Goal: Task Accomplishment & Management: Complete application form

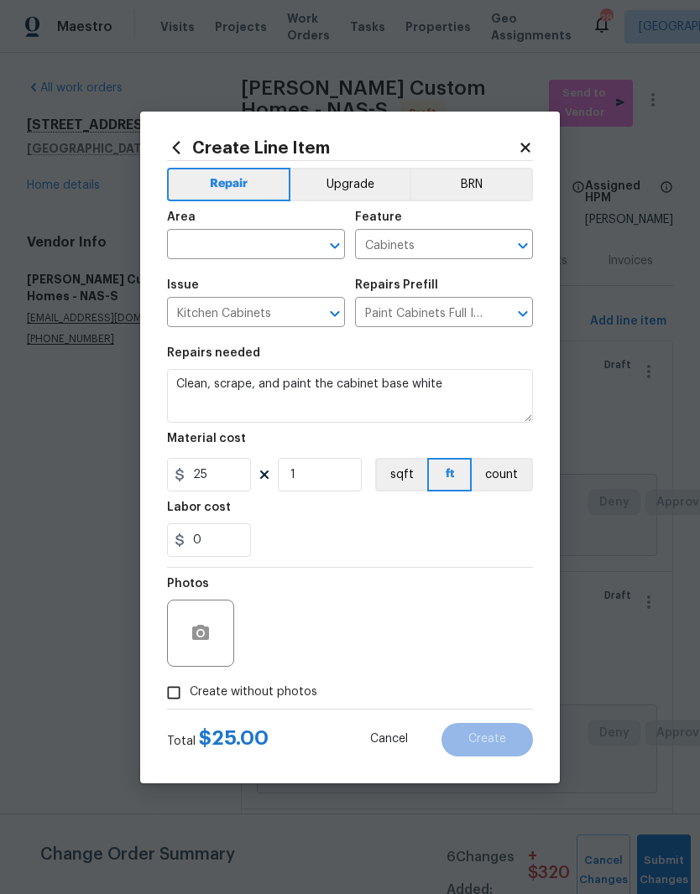
scroll to position [69, 0]
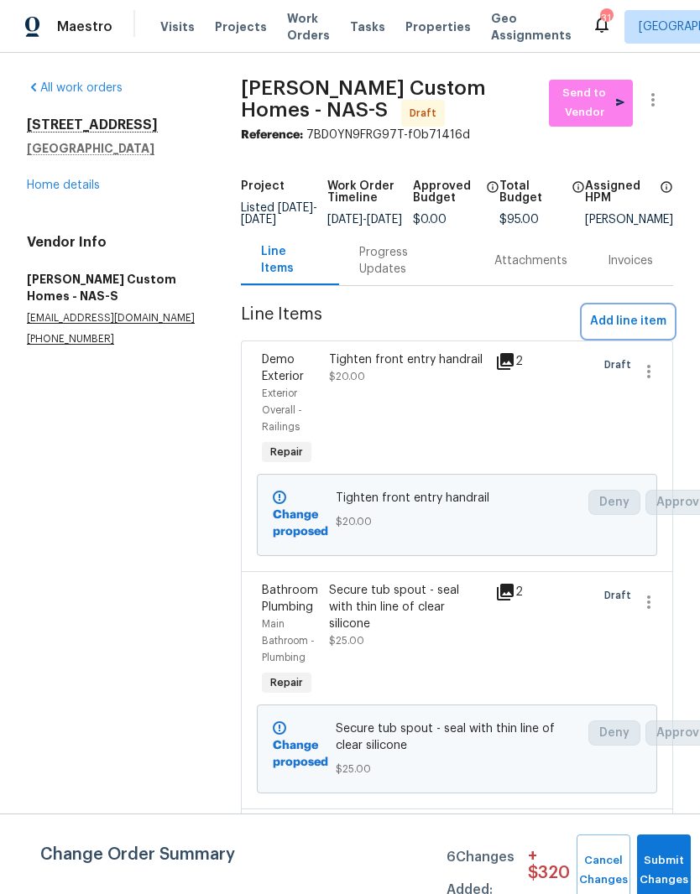
click at [631, 331] on span "Add line item" at bounding box center [628, 321] width 76 height 21
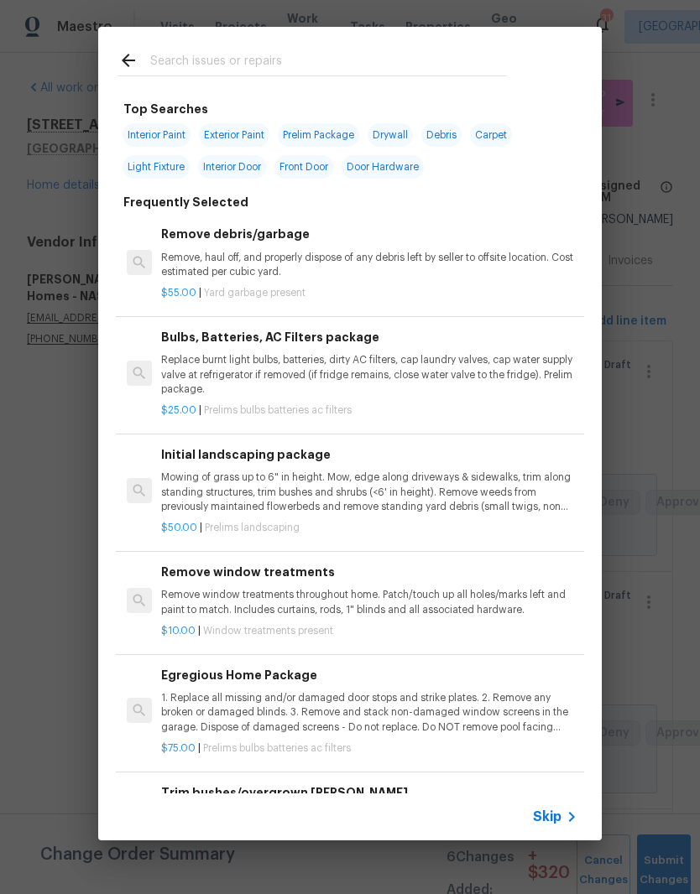
click at [258, 46] on div at bounding box center [312, 60] width 428 height 66
click at [174, 56] on input "text" at bounding box center [328, 62] width 356 height 25
type input "Cabin"
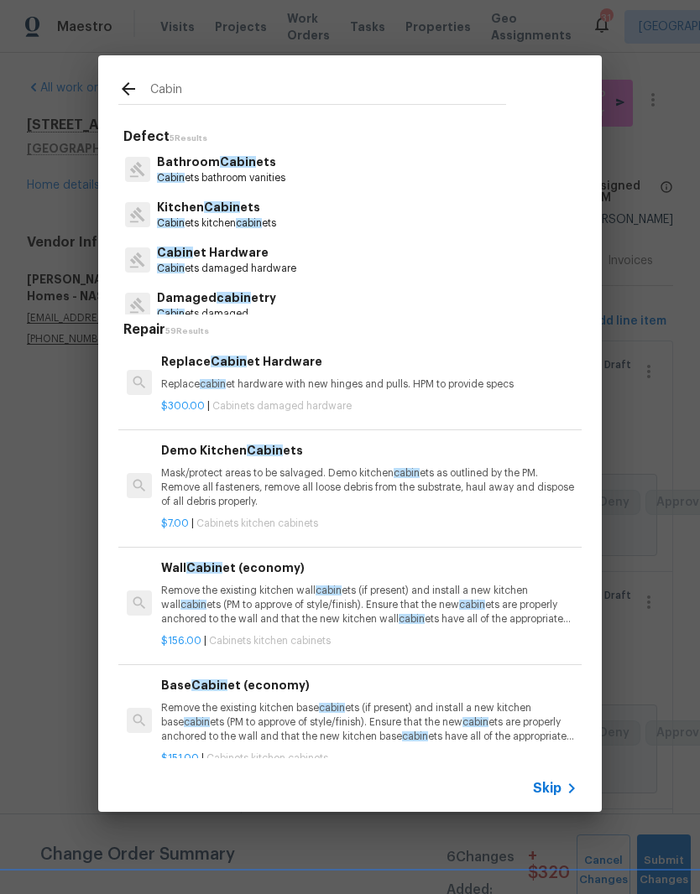
click at [232, 206] on span "Cabin" at bounding box center [222, 207] width 36 height 12
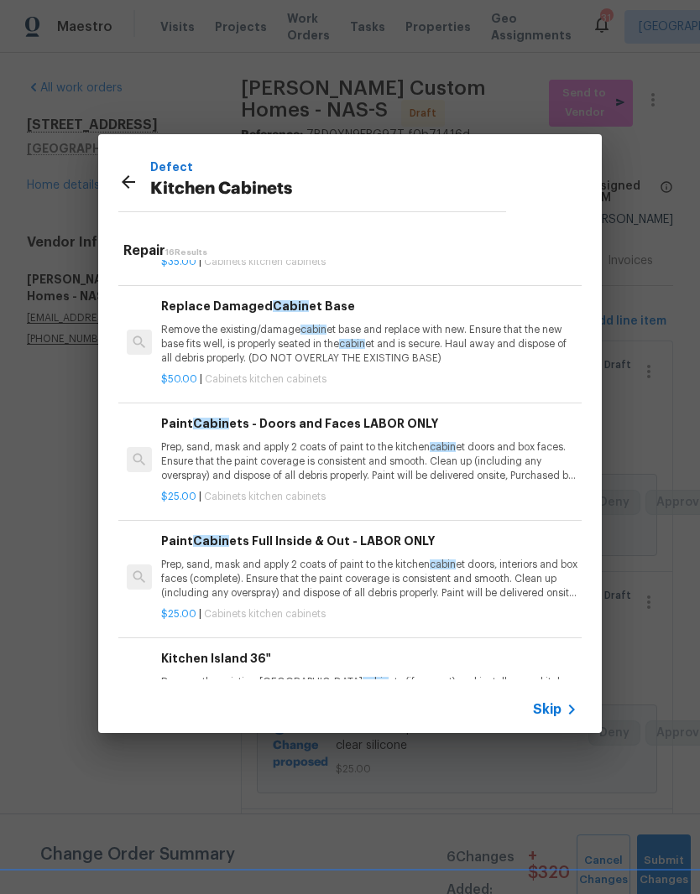
scroll to position [1021, 0]
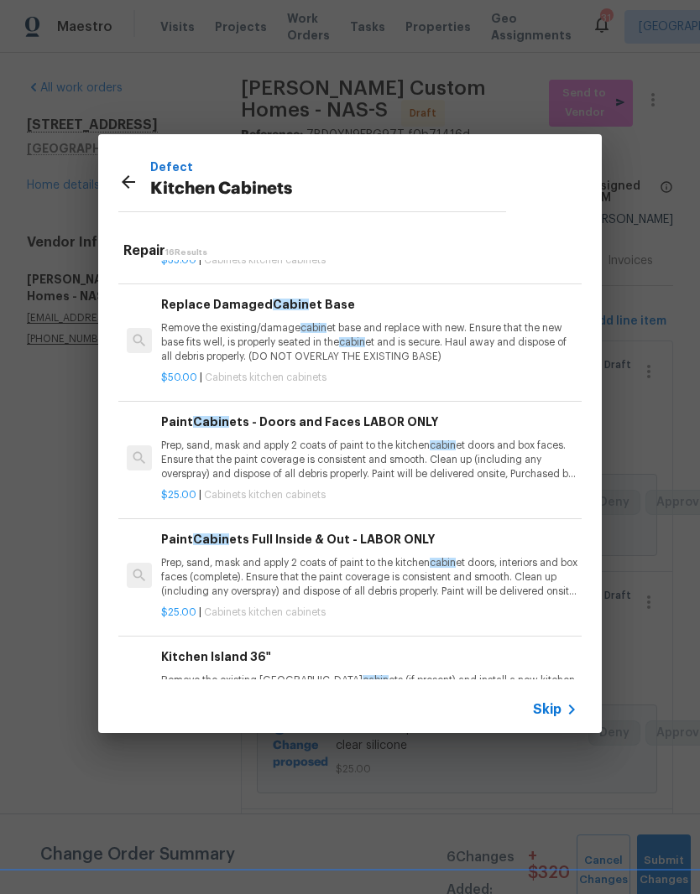
click at [335, 558] on p "Prep, sand, mask and apply 2 coats of paint to the kitchen cabin et doors, inte…" at bounding box center [369, 577] width 416 height 43
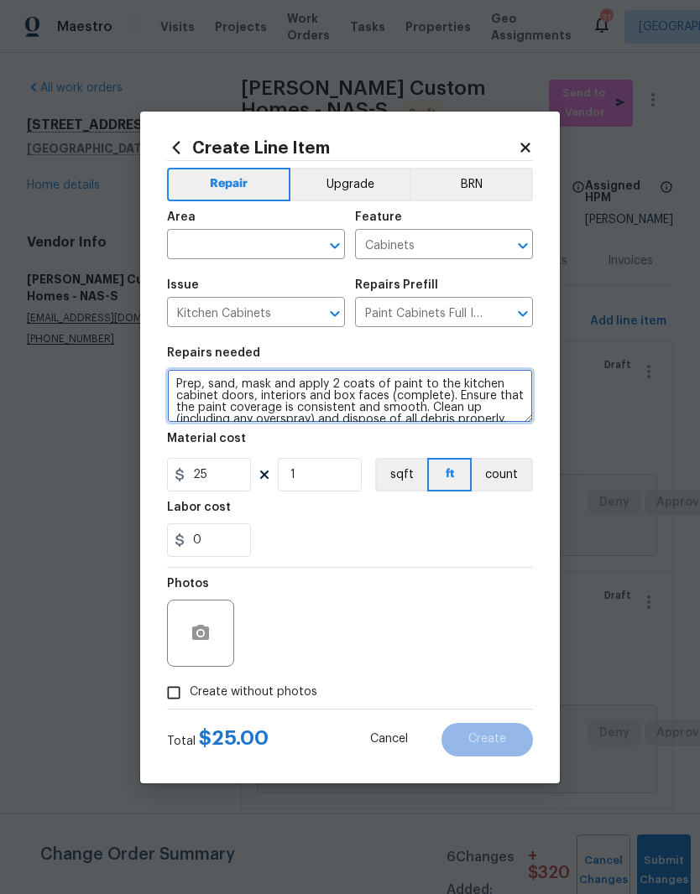
click at [185, 385] on textarea "Prep, sand, mask and apply 2 coats of paint to the kitchen cabinet doors, inter…" at bounding box center [350, 396] width 366 height 54
click at [185, 380] on textarea "Prep, sand, mask and apply 2 coats of paint to the kitchen cabinet doors, inter…" at bounding box center [350, 396] width 366 height 54
click at [187, 387] on textarea "Prep, sand, mask and apply 2 coats of paint to the kitchen cabinet doors, inter…" at bounding box center [350, 396] width 366 height 54
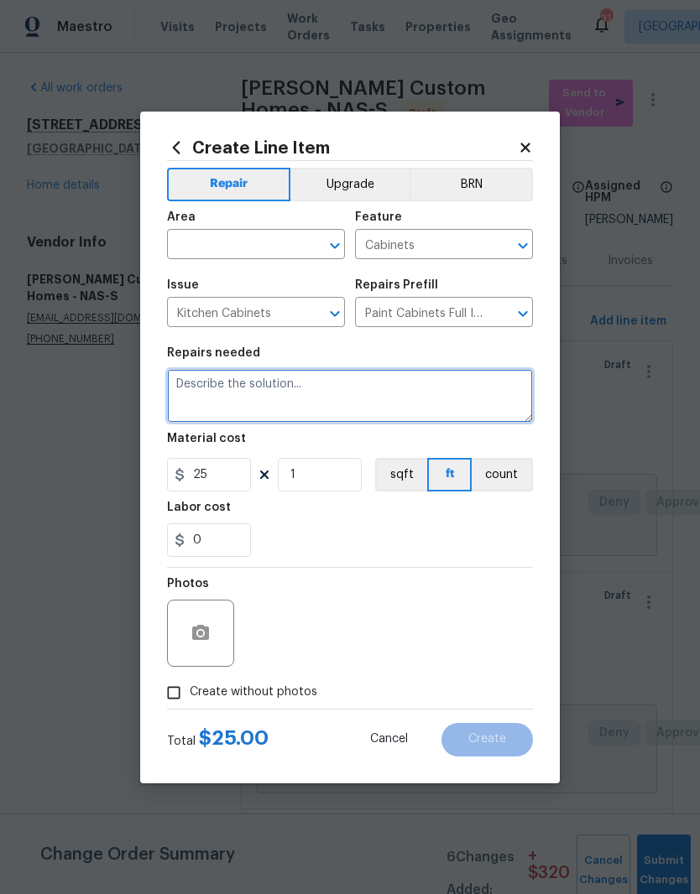
scroll to position [0, 0]
type textarea "Clean, scrape, paint cabinet drawer base"
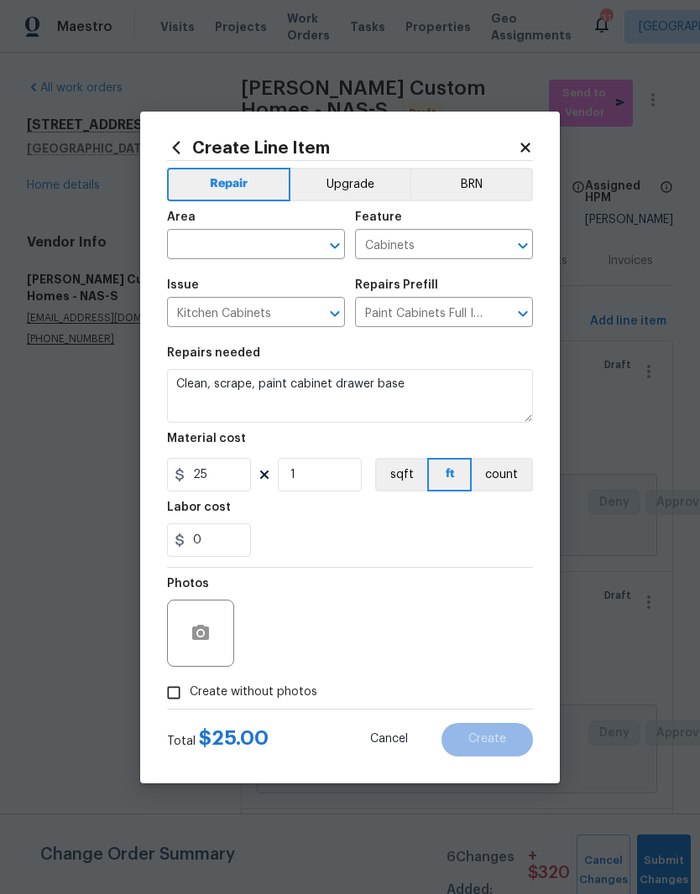
click at [282, 239] on input "text" at bounding box center [232, 246] width 131 height 26
click at [214, 285] on li "Kitchen" at bounding box center [256, 283] width 178 height 28
type input "Kitchen"
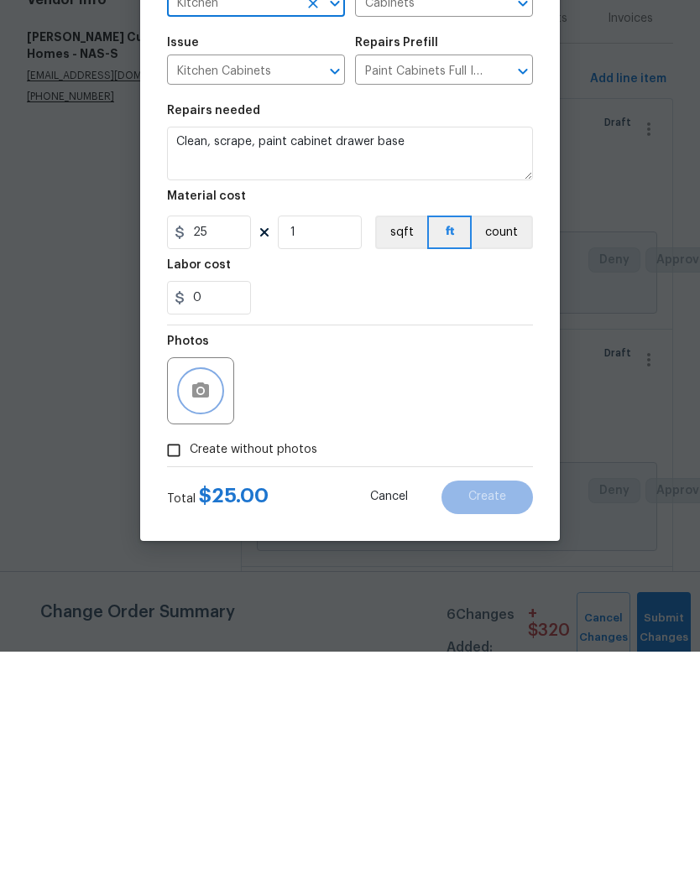
click at [212, 613] on button "button" at bounding box center [200, 633] width 40 height 40
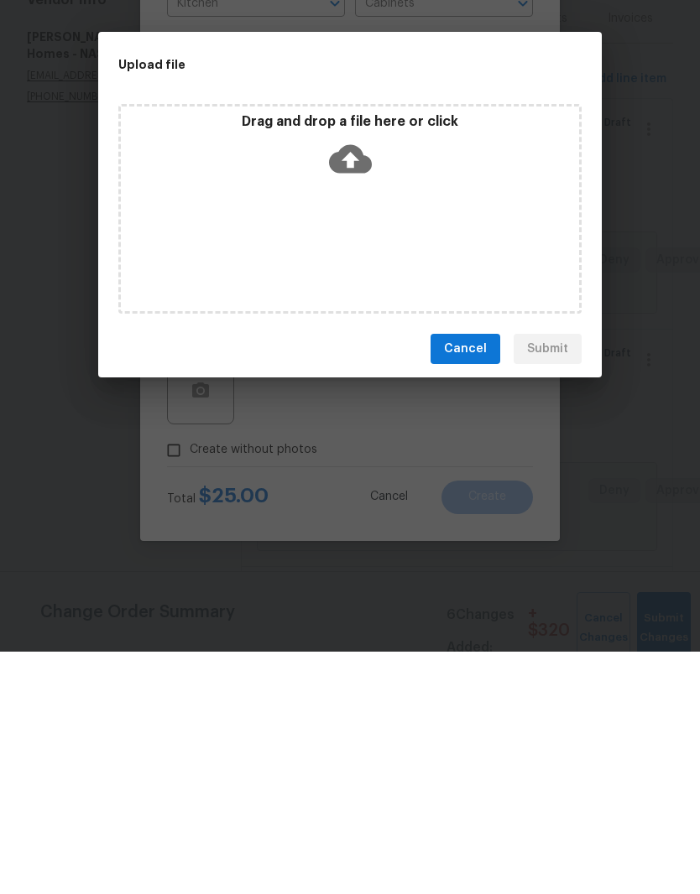
scroll to position [69, 0]
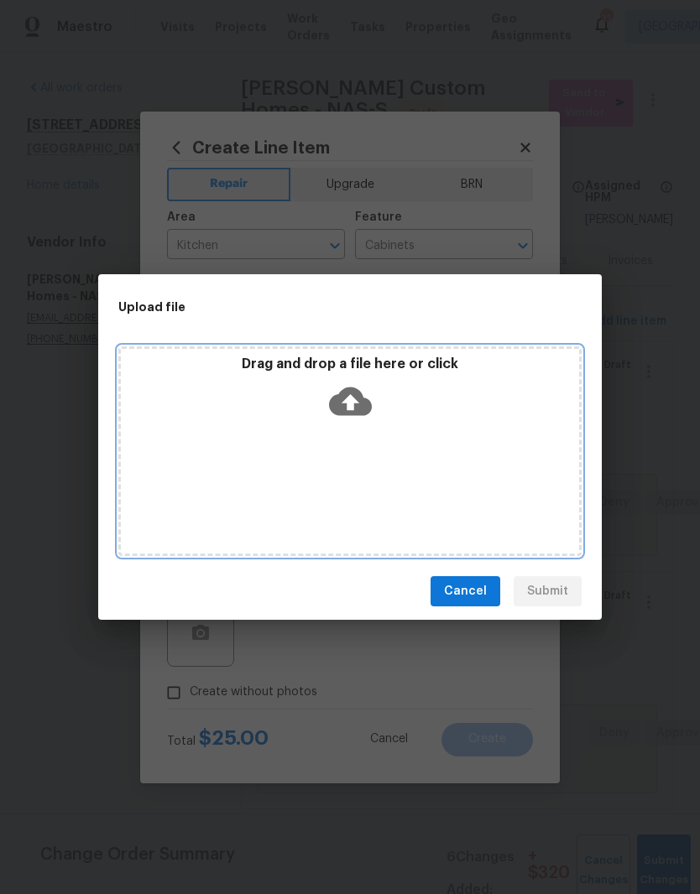
click at [419, 427] on div "Drag and drop a file here or click" at bounding box center [350, 392] width 458 height 72
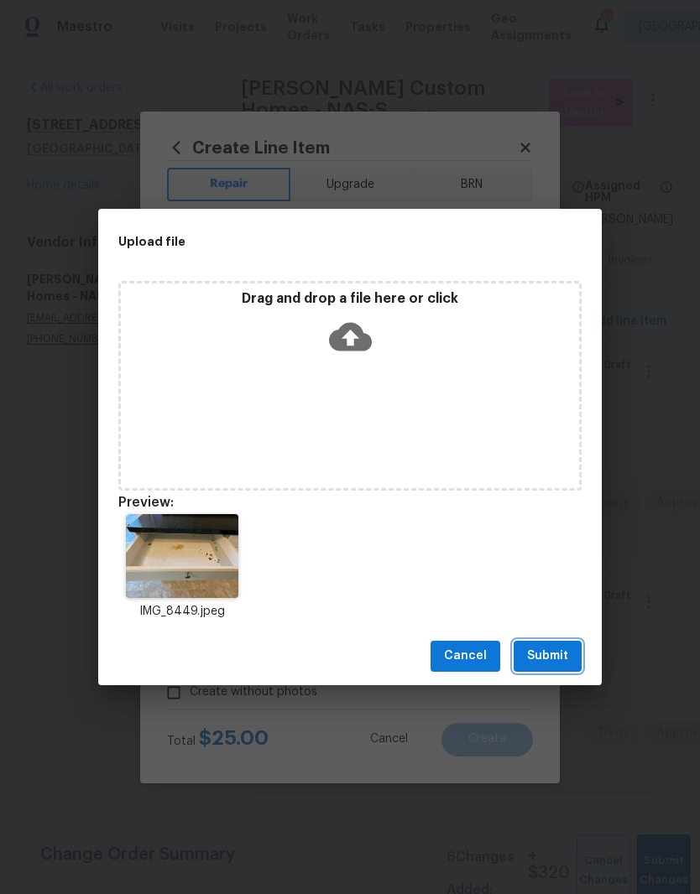
click at [556, 654] on span "Submit" at bounding box center [547, 656] width 41 height 21
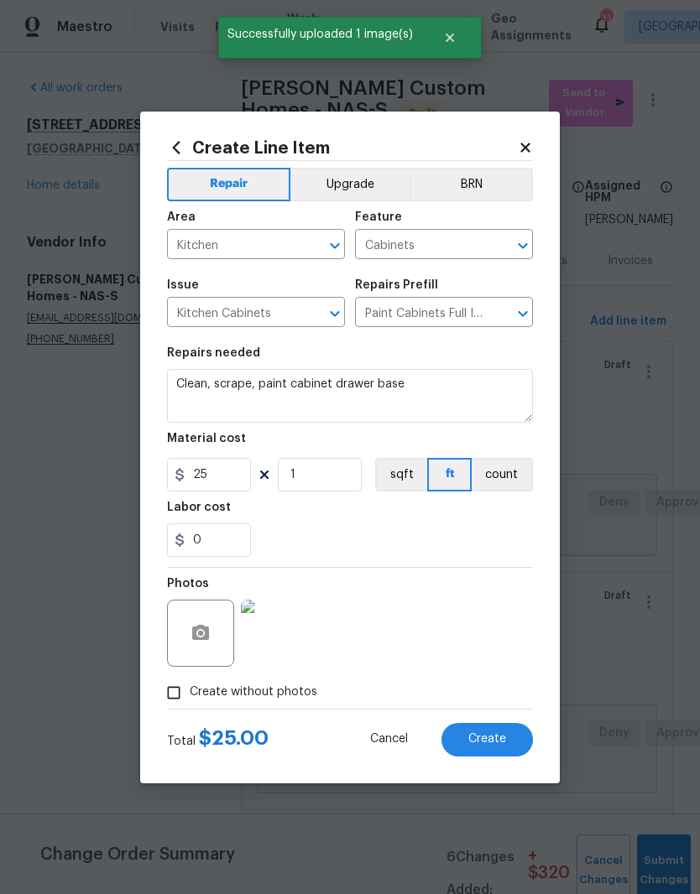
click at [286, 638] on img at bounding box center [274, 633] width 67 height 67
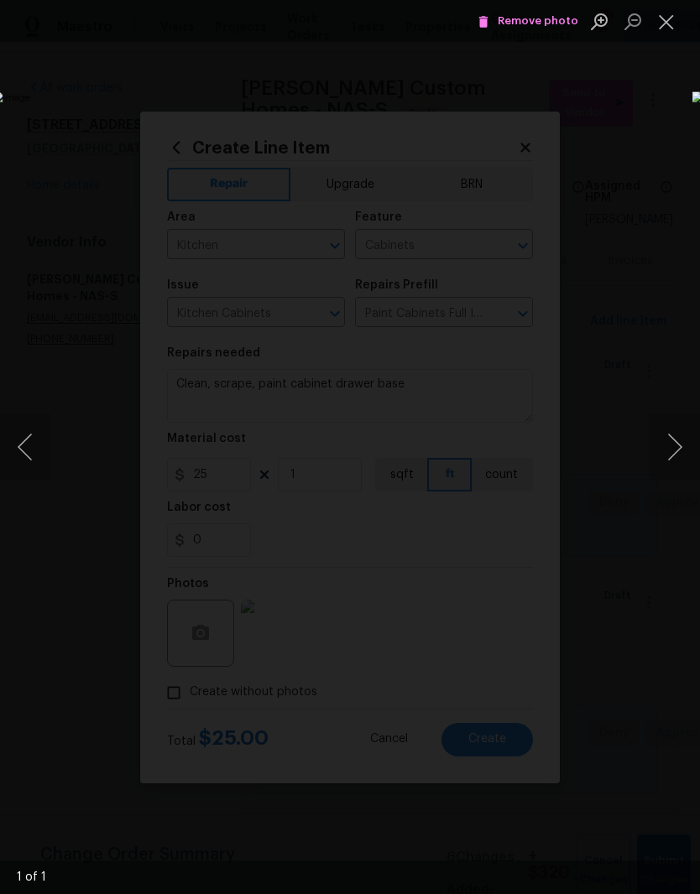
click at [669, 31] on button "Close lightbox" at bounding box center [666, 21] width 34 height 29
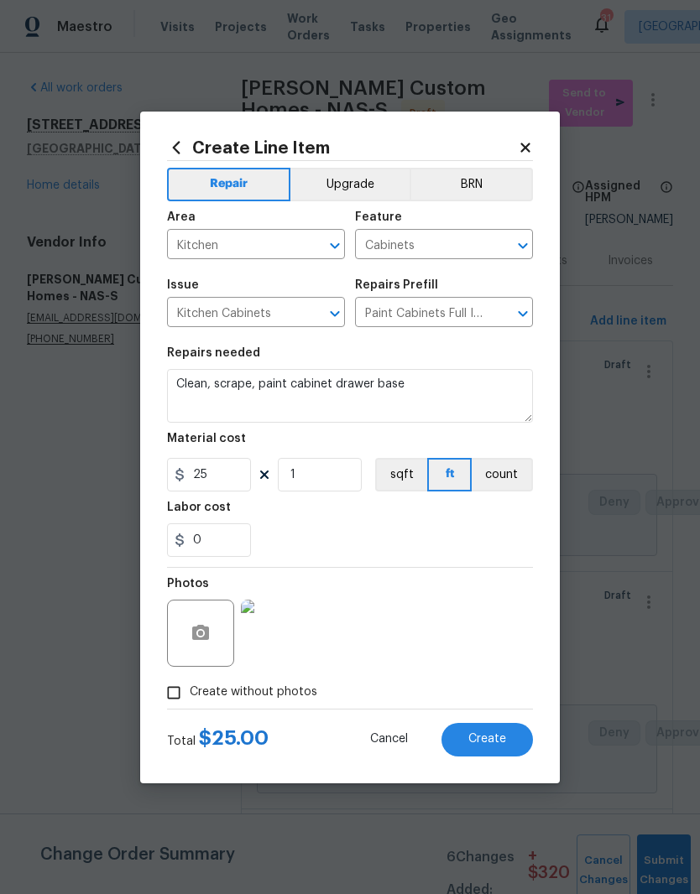
click at [497, 737] on span "Create" at bounding box center [487, 739] width 38 height 13
type input "0"
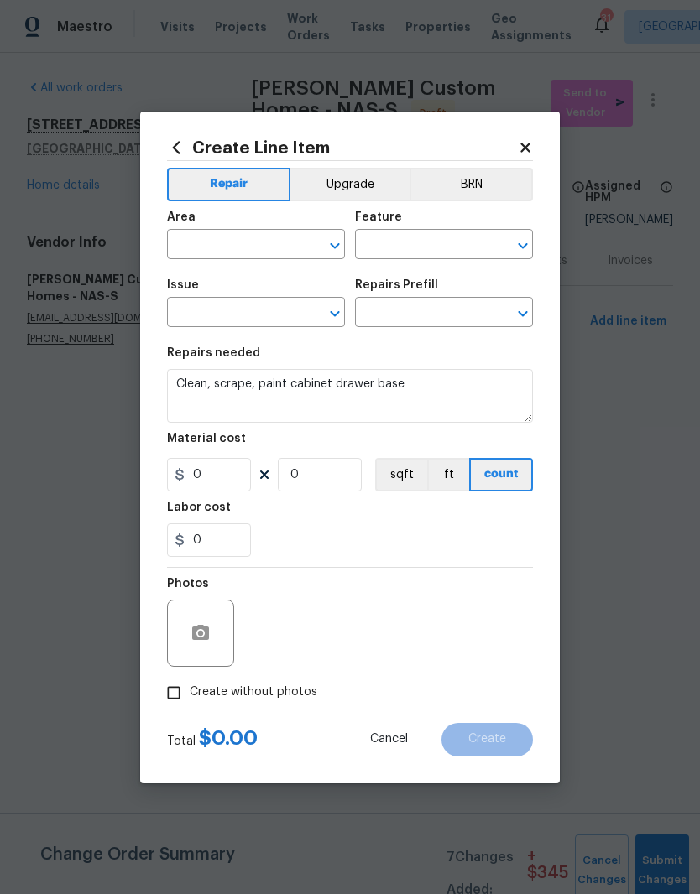
scroll to position [0, 0]
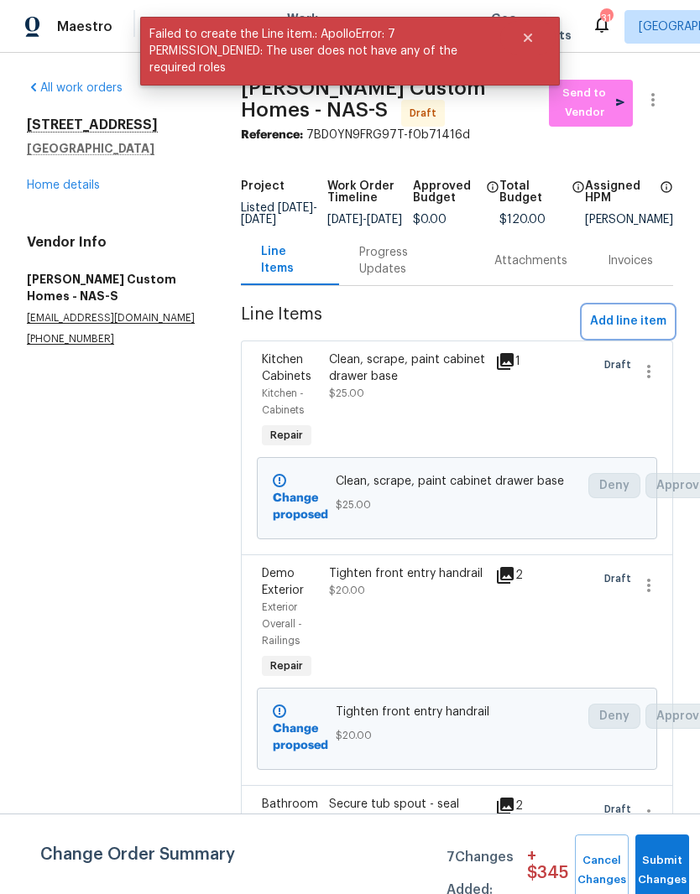
click at [634, 331] on span "Add line item" at bounding box center [628, 321] width 76 height 21
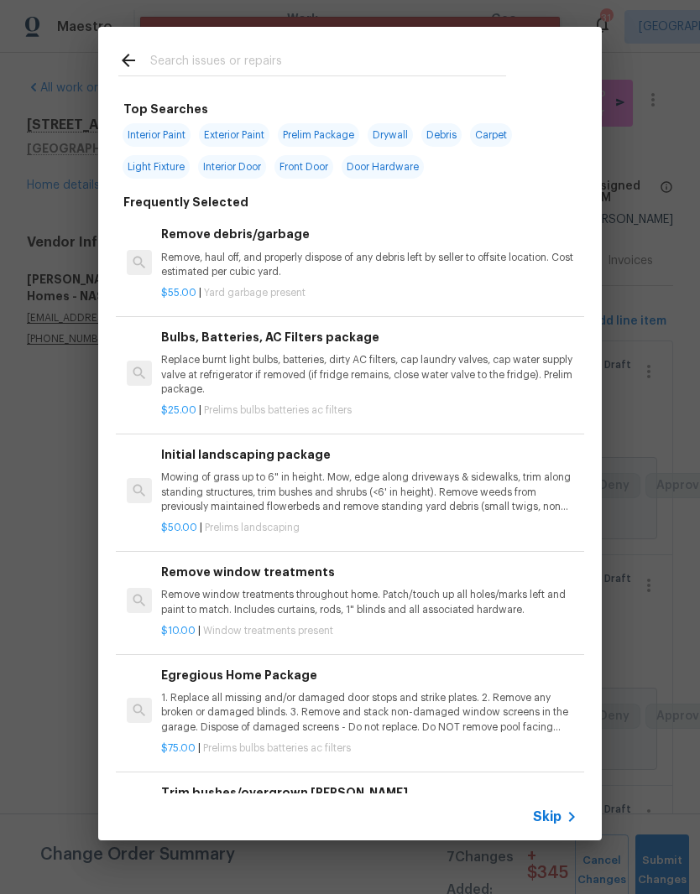
click at [368, 58] on input "text" at bounding box center [328, 62] width 356 height 25
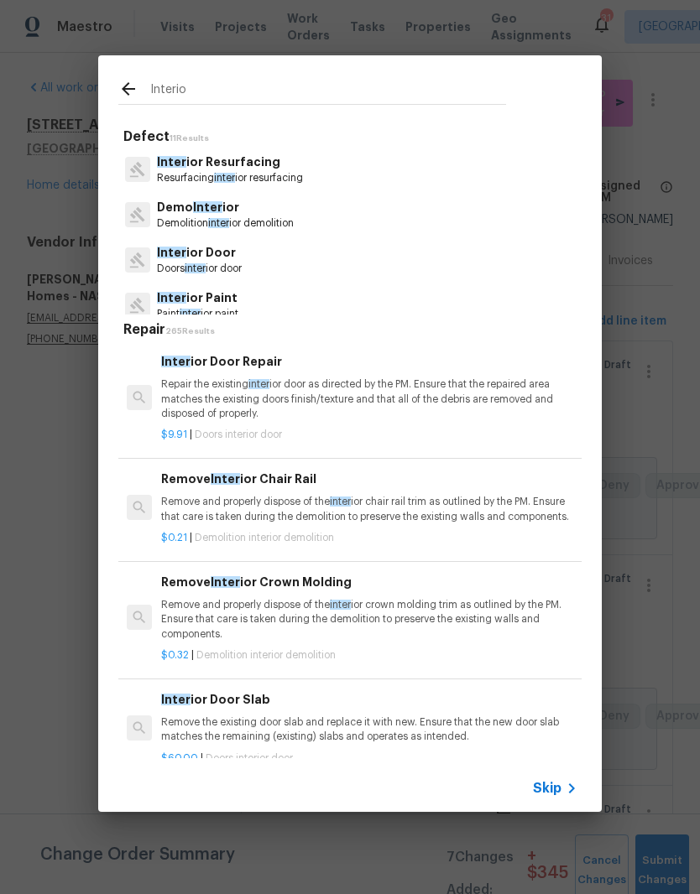
type input "Interior"
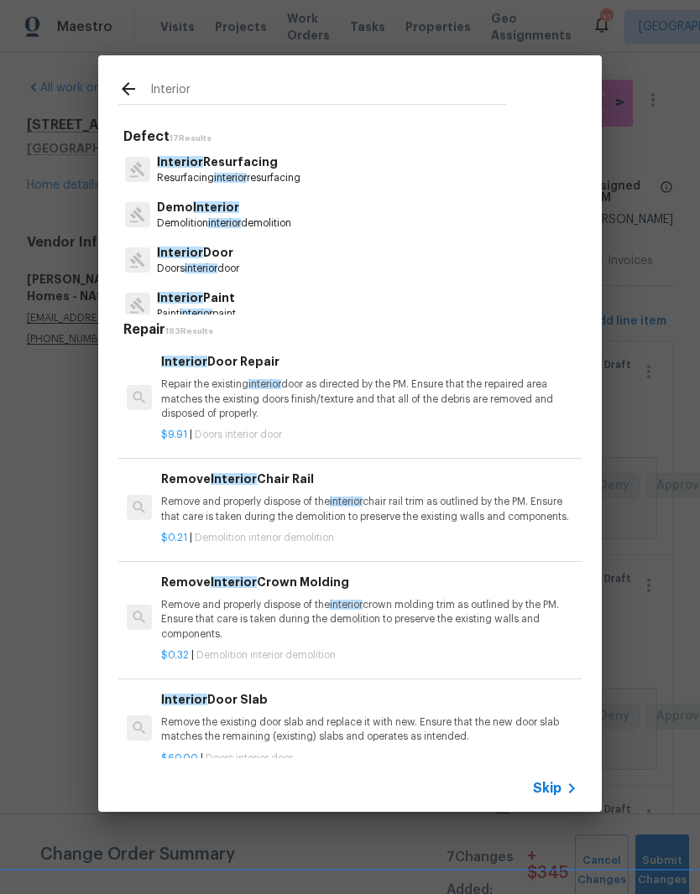
click at [209, 262] on p "Doors interior door" at bounding box center [198, 269] width 82 height 14
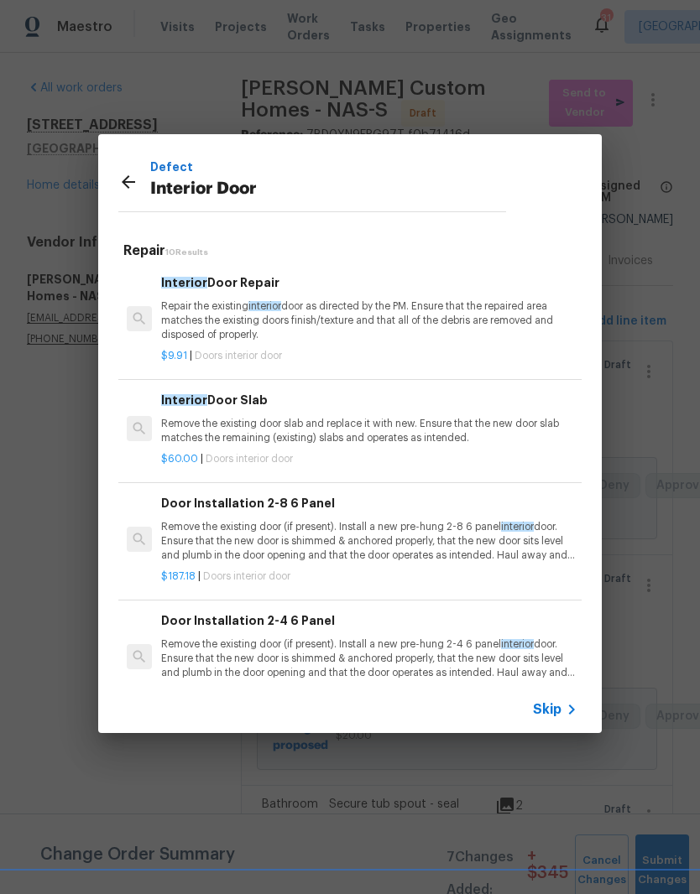
click at [126, 187] on icon at bounding box center [128, 182] width 20 height 20
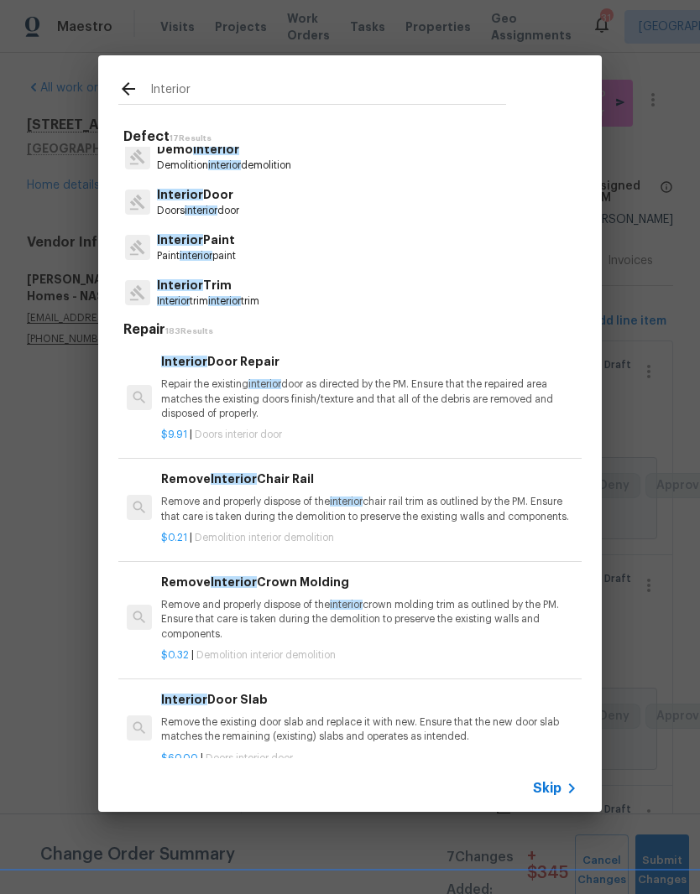
scroll to position [120, 0]
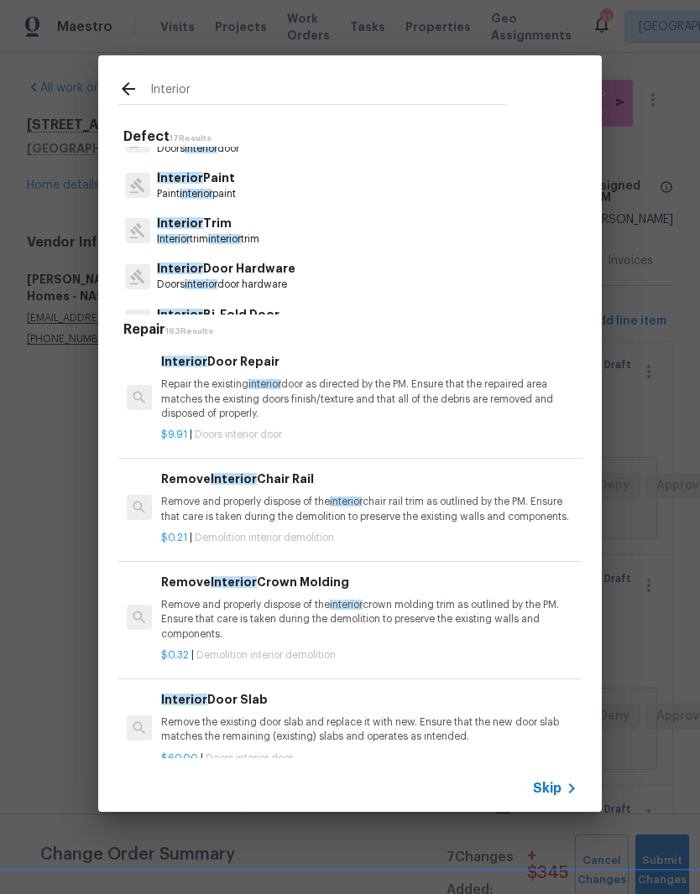
click at [277, 277] on p "Interior Door Hardware" at bounding box center [226, 269] width 138 height 18
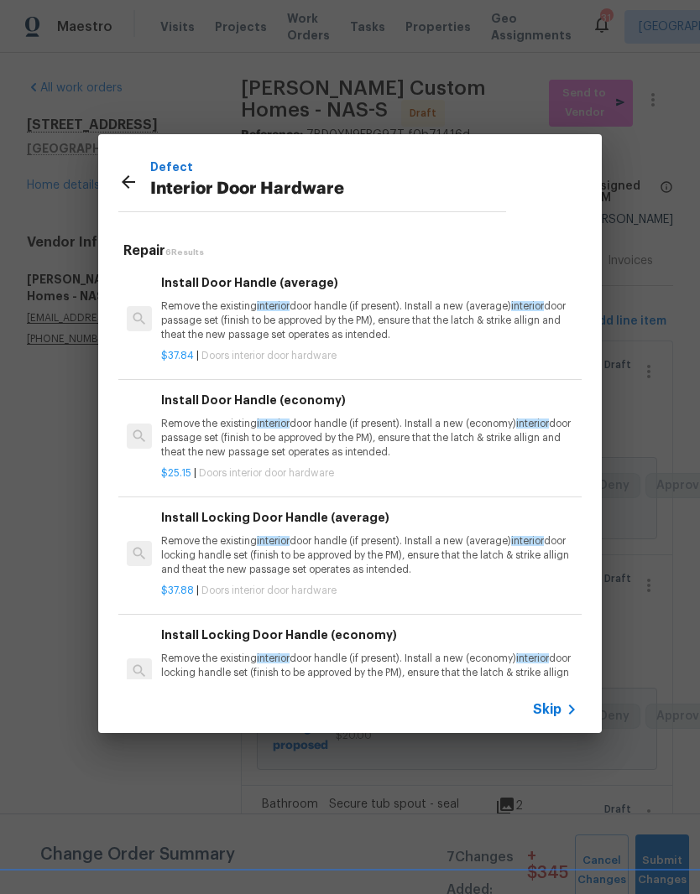
click at [364, 428] on p "Remove the existing interior door handle (if present). Install a new (economy) …" at bounding box center [369, 438] width 416 height 43
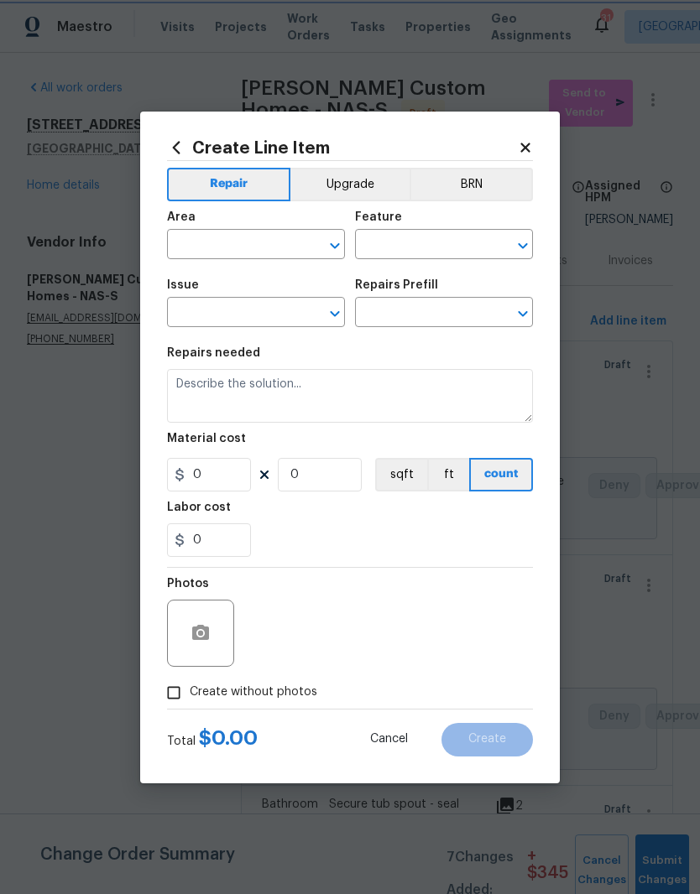
type input "Interior Door"
type input "Interior Door Hardware"
type input "Install Door Handle (economy) $25.15"
type textarea "Remove the existing interior door handle (if present). Install a new (economy) …"
type input "25.15"
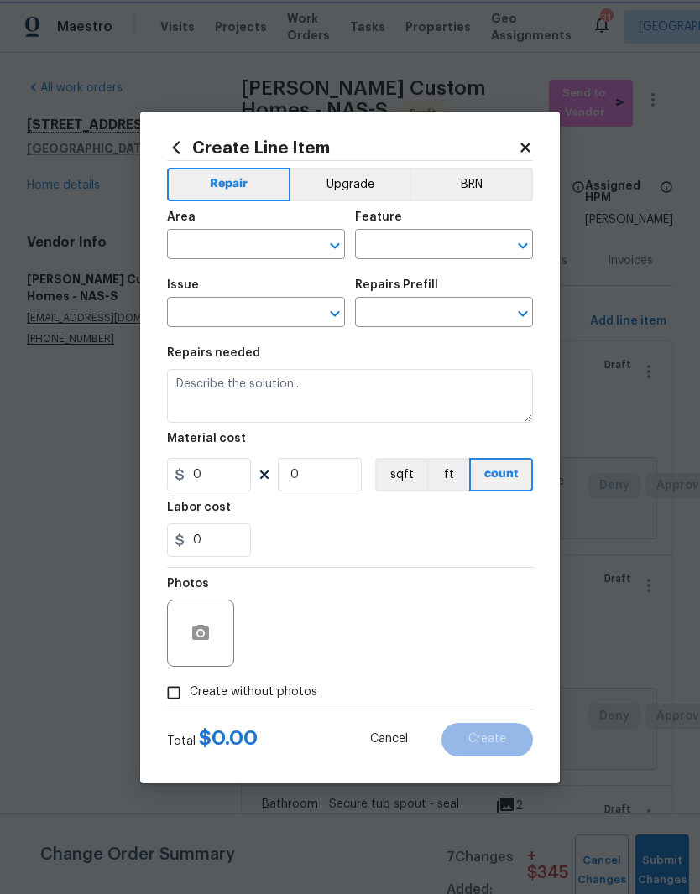
type input "1"
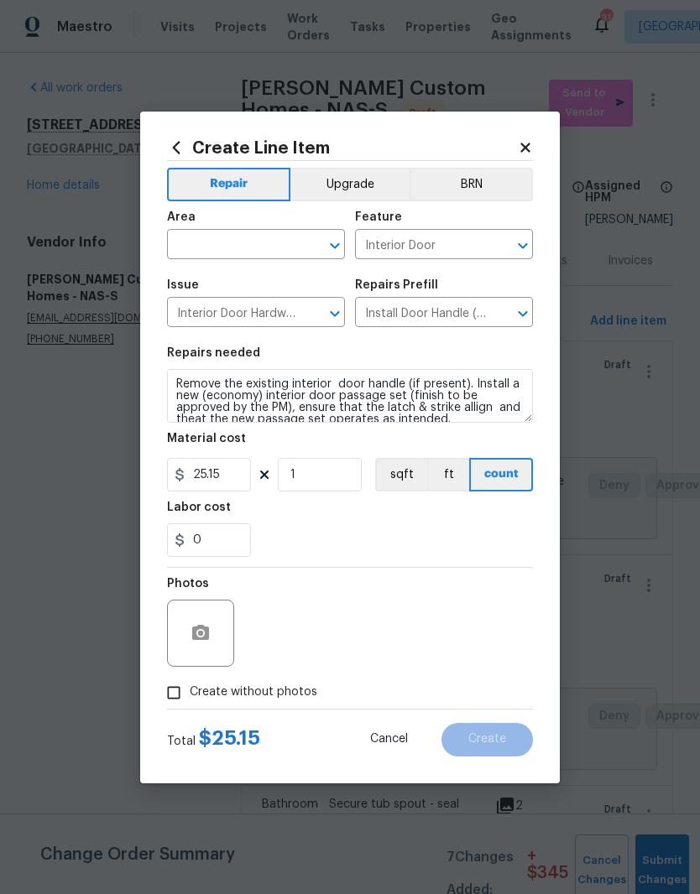
click at [284, 240] on input "text" at bounding box center [232, 246] width 131 height 26
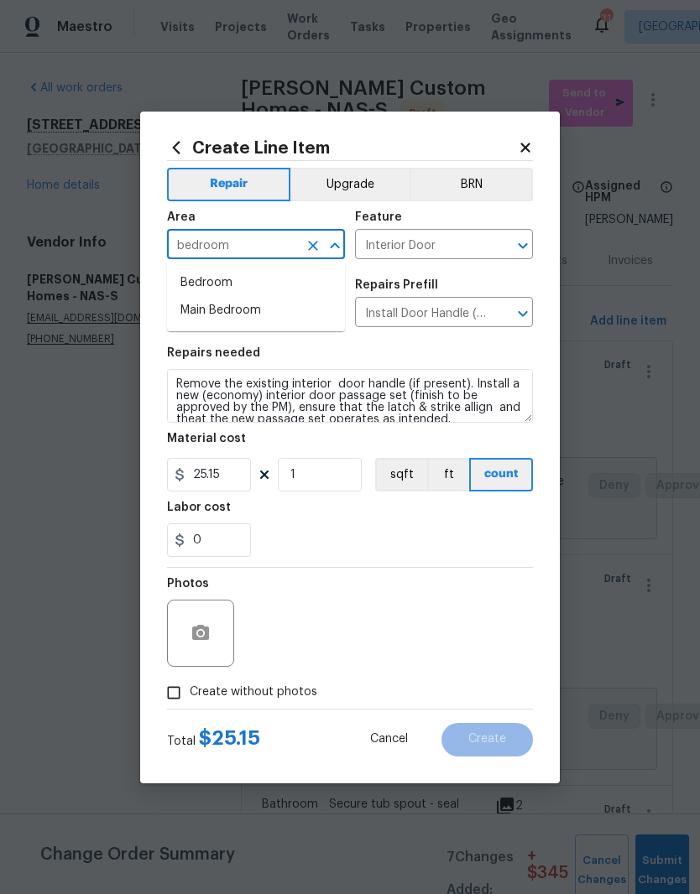
click at [222, 284] on li "Bedroom" at bounding box center [256, 283] width 178 height 28
type input "Bedroom"
click at [297, 411] on textarea "Remove the existing interior door handle (if present). Install a new (economy) …" at bounding box center [350, 396] width 366 height 54
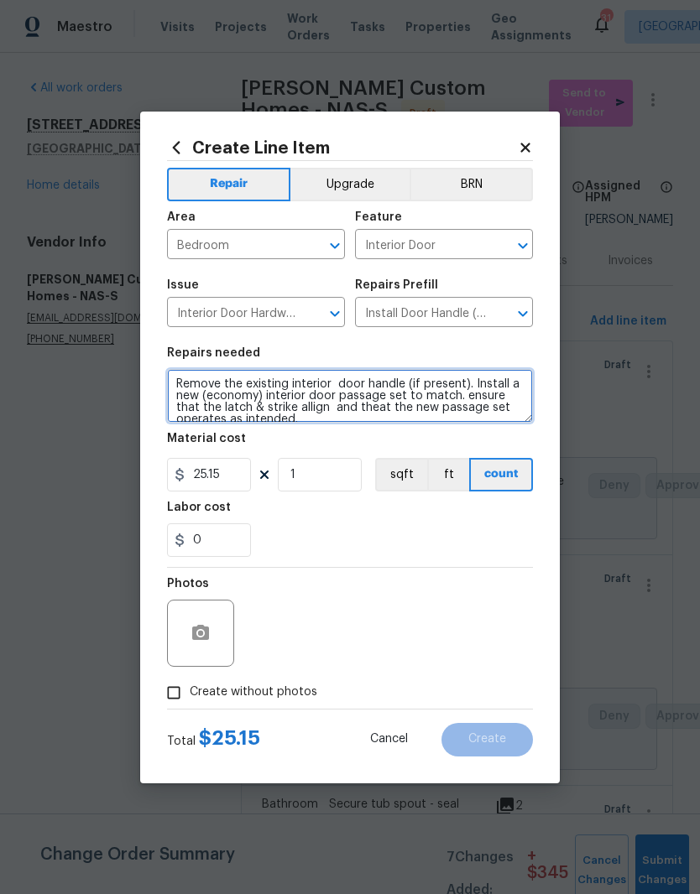
click at [266, 396] on textarea "Remove the existing interior door handle (if present). Install a new (economy) …" at bounding box center [350, 396] width 366 height 54
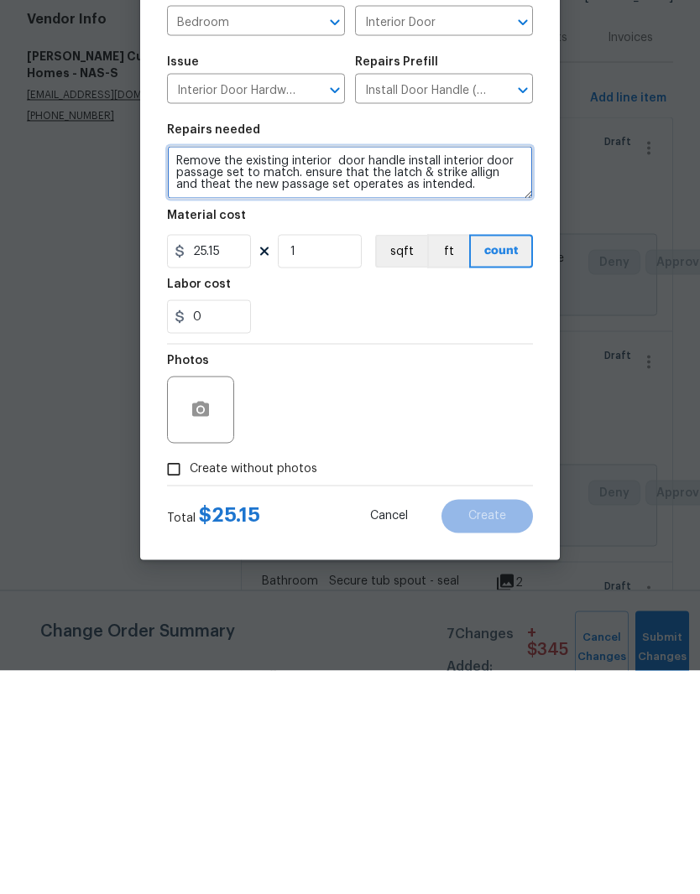
type textarea "Remove the existing interior door handle install interior door passage set to m…"
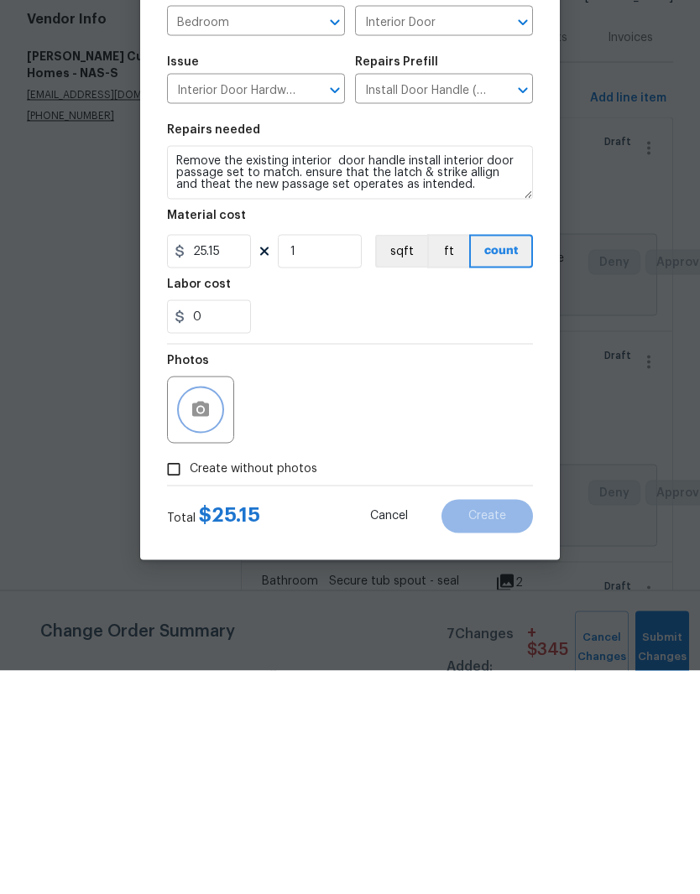
click at [203, 623] on icon "button" at bounding box center [200, 633] width 20 height 20
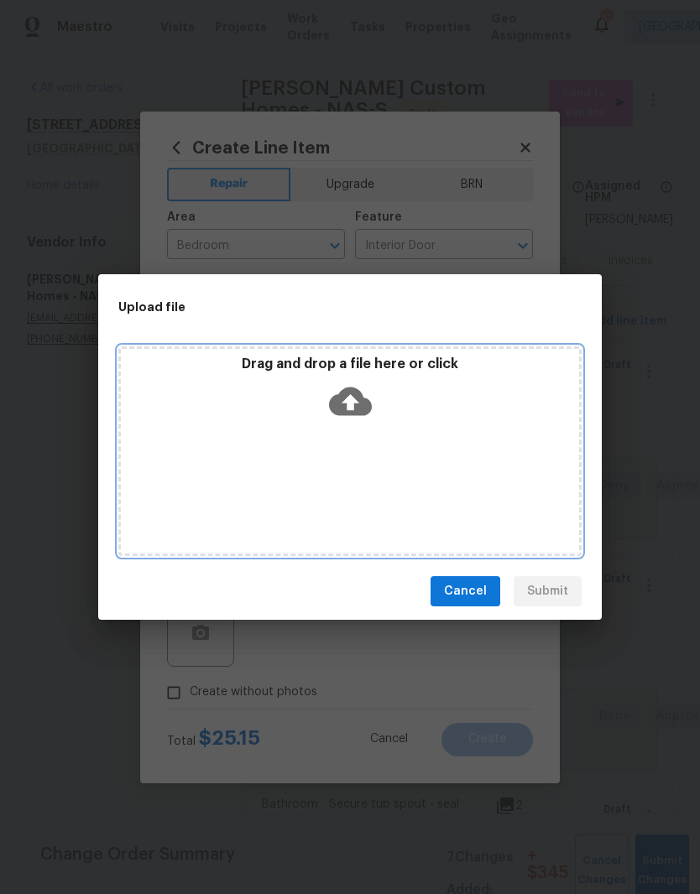
click at [393, 427] on div "Drag and drop a file here or click" at bounding box center [350, 392] width 458 height 72
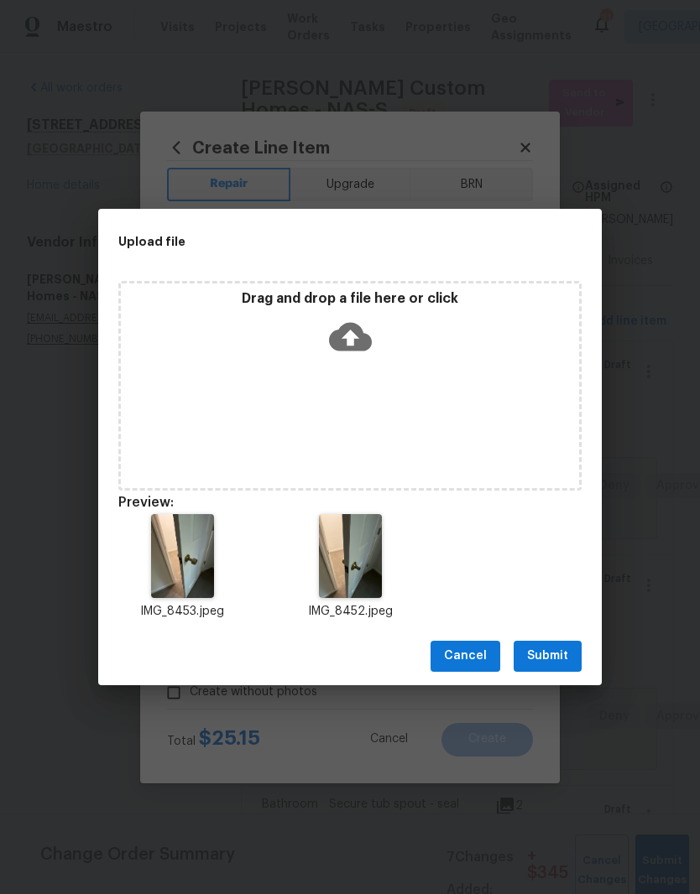
click at [549, 660] on span "Submit" at bounding box center [547, 656] width 41 height 21
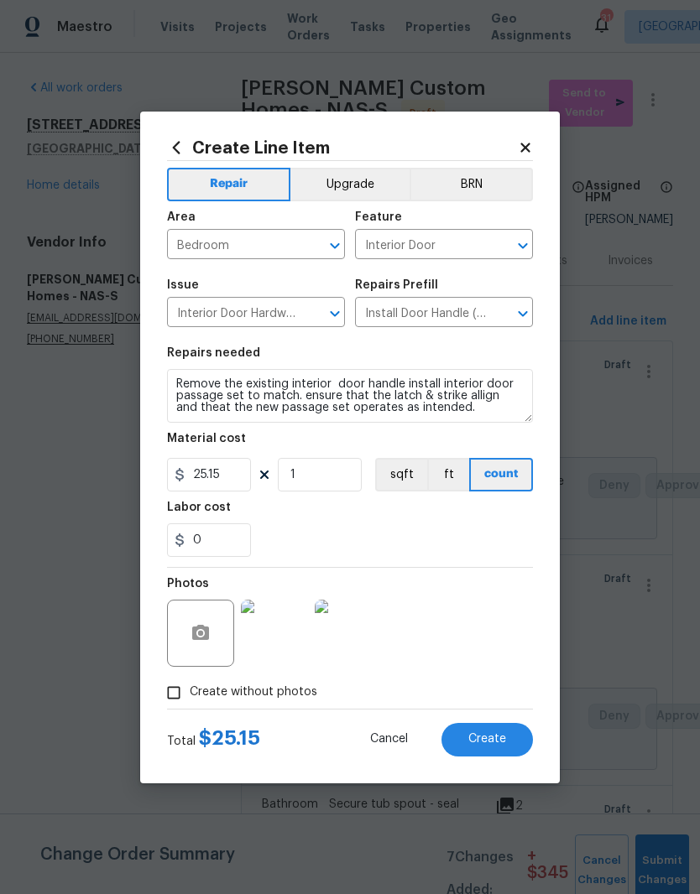
click at [494, 745] on span "Create" at bounding box center [487, 739] width 38 height 13
type input "0"
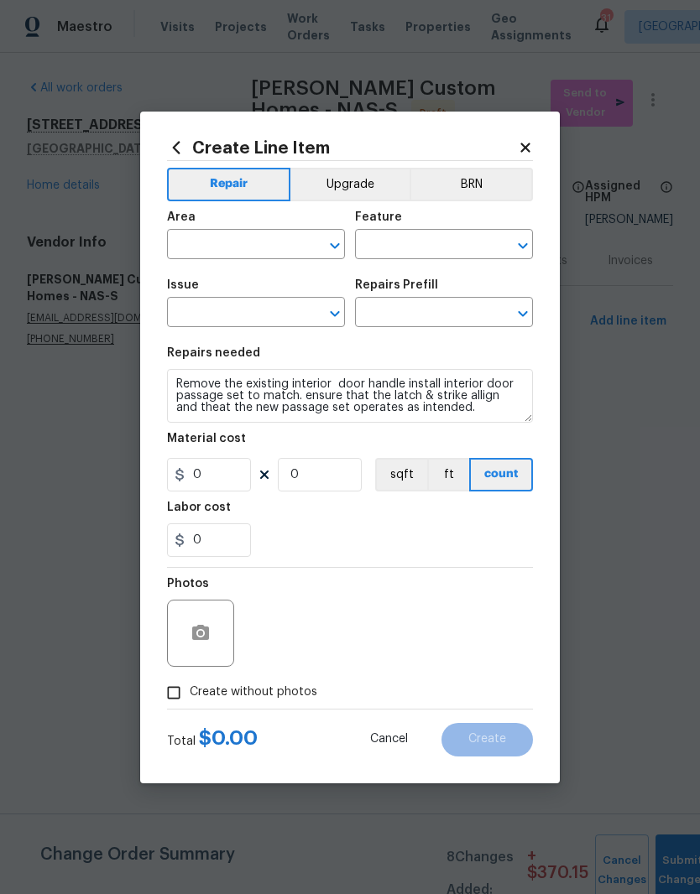
scroll to position [0, 0]
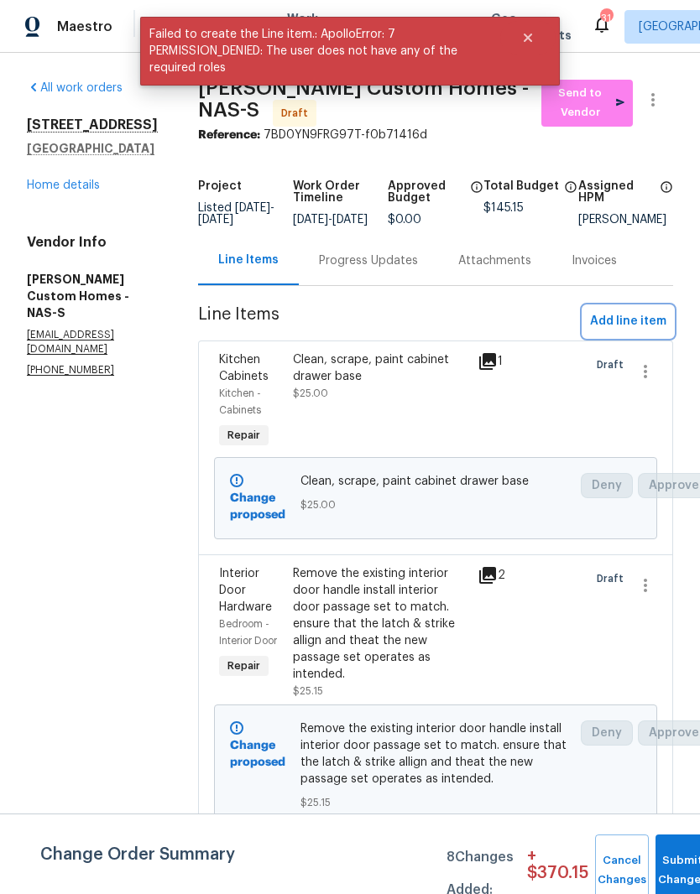
click at [641, 330] on span "Add line item" at bounding box center [628, 321] width 76 height 21
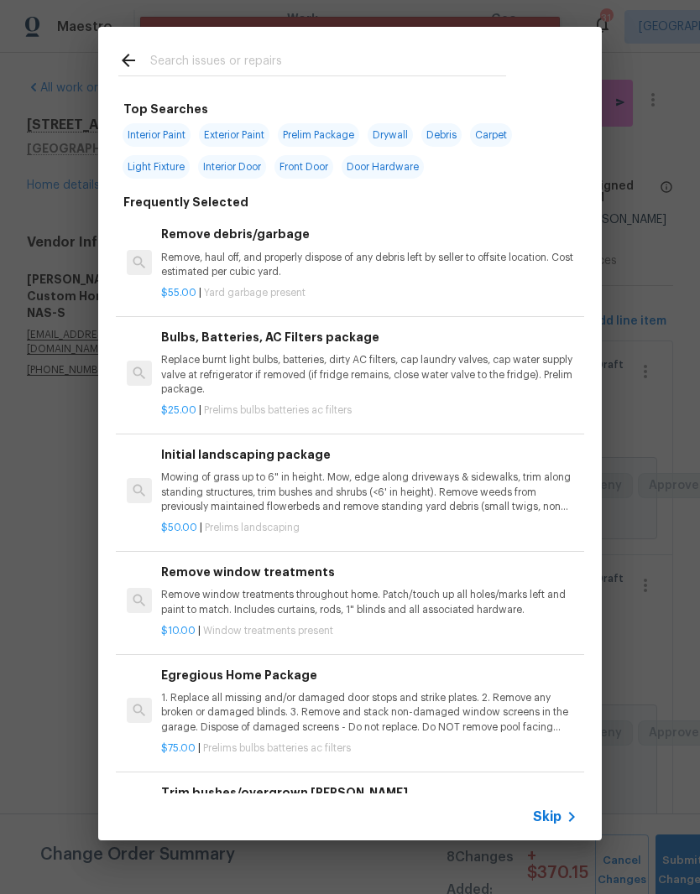
click at [310, 44] on div at bounding box center [312, 60] width 428 height 66
click at [242, 56] on input "text" at bounding box center [328, 62] width 356 height 25
type input "Light"
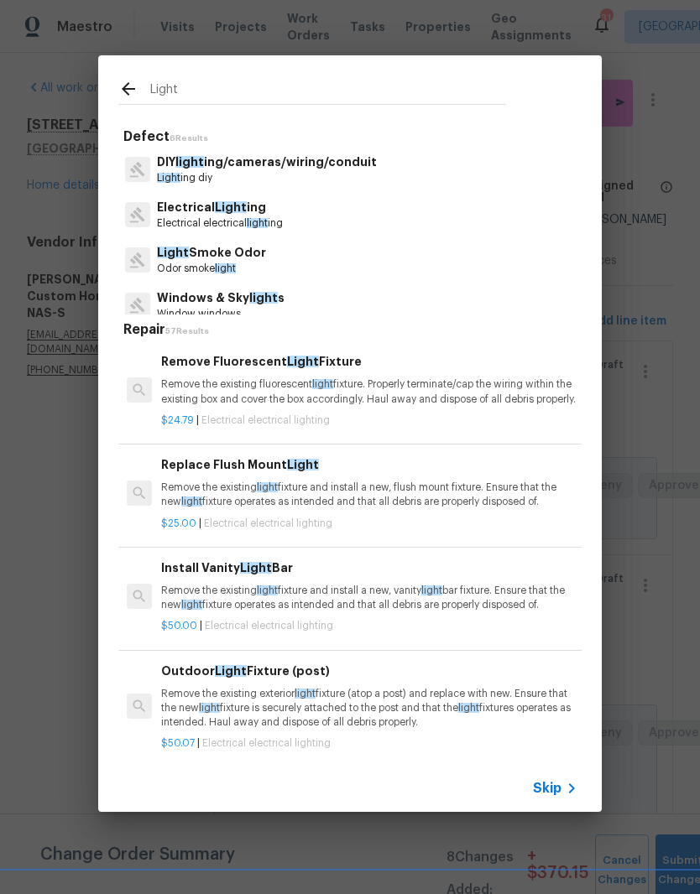
click at [238, 213] on span "Light" at bounding box center [231, 207] width 32 height 12
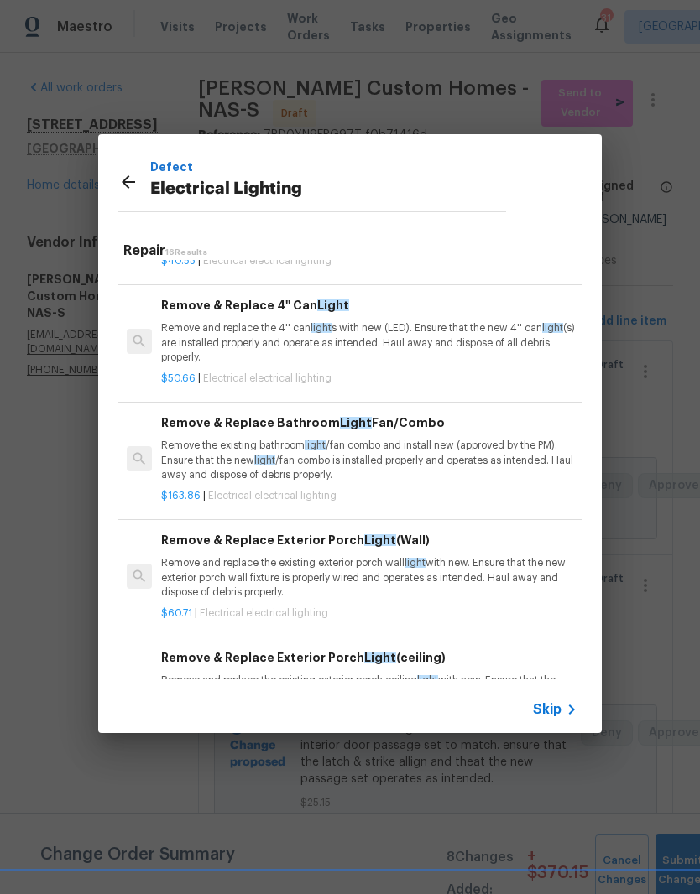
scroll to position [757, 0]
click at [366, 572] on p "Remove and replace the existing exterior porch wall light with new. Ensure that…" at bounding box center [369, 576] width 416 height 43
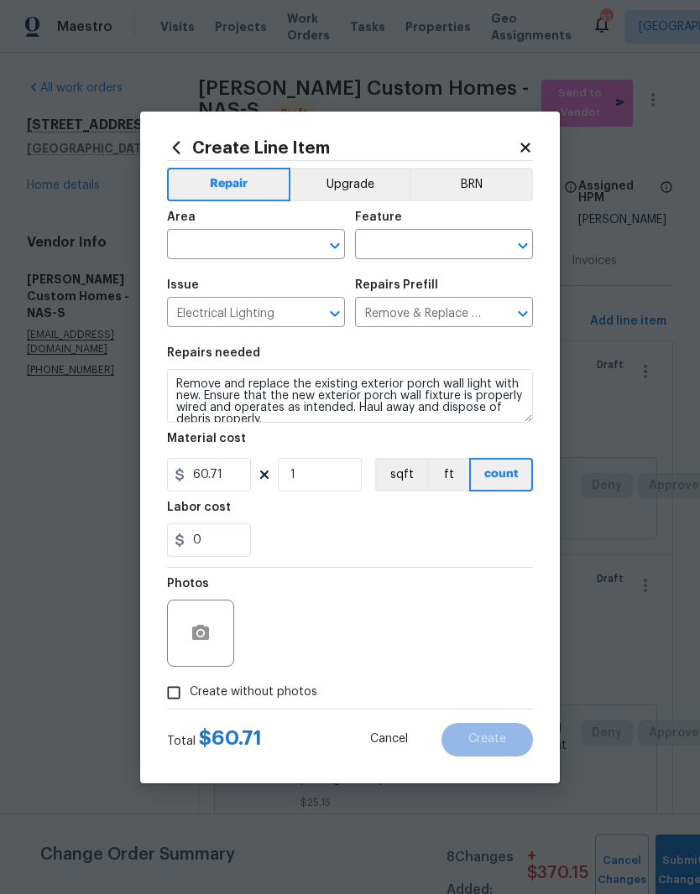
click at [280, 239] on input "text" at bounding box center [232, 246] width 131 height 26
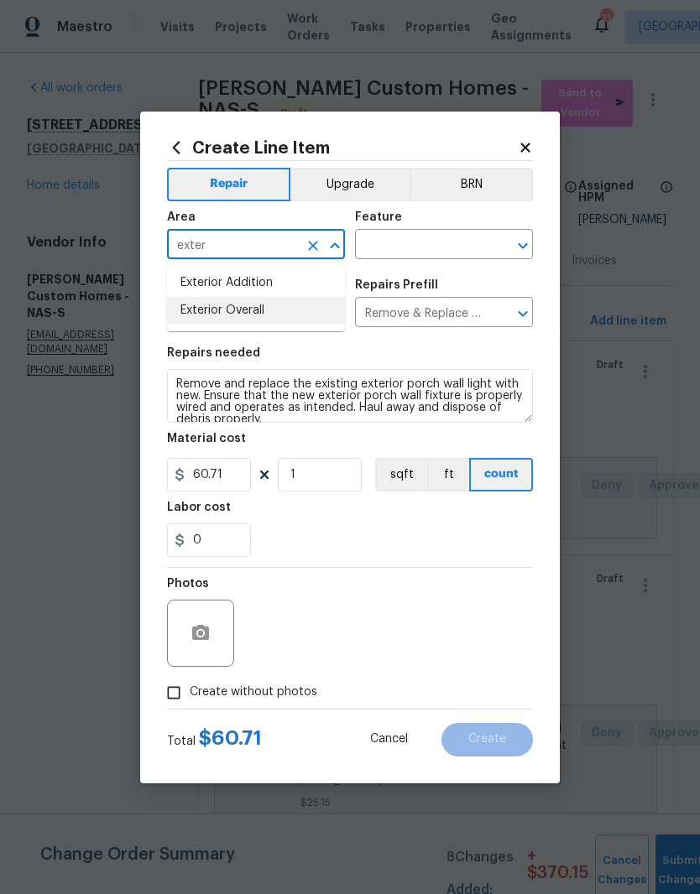
click at [259, 310] on li "Exterior Overall" at bounding box center [256, 311] width 178 height 28
type input "Exterior Overall"
click at [451, 242] on input "text" at bounding box center [420, 246] width 131 height 26
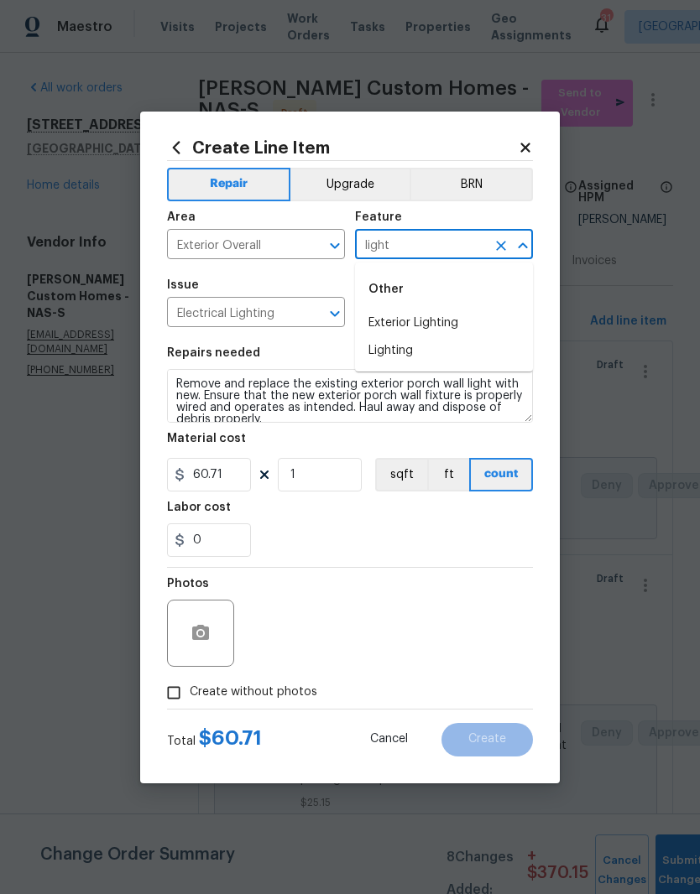
click at [434, 320] on li "Exterior Lighting" at bounding box center [444, 324] width 178 height 28
type input "Exterior Lighting"
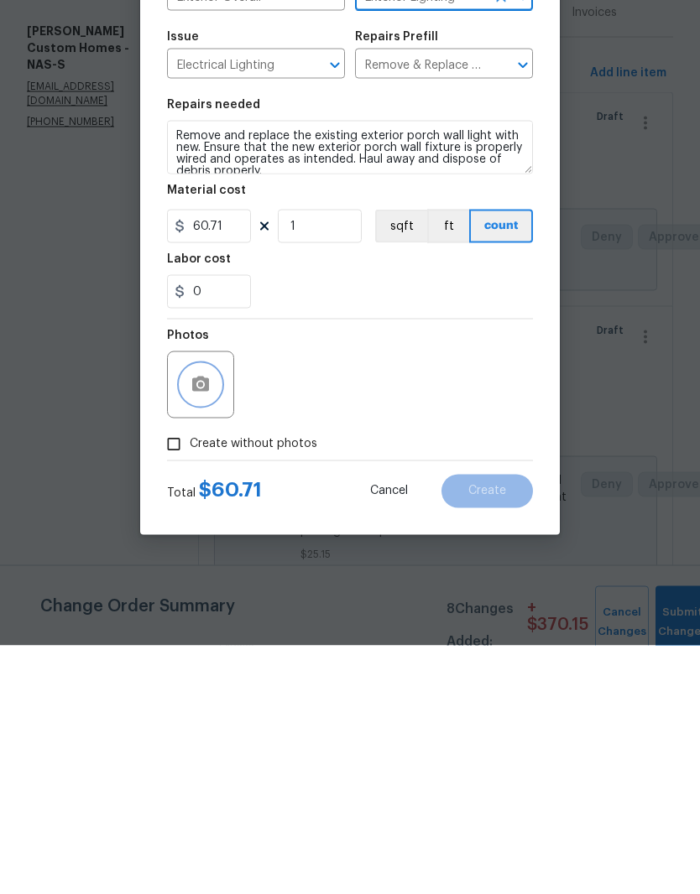
click at [207, 623] on icon "button" at bounding box center [200, 633] width 20 height 20
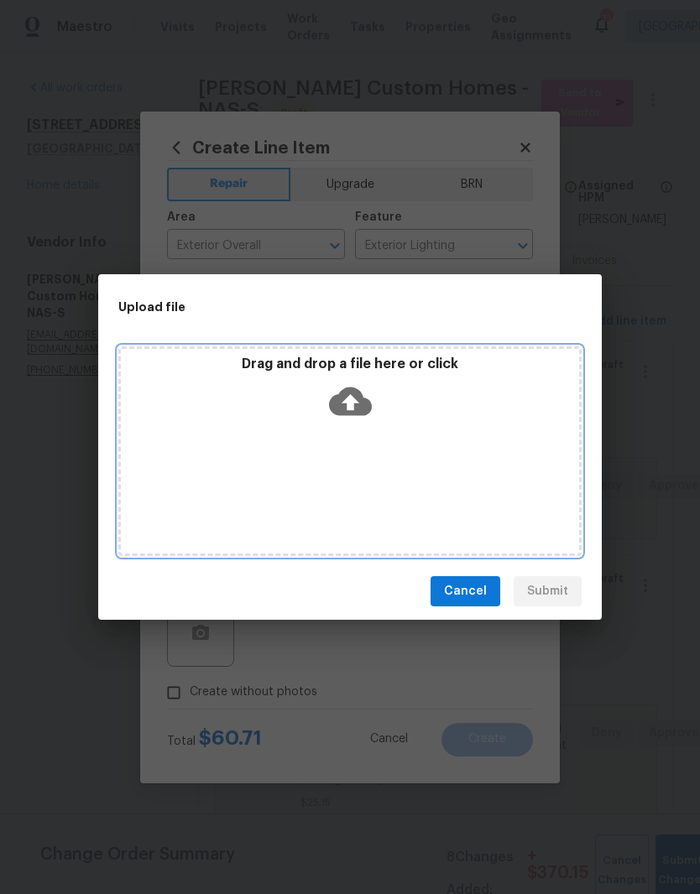
click at [415, 424] on div "Drag and drop a file here or click" at bounding box center [350, 392] width 458 height 72
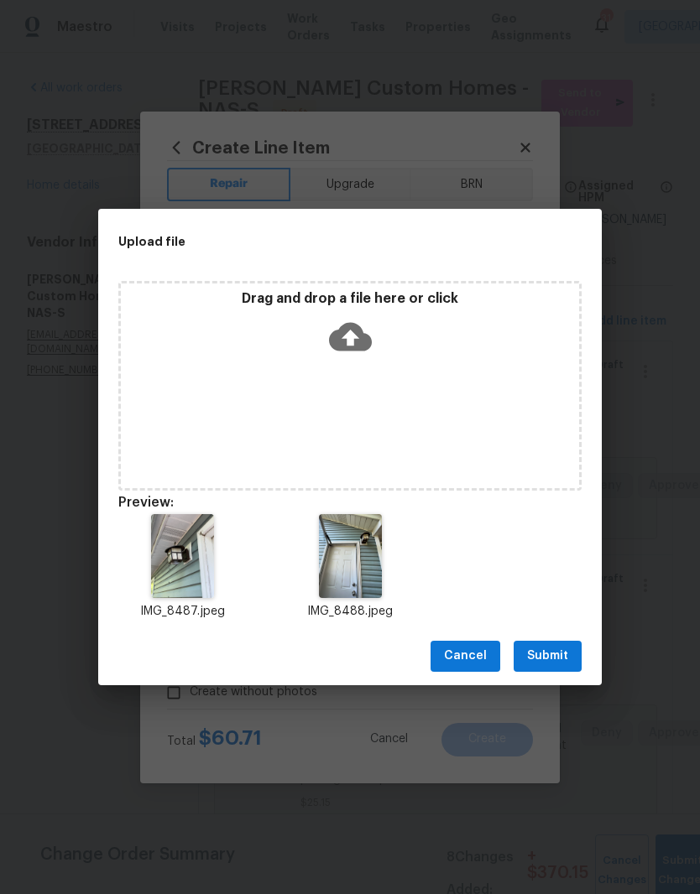
click at [547, 657] on span "Submit" at bounding box center [547, 656] width 41 height 21
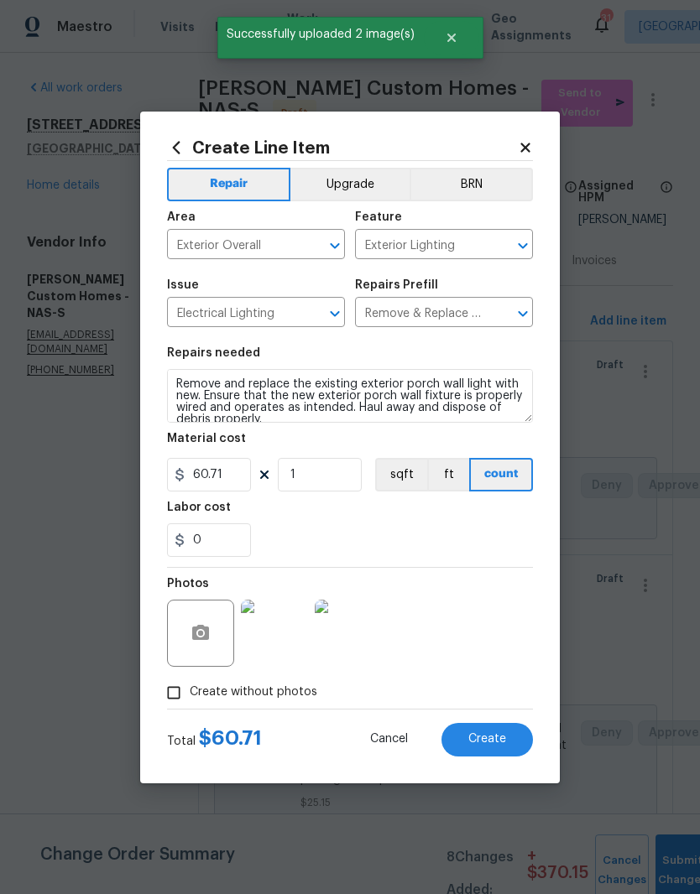
click at [499, 742] on span "Create" at bounding box center [487, 739] width 38 height 13
type input "0"
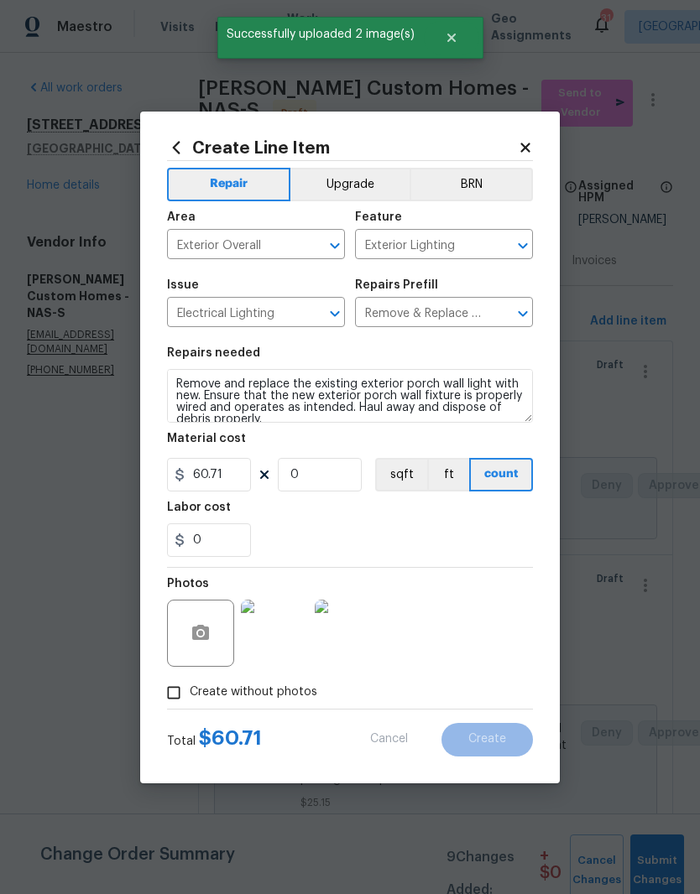
type input "0"
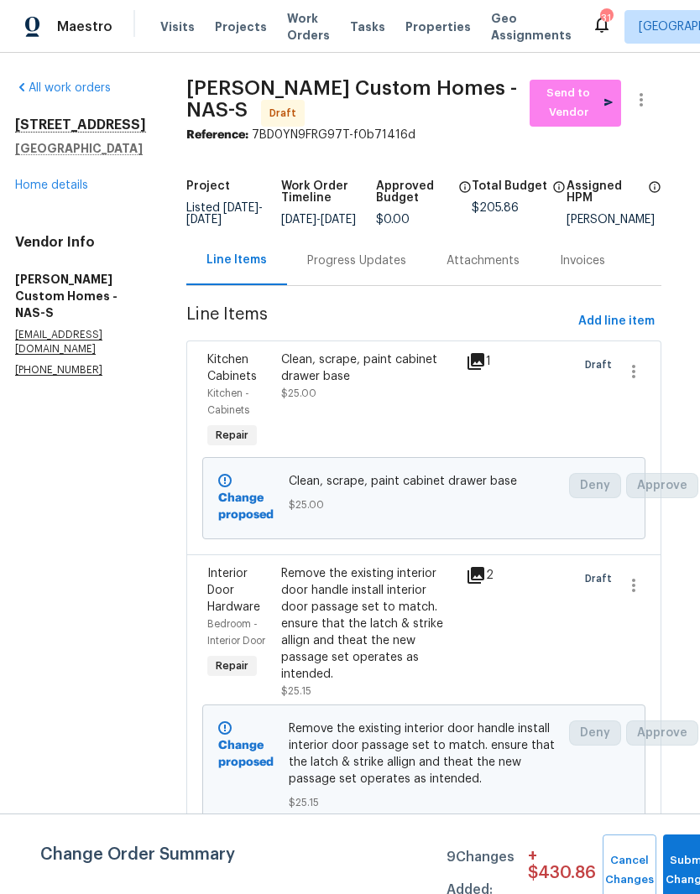
scroll to position [0, 13]
click at [643, 330] on span "Add line item" at bounding box center [615, 321] width 76 height 21
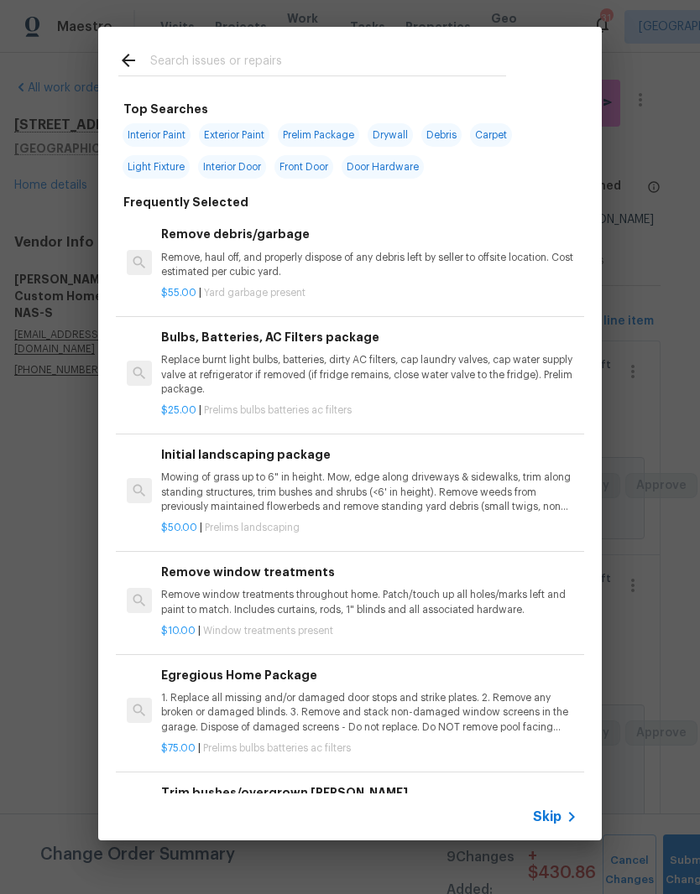
click at [354, 41] on div at bounding box center [312, 60] width 428 height 66
click at [220, 51] on input "text" at bounding box center [328, 62] width 356 height 25
type input "Pressure"
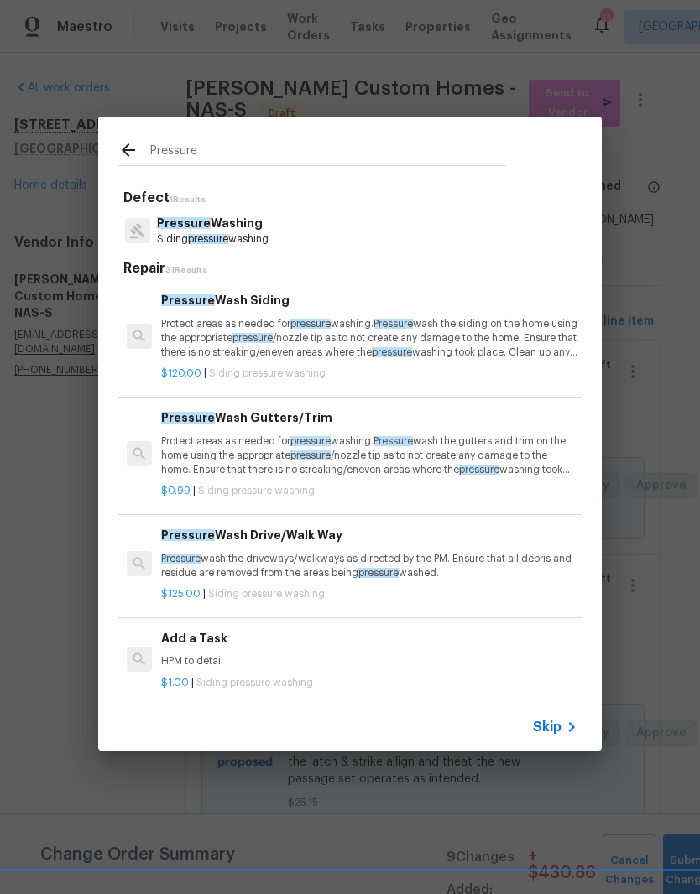
click at [255, 231] on p "Pressure Washing" at bounding box center [213, 224] width 112 height 18
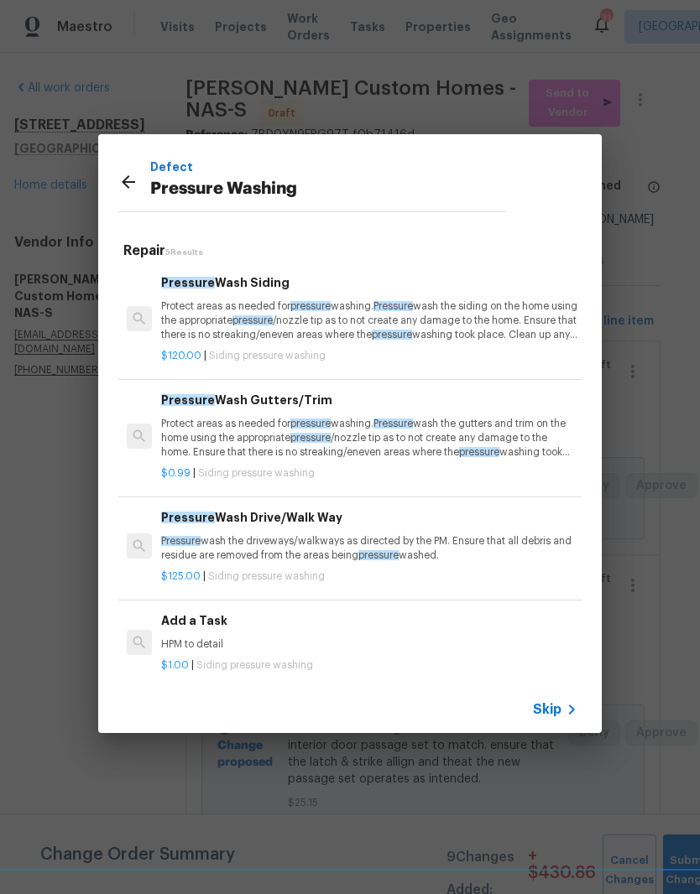
click at [257, 302] on p "Protect areas as needed for pressure washing. Pressure wash the siding on the h…" at bounding box center [369, 320] width 416 height 43
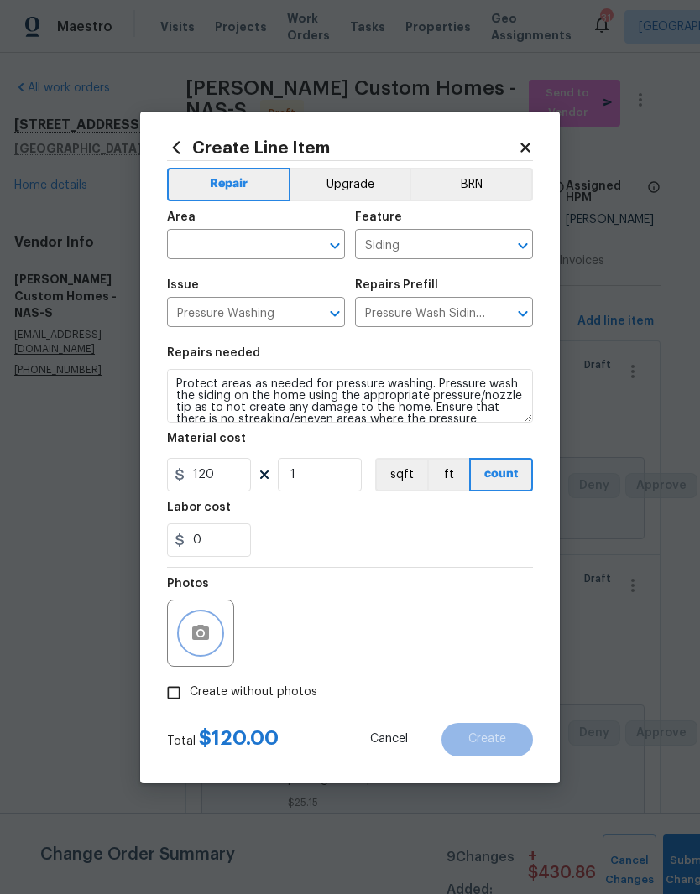
click at [215, 633] on button "button" at bounding box center [200, 633] width 40 height 40
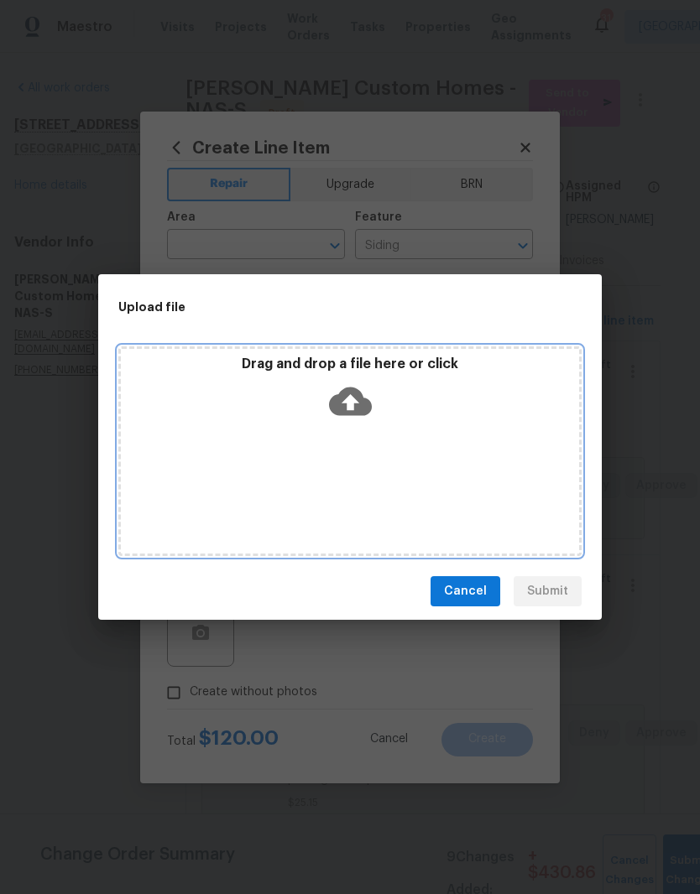
click at [406, 419] on div "Drag and drop a file here or click" at bounding box center [350, 392] width 458 height 72
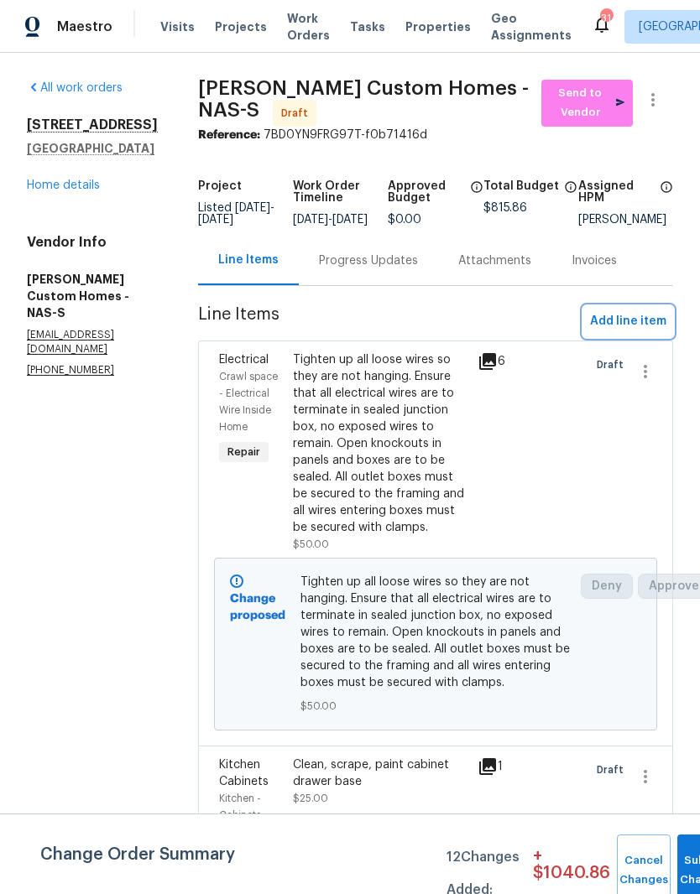
click at [629, 332] on span "Add line item" at bounding box center [628, 321] width 76 height 21
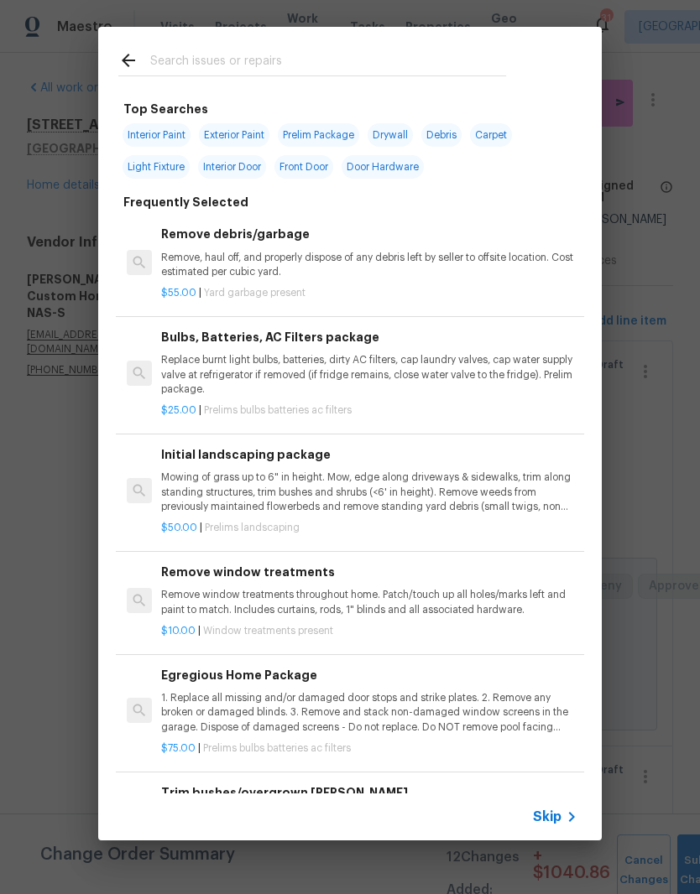
click at [310, 44] on div at bounding box center [312, 60] width 428 height 66
click at [295, 52] on input "text" at bounding box center [328, 62] width 356 height 25
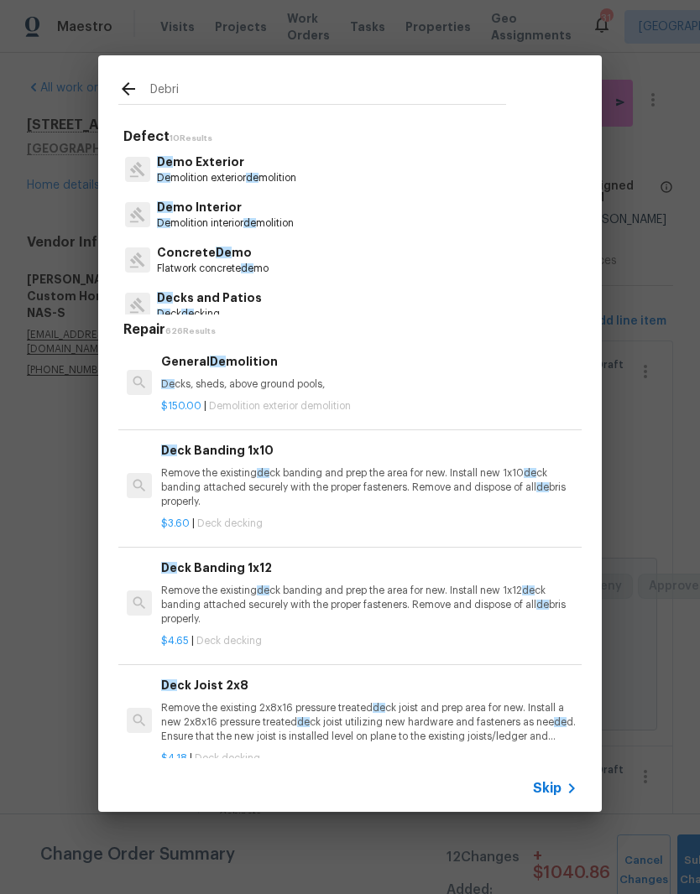
type input "Debris"
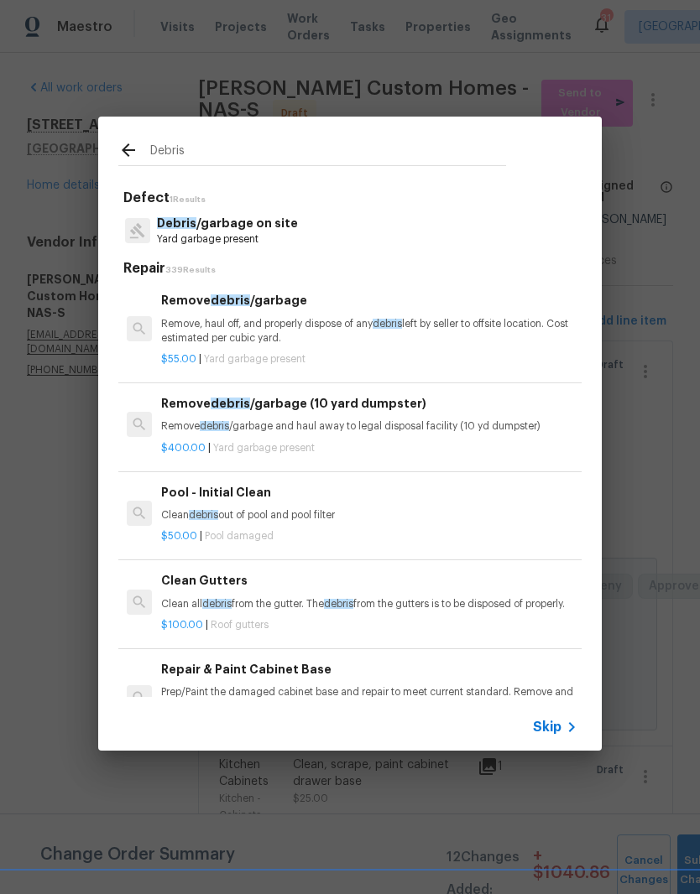
click at [254, 224] on p "Debris /garbage on site" at bounding box center [227, 224] width 141 height 18
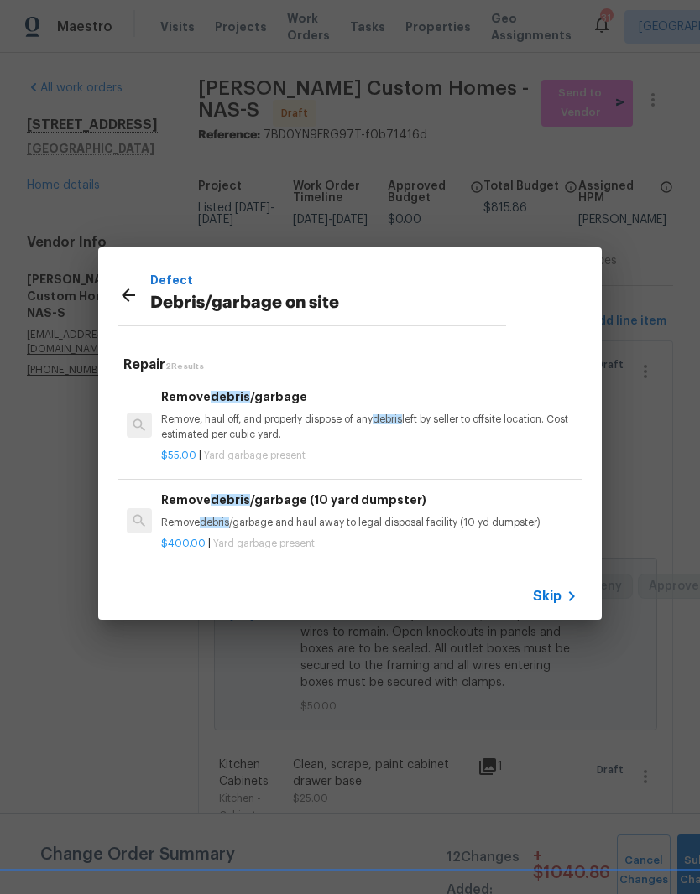
click at [278, 413] on p "Remove, haul off, and properly dispose of any debris left by seller to offsite …" at bounding box center [369, 427] width 416 height 29
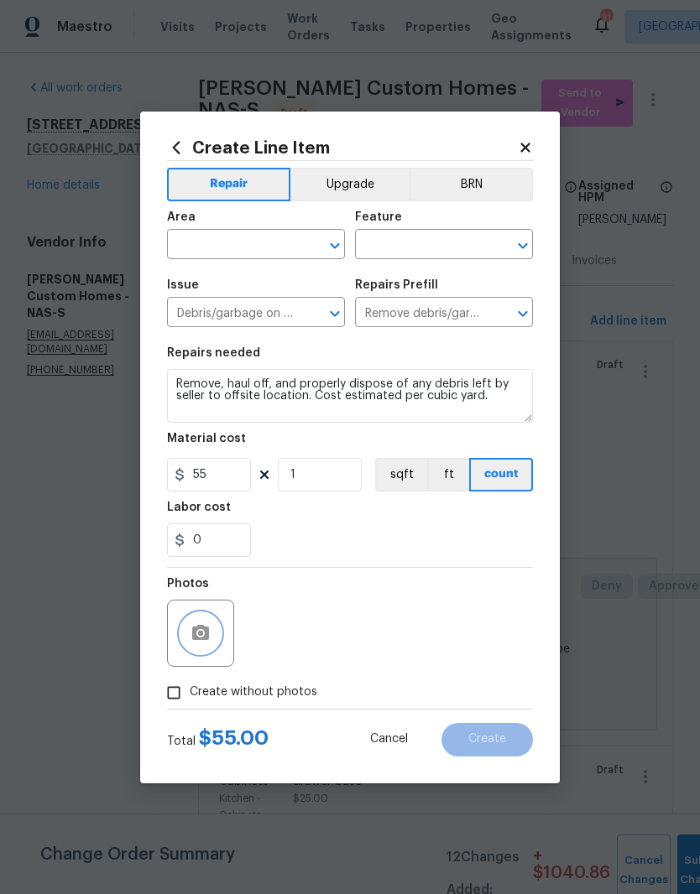
click at [210, 627] on icon "button" at bounding box center [200, 633] width 20 height 20
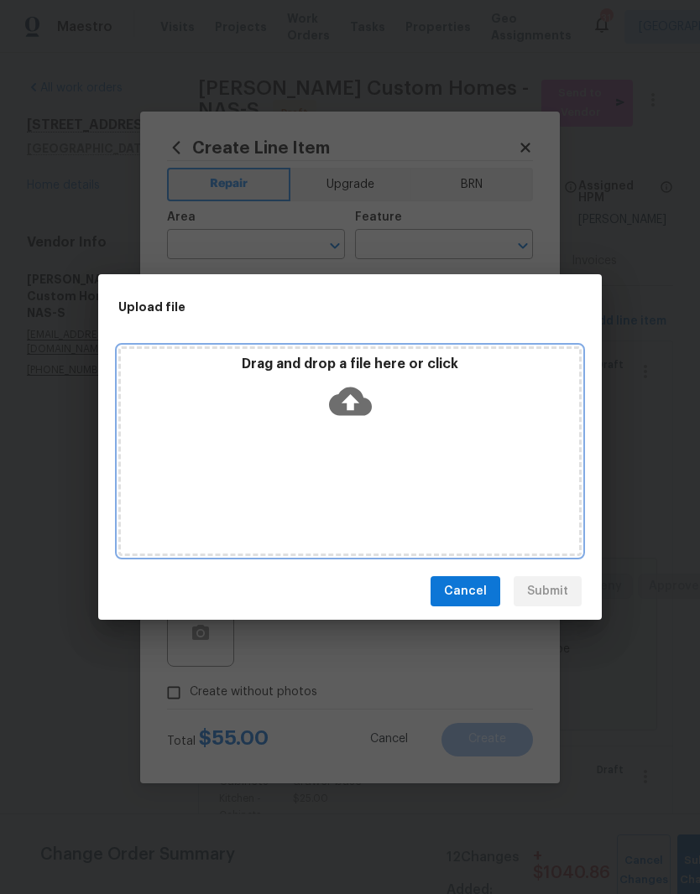
click at [466, 449] on div "Drag and drop a file here or click" at bounding box center [349, 451] width 463 height 210
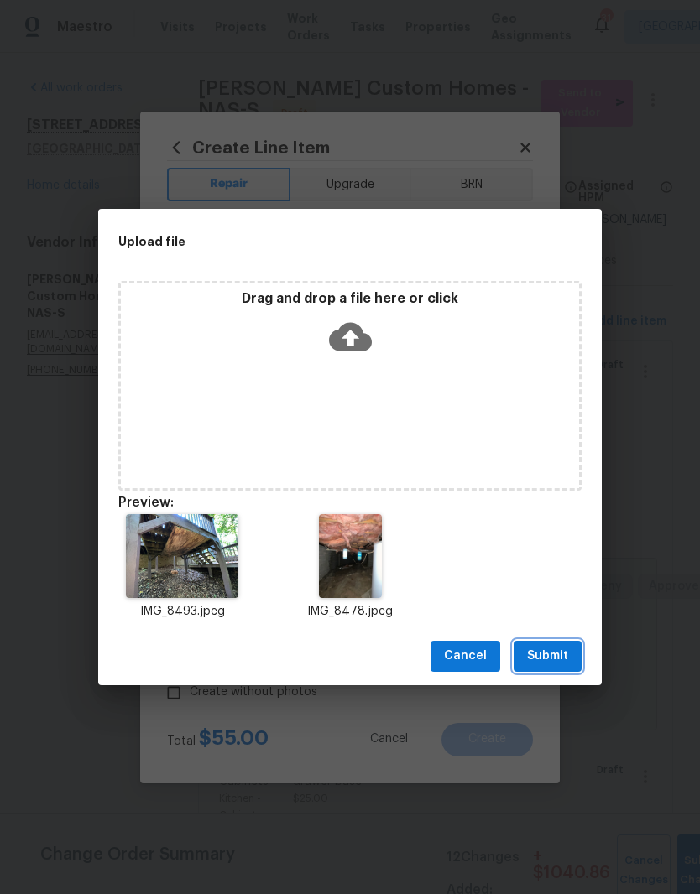
click at [545, 652] on span "Submit" at bounding box center [547, 656] width 41 height 21
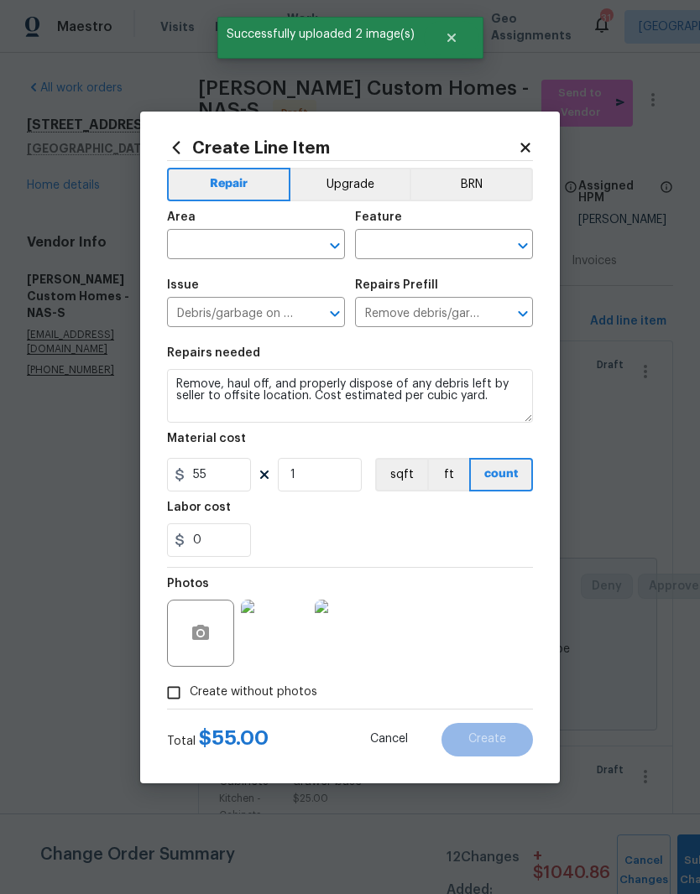
click at [277, 636] on img at bounding box center [274, 633] width 67 height 67
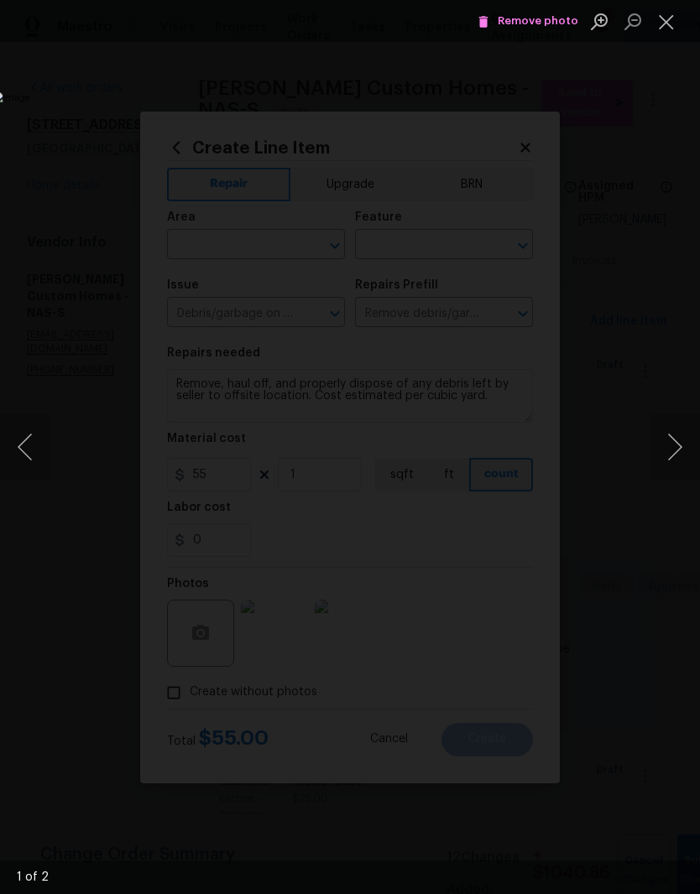
click at [669, 29] on button "Close lightbox" at bounding box center [666, 21] width 34 height 29
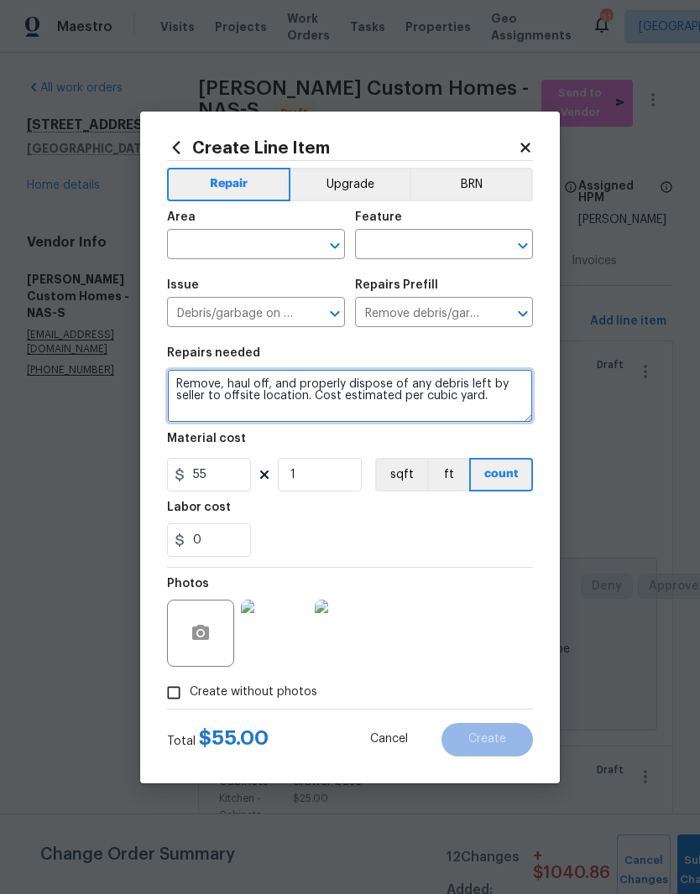
click at [218, 387] on textarea "Remove, haul off, and properly dispose of any debris left by seller to offsite …" at bounding box center [350, 396] width 366 height 54
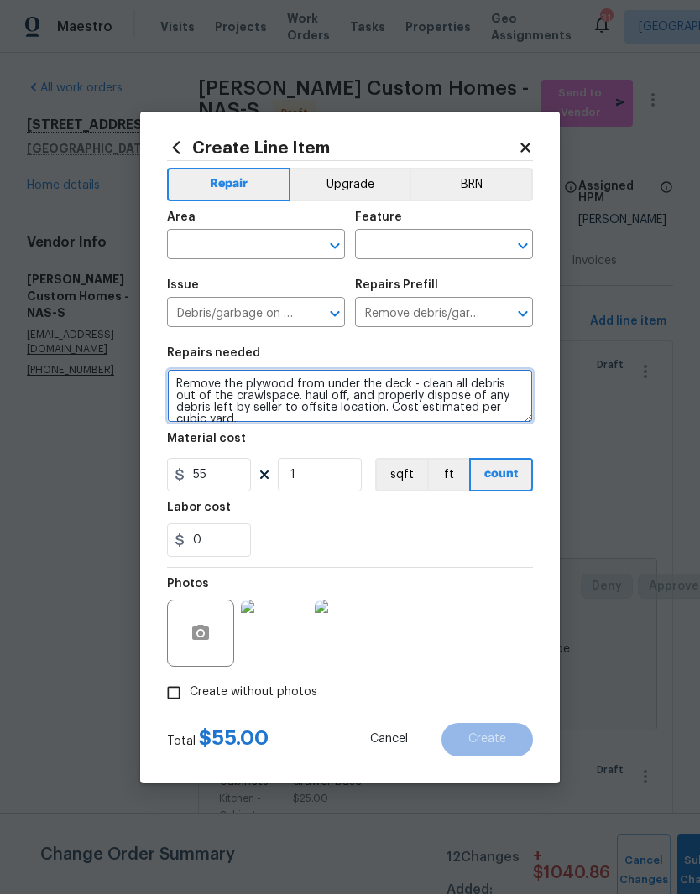
click at [466, 382] on textarea "Remove the plywood from under the deck - clean all debris out of the crawlspace…" at bounding box center [350, 396] width 366 height 54
click at [267, 419] on textarea "Remove the plywood from under the deck - clean all loose debris out of the craw…" at bounding box center [350, 396] width 366 height 54
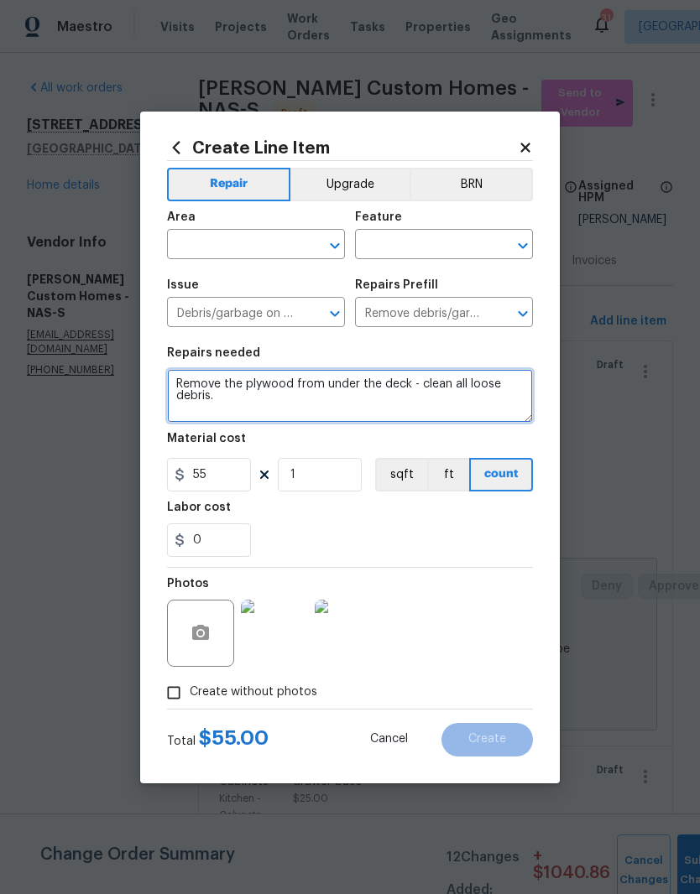
type textarea "Remove the plywood from under the deck - clean all loose debris."
click at [290, 243] on input "text" at bounding box center [232, 246] width 131 height 26
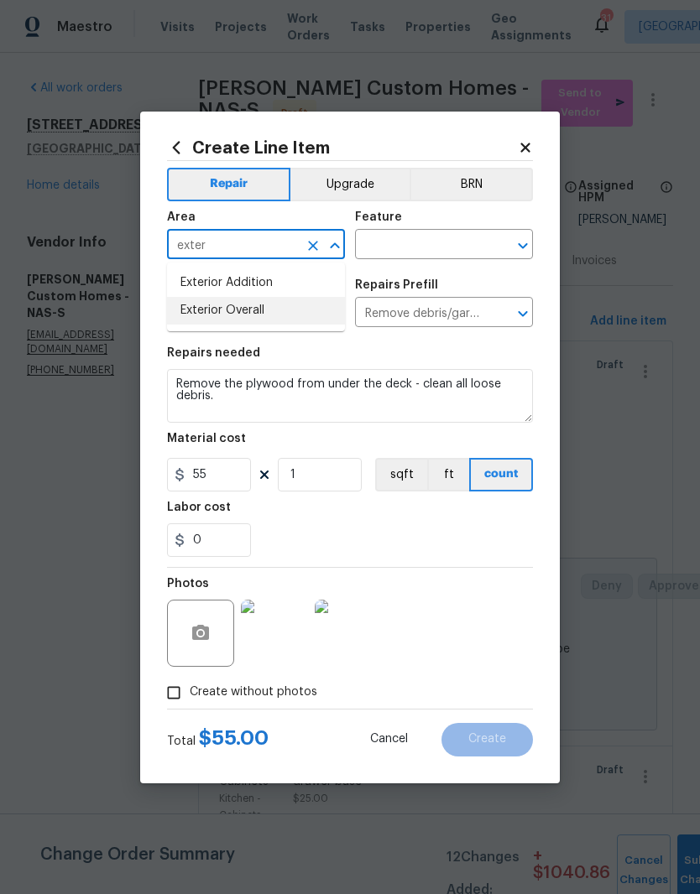
click at [262, 310] on li "Exterior Overall" at bounding box center [256, 311] width 178 height 28
type input "Exterior Overall"
click at [441, 239] on input "text" at bounding box center [420, 246] width 131 height 26
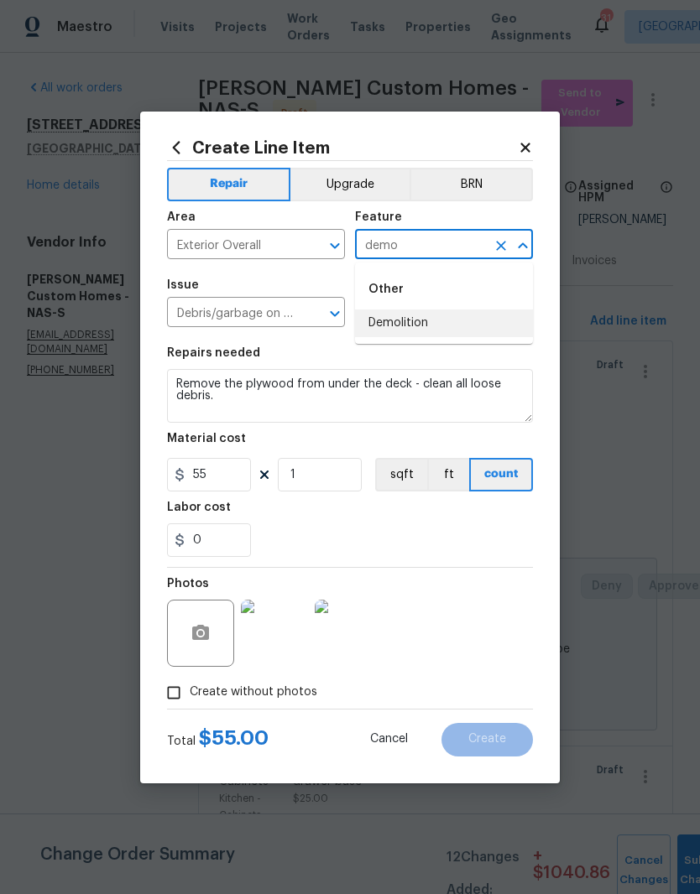
click at [419, 322] on li "Demolition" at bounding box center [444, 324] width 178 height 28
type input "Demolition"
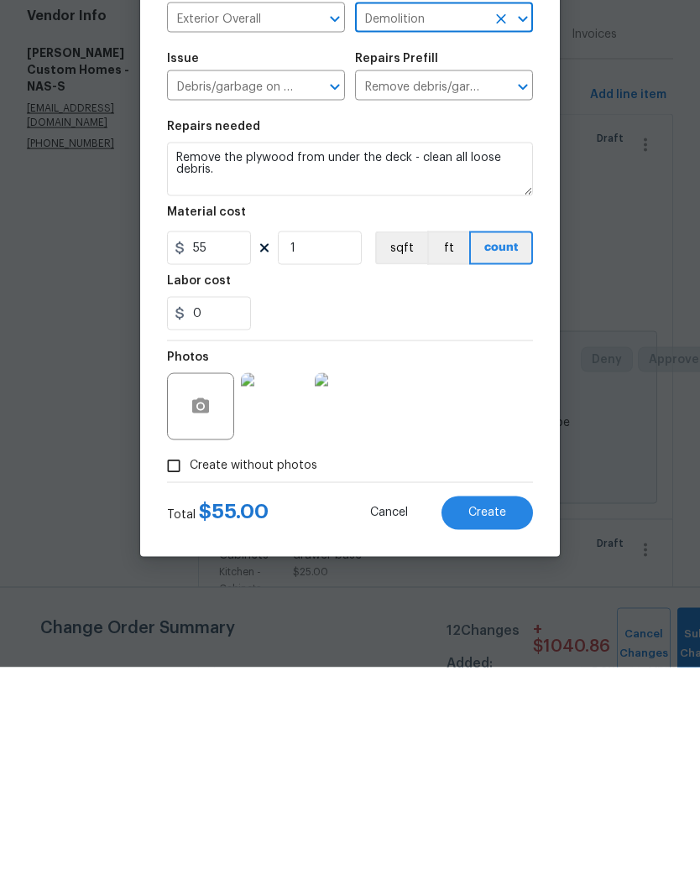
click at [495, 733] on span "Create" at bounding box center [487, 739] width 38 height 13
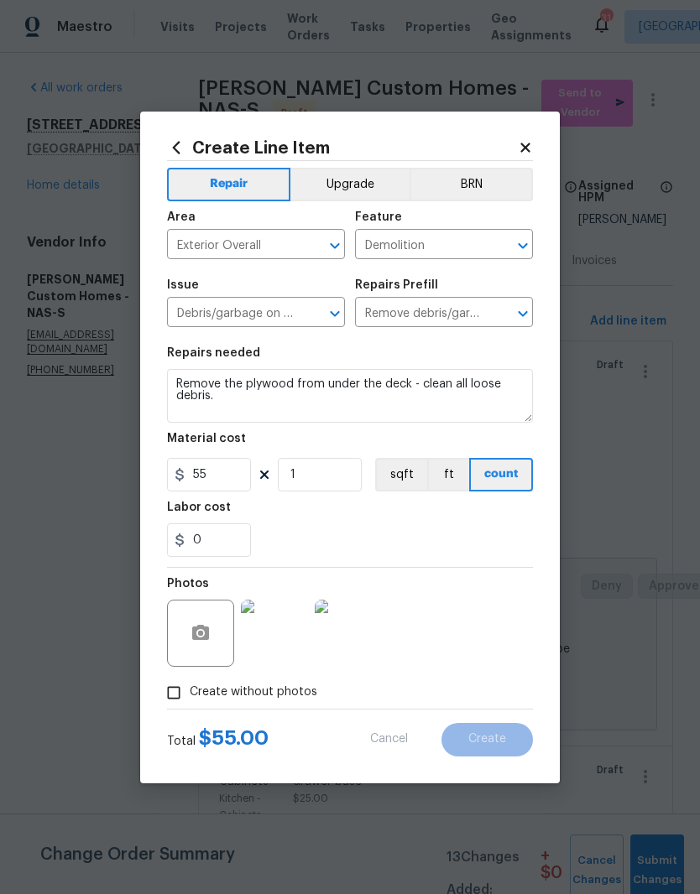
type input "0"
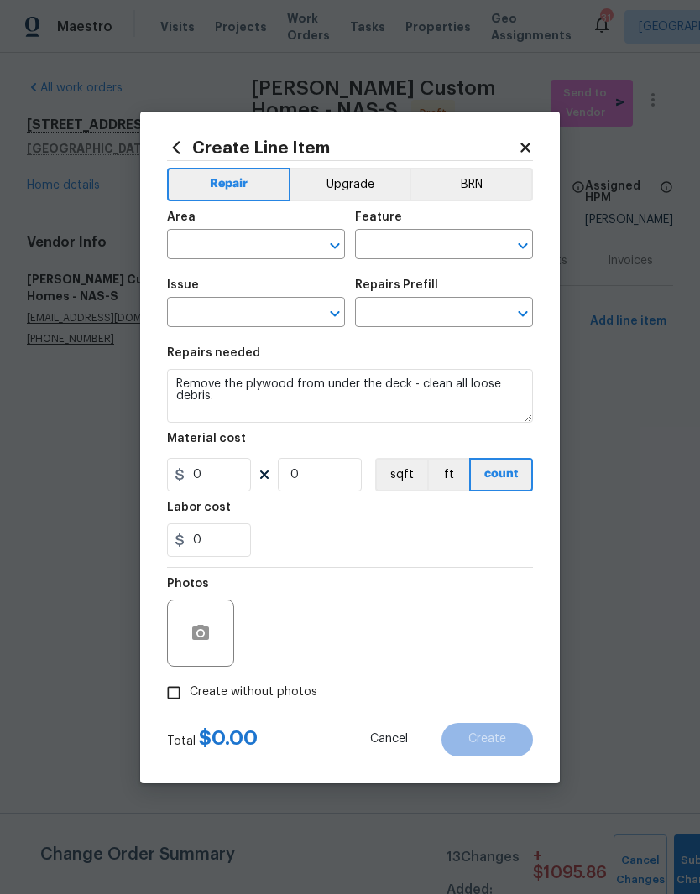
scroll to position [0, 0]
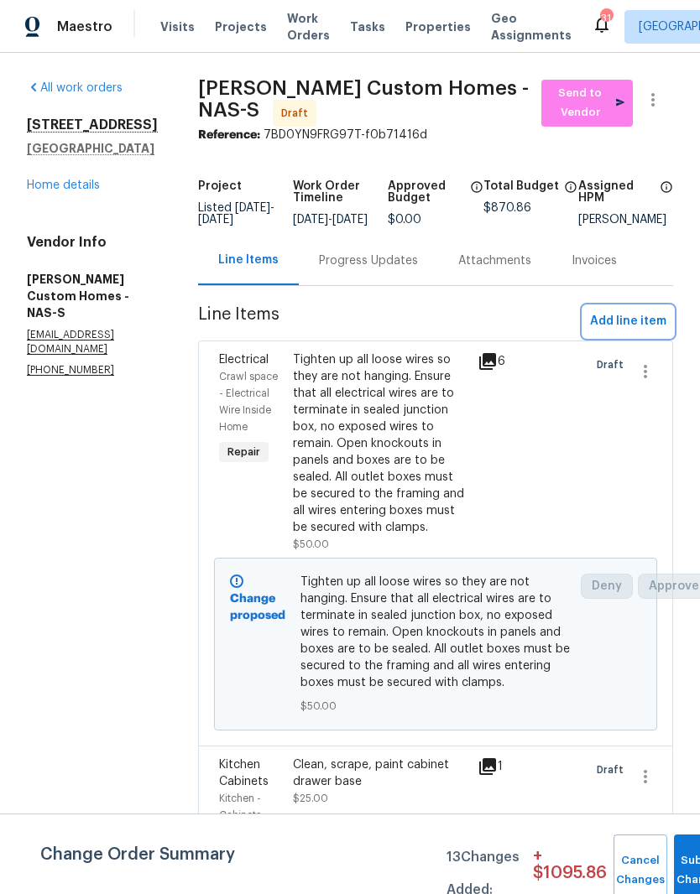
click at [634, 329] on span "Add line item" at bounding box center [628, 321] width 76 height 21
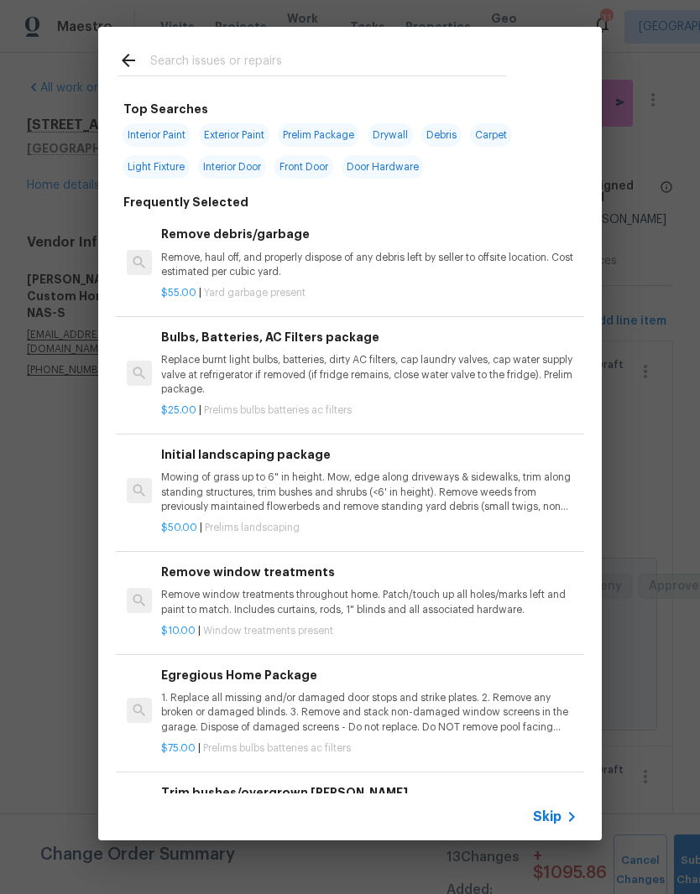
click at [342, 36] on div at bounding box center [312, 60] width 428 height 66
click at [288, 34] on div at bounding box center [312, 60] width 428 height 66
click at [204, 51] on input "text" at bounding box center [328, 62] width 356 height 25
type input "Toilet"
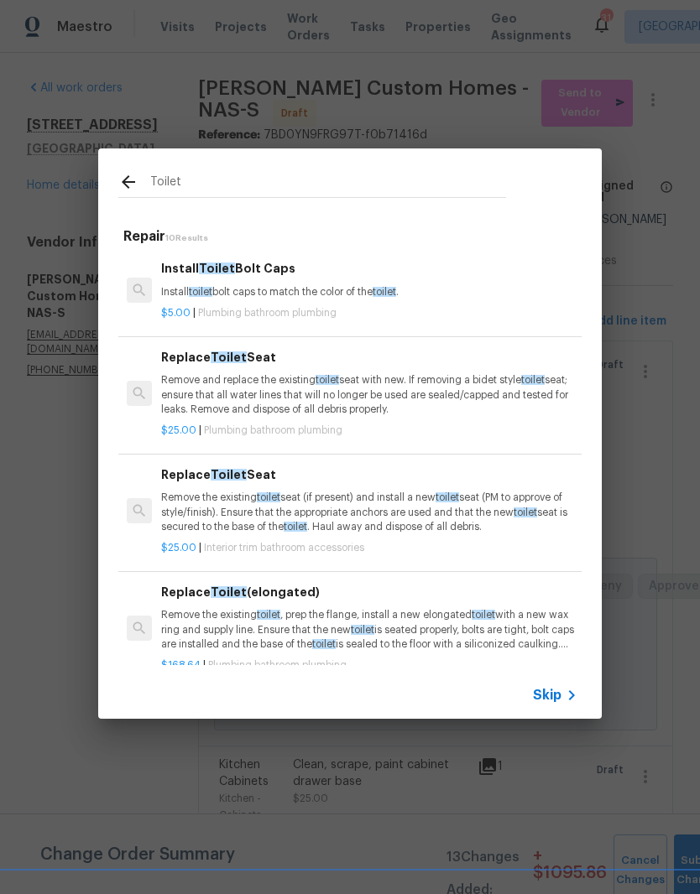
click at [257, 356] on h6 "Replace Toilet Seat" at bounding box center [369, 357] width 416 height 18
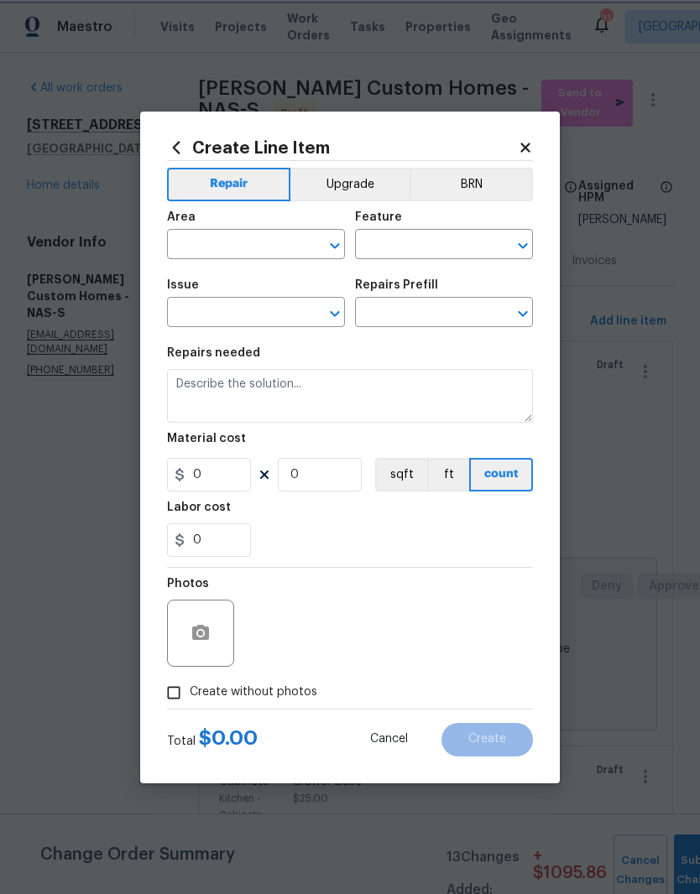
type input "Plumbing"
type input "Bathroom Plumbing"
type input "Replace Toilet Seat $25.00"
type textarea "Remove and replace the existing toilet seat with new. If removing a bidet style…"
type input "25"
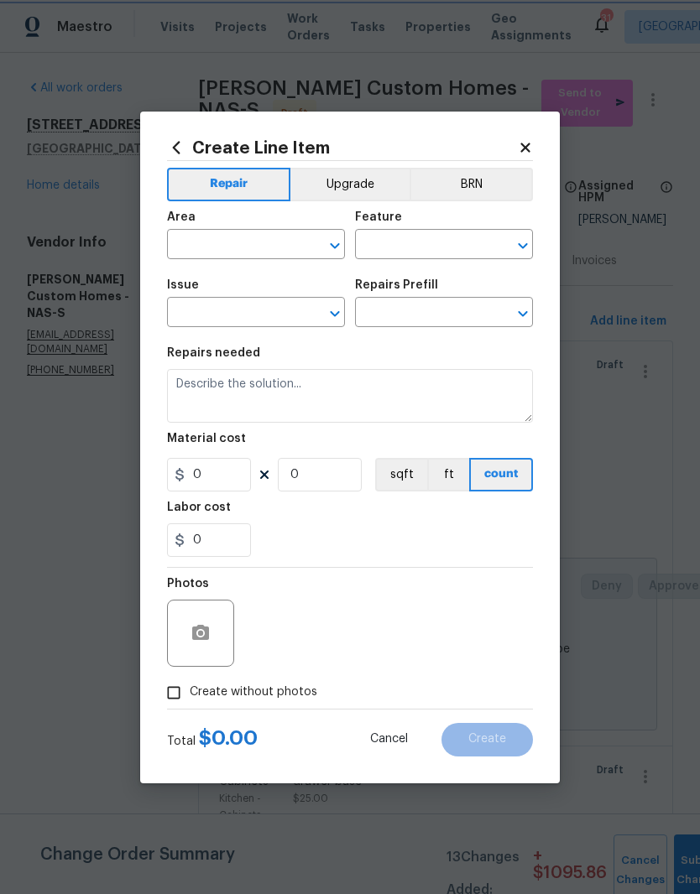
type input "1"
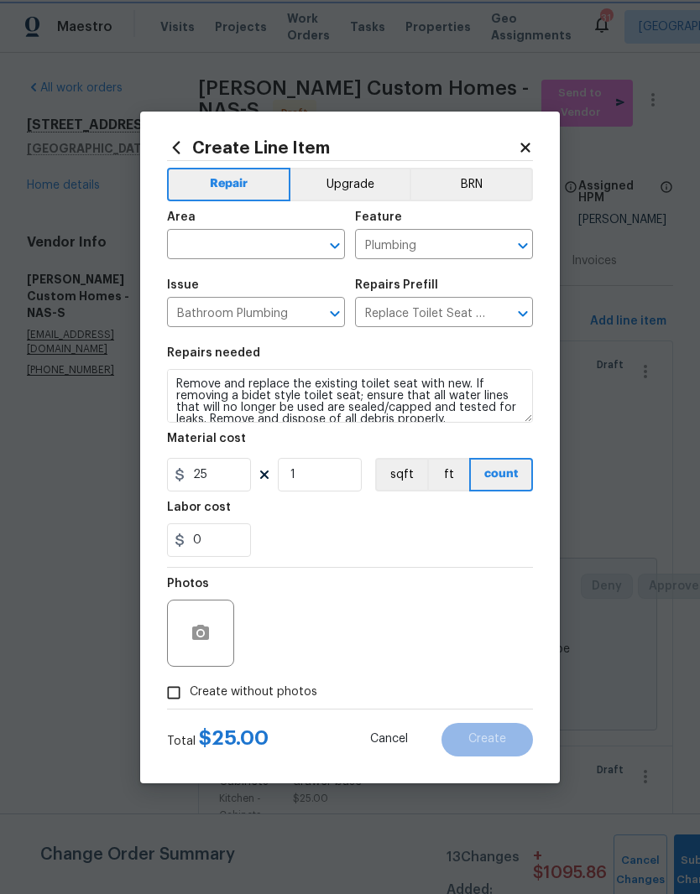
click at [303, 246] on button "Clear" at bounding box center [312, 245] width 23 height 23
click at [244, 312] on li "Main Bathroom" at bounding box center [256, 311] width 178 height 28
type input "Main Bathroom"
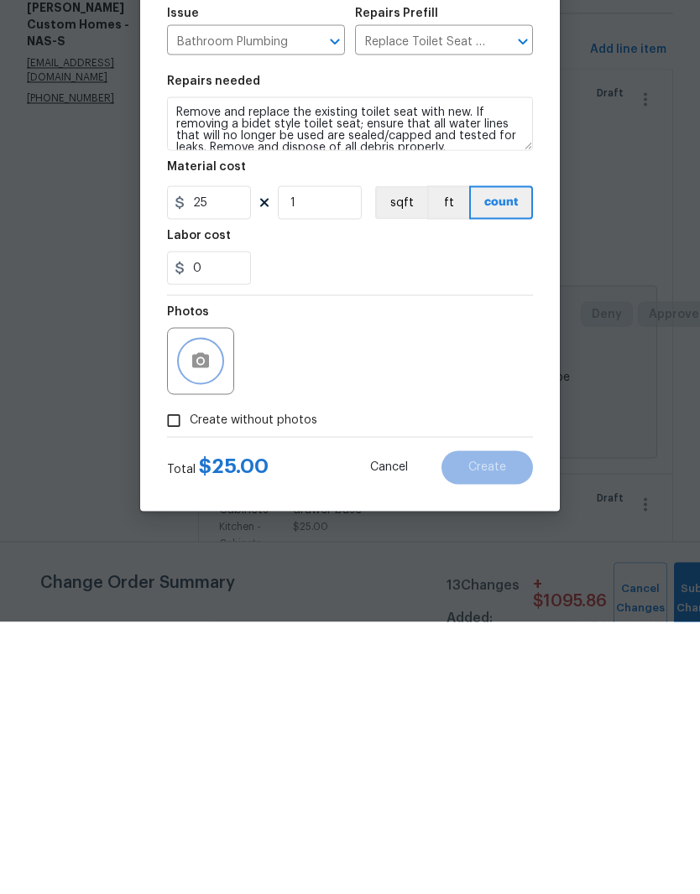
click at [209, 625] on icon "button" at bounding box center [200, 632] width 17 height 15
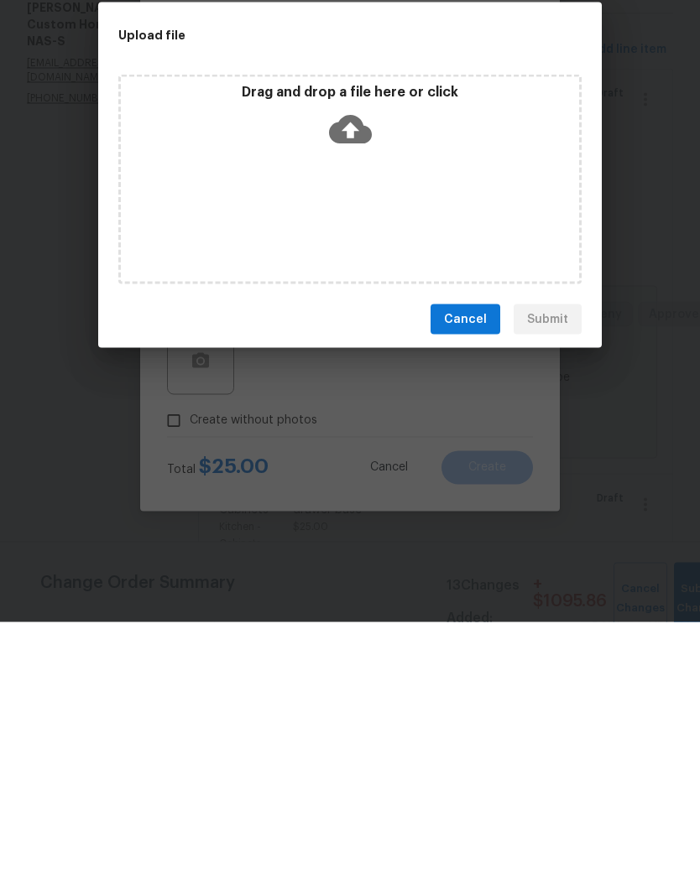
scroll to position [69, 0]
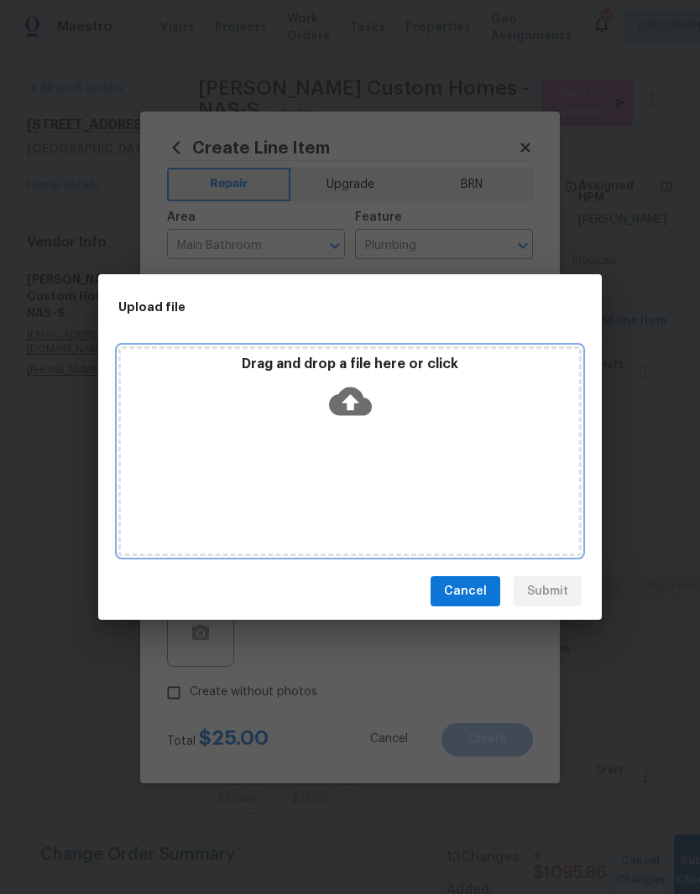
click at [408, 430] on div "Drag and drop a file here or click" at bounding box center [349, 451] width 463 height 210
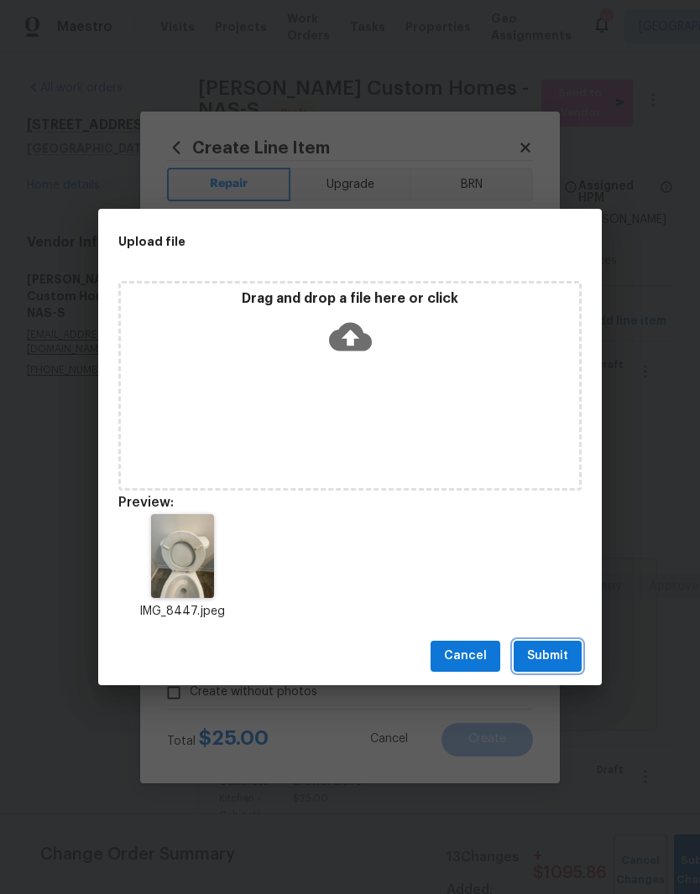
click at [552, 654] on span "Submit" at bounding box center [547, 656] width 41 height 21
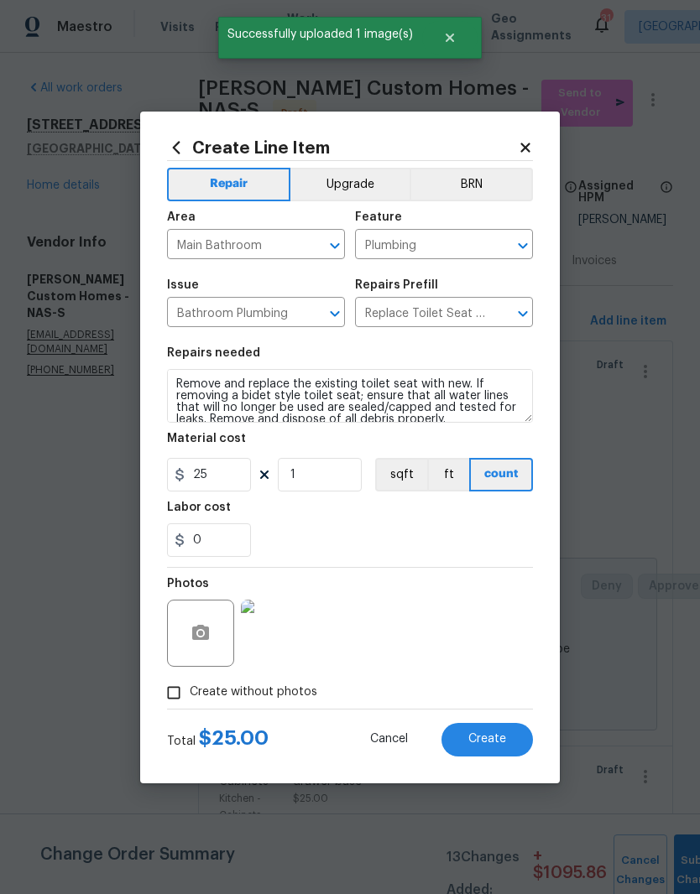
click at [494, 744] on span "Create" at bounding box center [487, 739] width 38 height 13
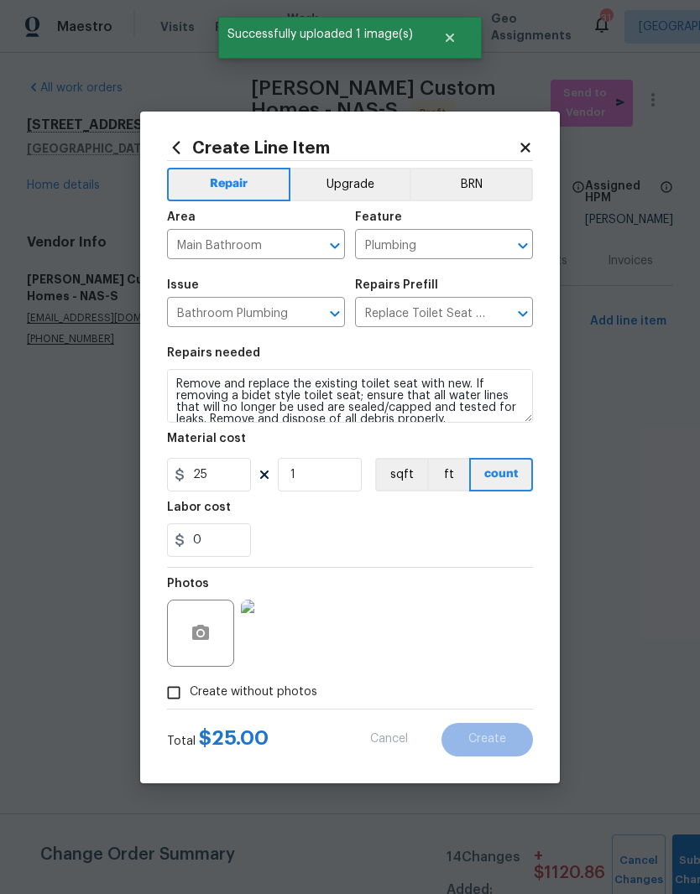
type input "0"
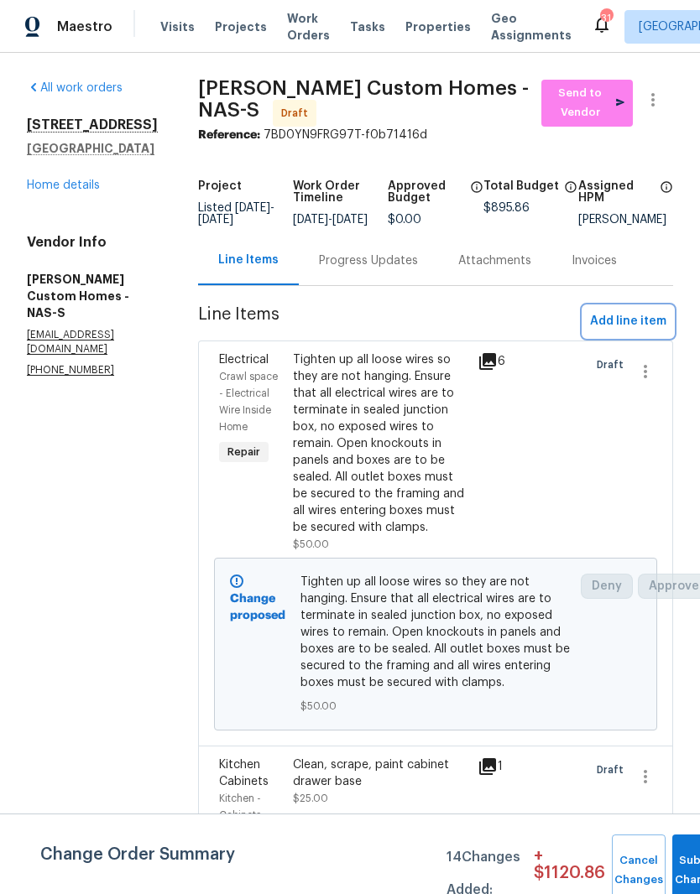
click at [638, 328] on span "Add line item" at bounding box center [628, 321] width 76 height 21
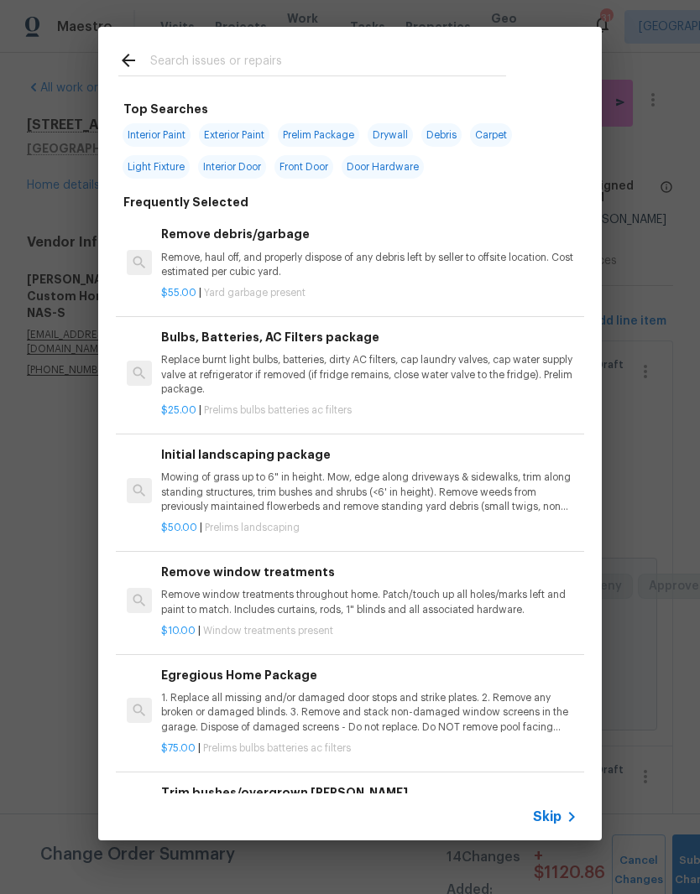
click at [329, 47] on div at bounding box center [312, 60] width 428 height 66
click at [190, 56] on input "text" at bounding box center [328, 62] width 356 height 25
type input "Door"
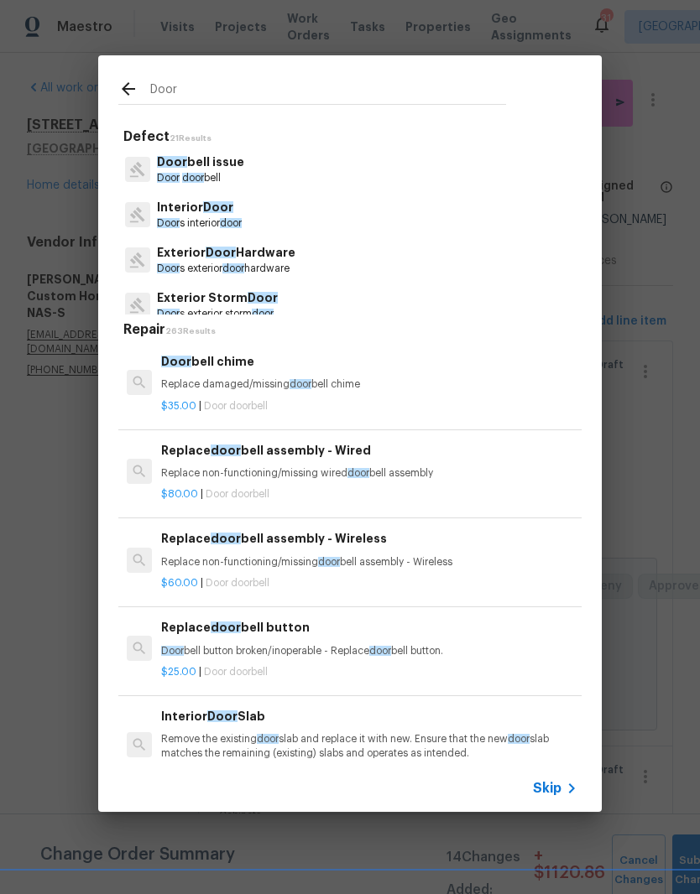
click at [270, 260] on p "Exterior Door Hardware" at bounding box center [226, 253] width 138 height 18
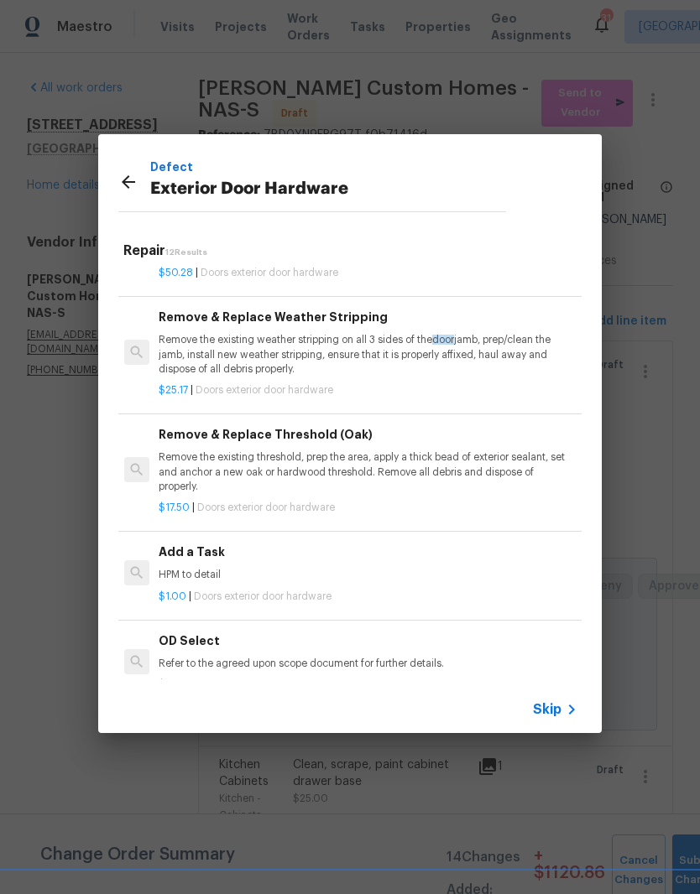
scroll to position [392, 3]
click at [201, 569] on p "HPM to detail" at bounding box center [367, 576] width 416 height 14
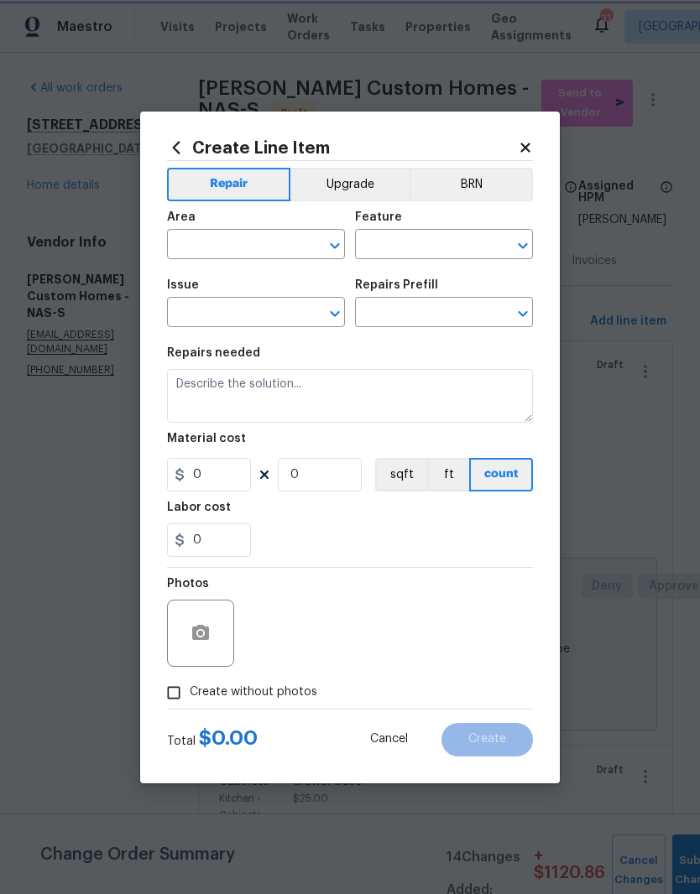
type input "Interior Door"
type input "Exterior Door Hardware"
type input "Add a Task $1.00"
type textarea "HPM to detail"
type input "1"
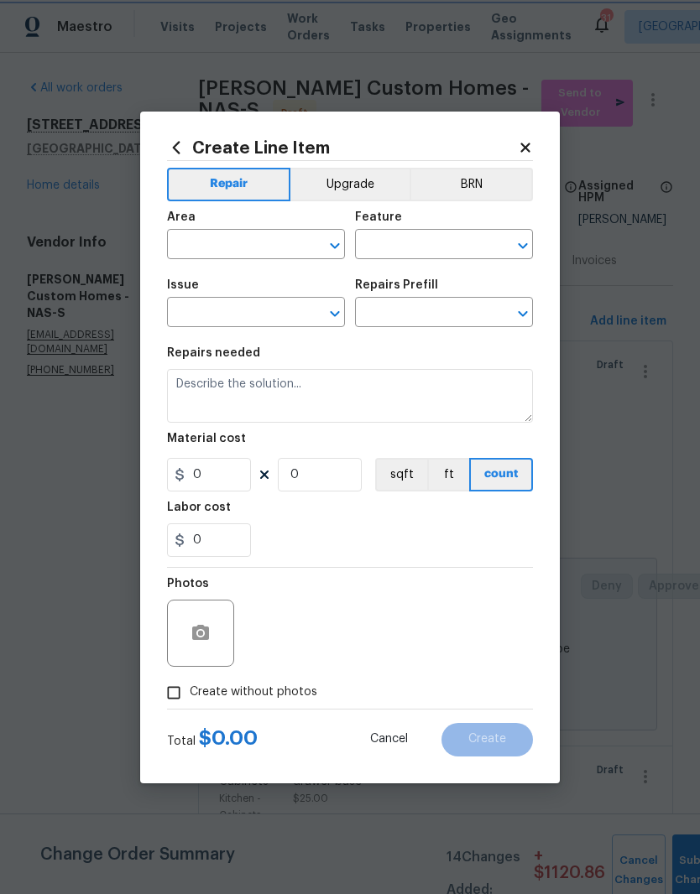
type input "1"
click at [288, 242] on input "text" at bounding box center [232, 246] width 131 height 26
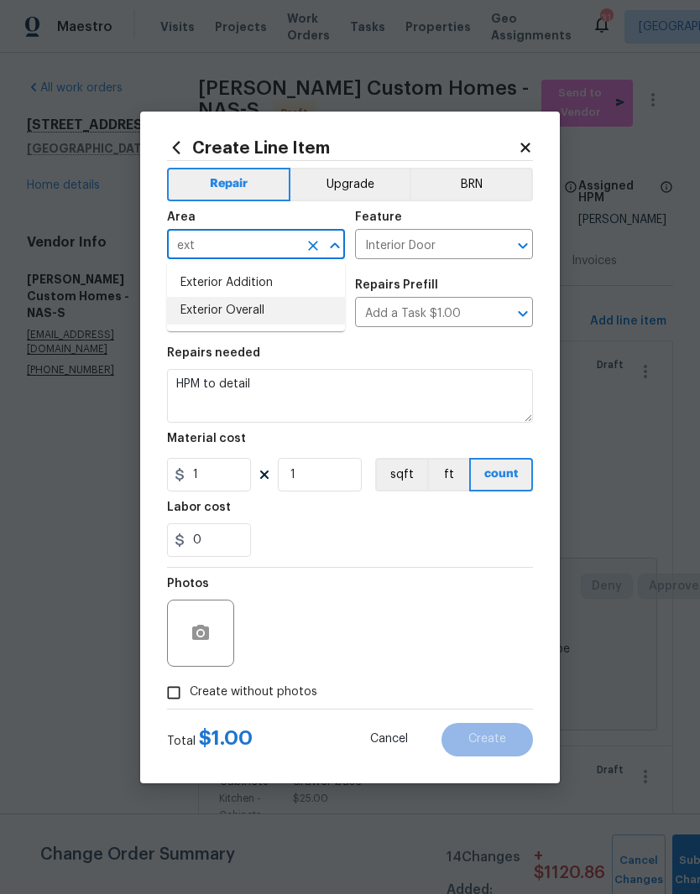
click at [258, 314] on li "Exterior Overall" at bounding box center [256, 311] width 178 height 28
type input "Exterior Overall"
click at [496, 245] on icon "Clear" at bounding box center [500, 245] width 17 height 17
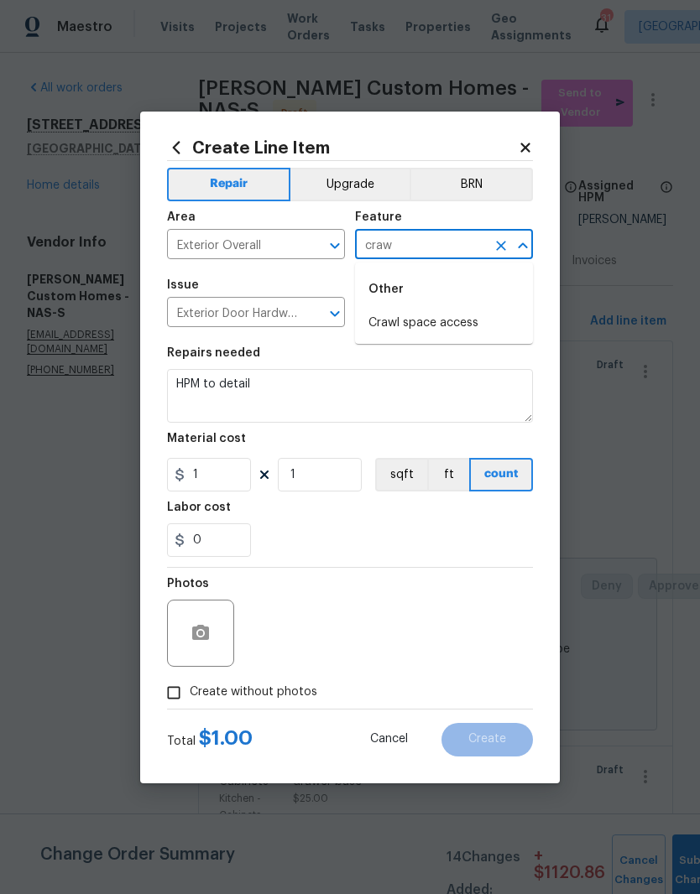
click at [422, 326] on li "Crawl space access" at bounding box center [444, 324] width 178 height 28
type input "Crawl space access"
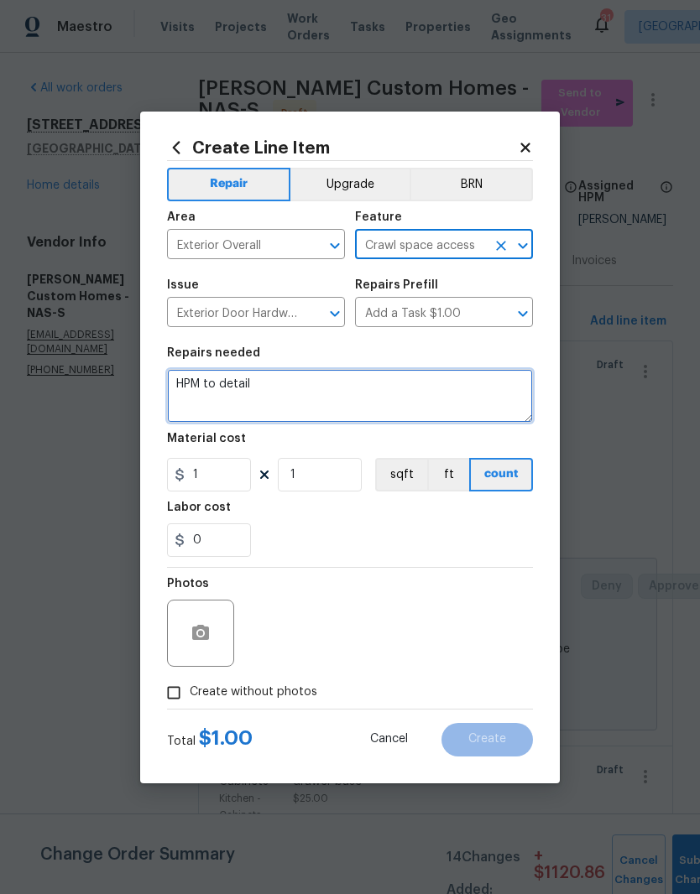
click at [275, 387] on textarea "HPM to detail" at bounding box center [350, 396] width 366 height 54
type textarea "H"
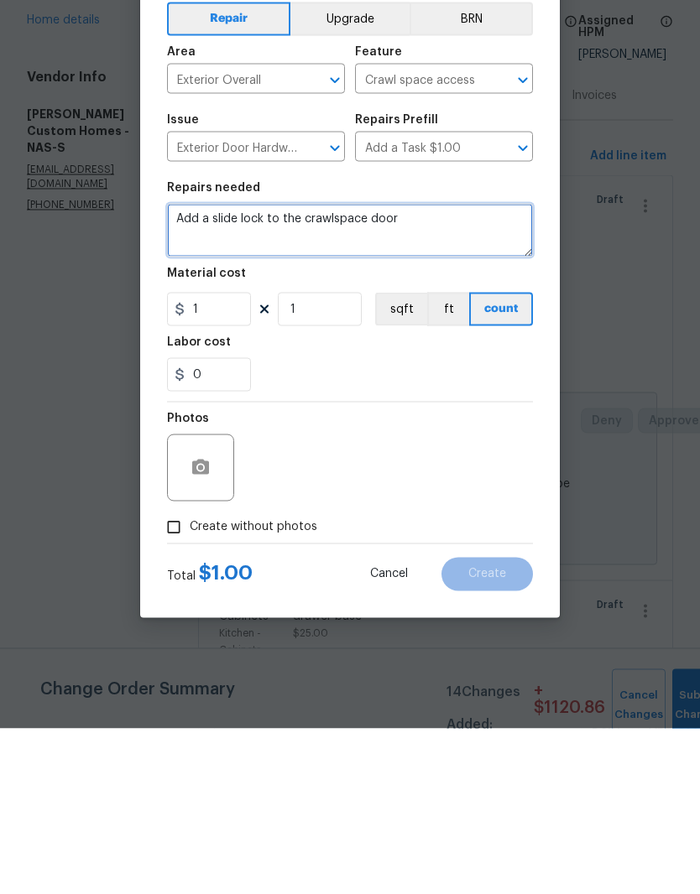
type textarea "Add a slide lock to the crawlspace door"
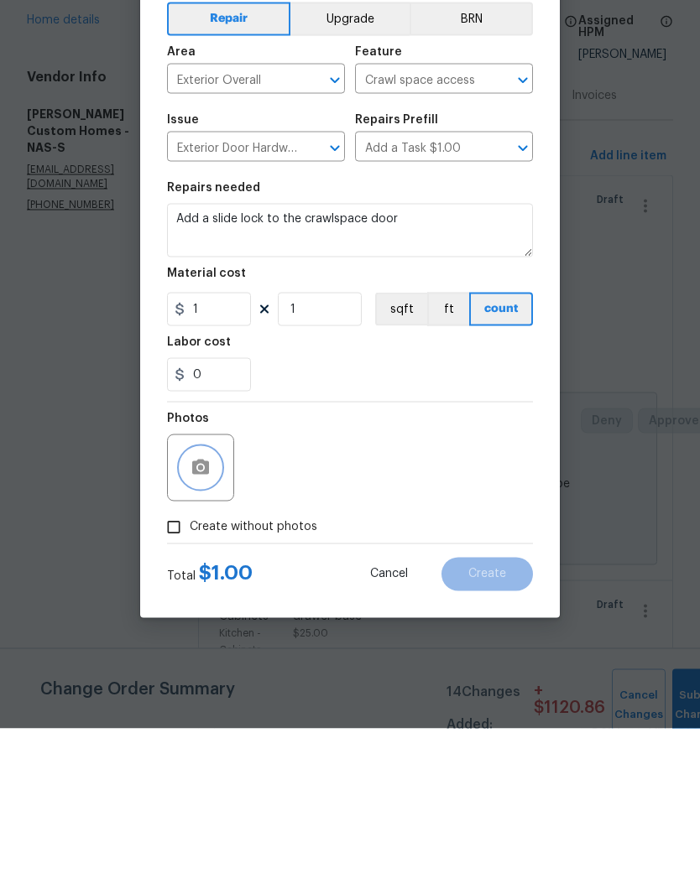
click at [212, 613] on button "button" at bounding box center [200, 633] width 40 height 40
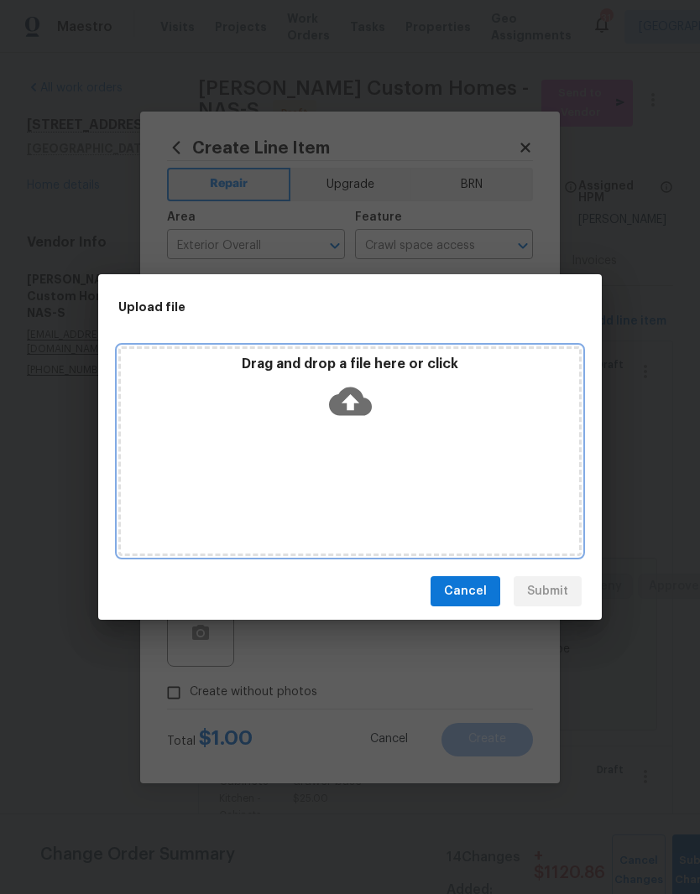
click at [360, 441] on div "Drag and drop a file here or click" at bounding box center [349, 451] width 463 height 210
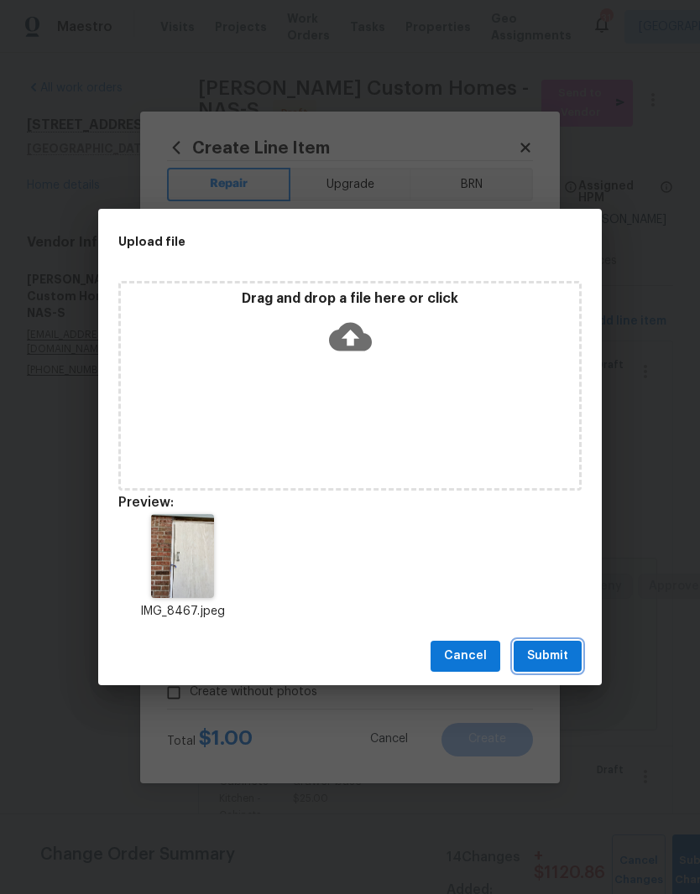
click at [550, 657] on span "Submit" at bounding box center [547, 656] width 41 height 21
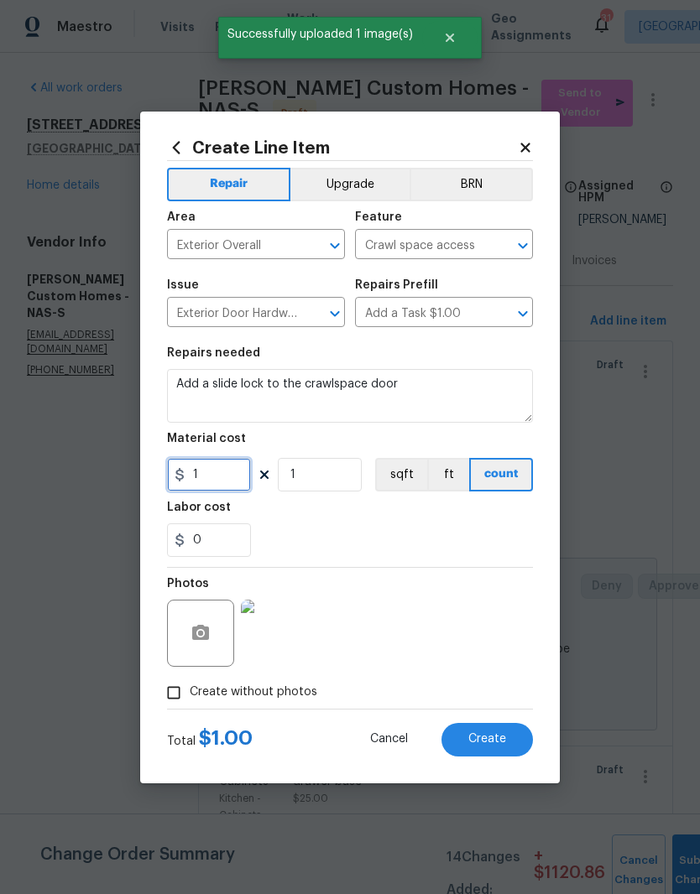
click at [228, 475] on input "1" at bounding box center [209, 475] width 84 height 34
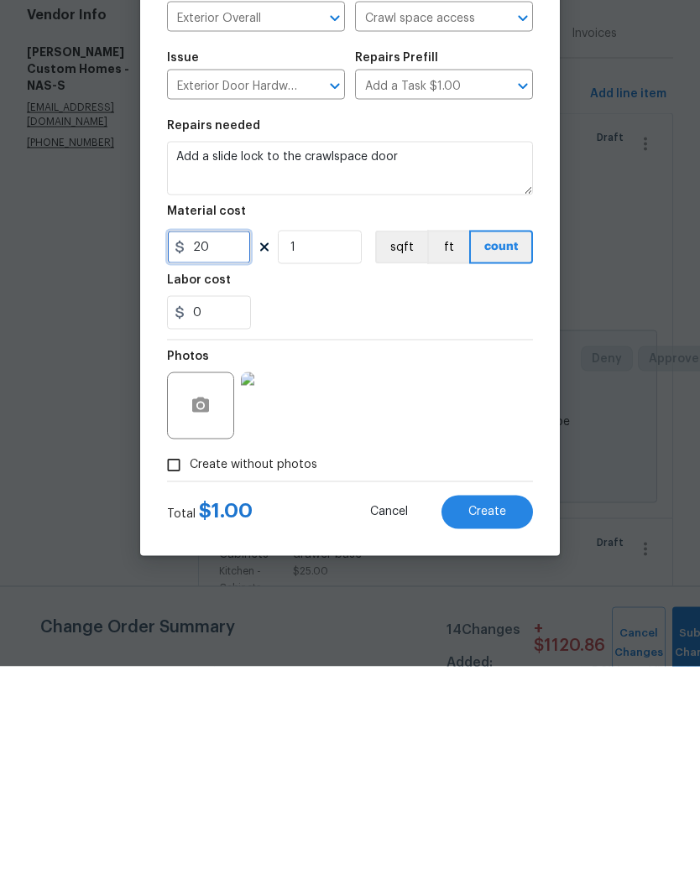
type input "20"
click at [424, 568] on div "Photos" at bounding box center [350, 622] width 366 height 109
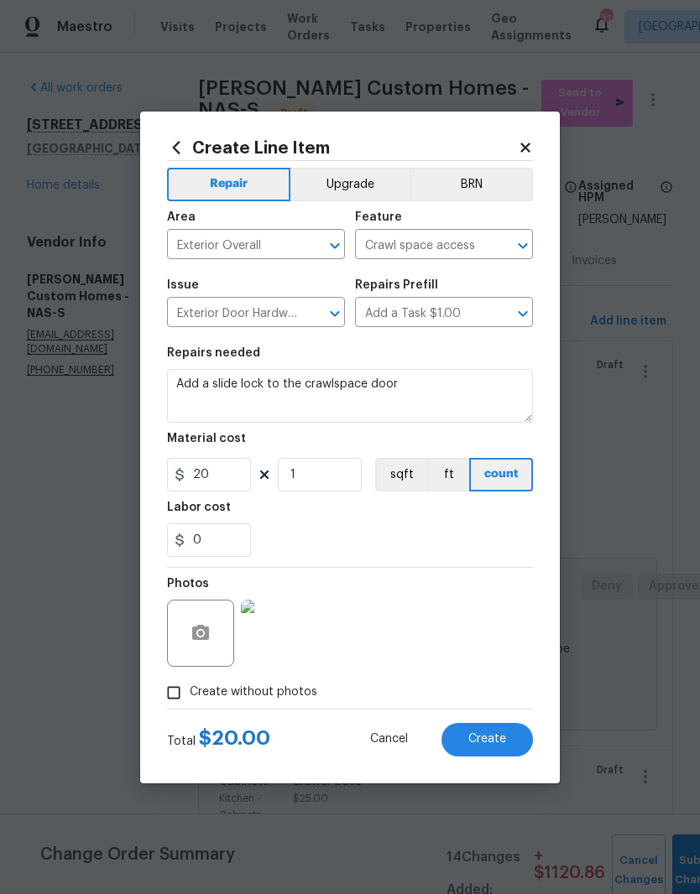
click at [284, 643] on img at bounding box center [274, 633] width 67 height 67
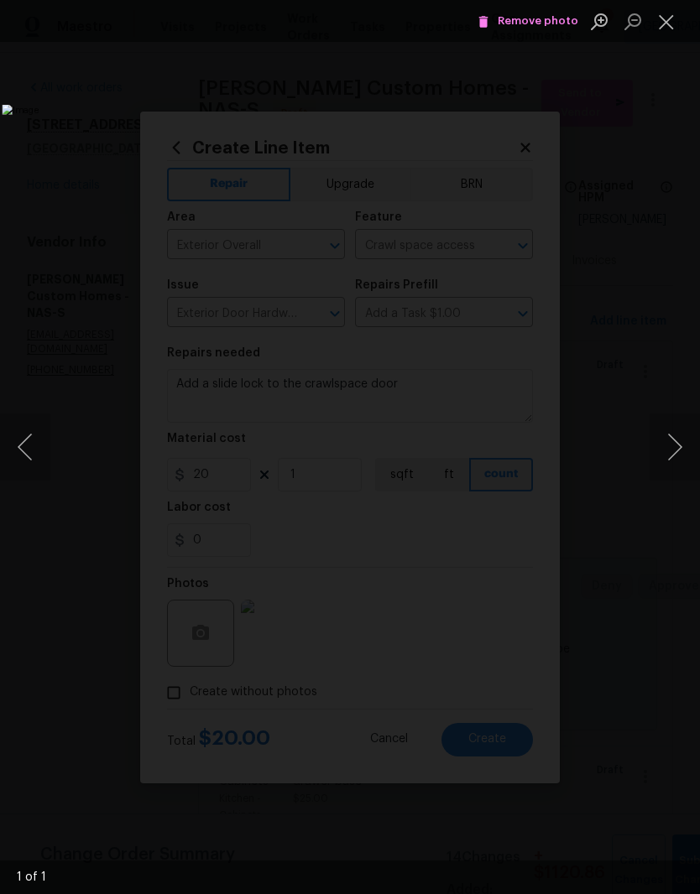
click at [665, 22] on button "Close lightbox" at bounding box center [666, 21] width 34 height 29
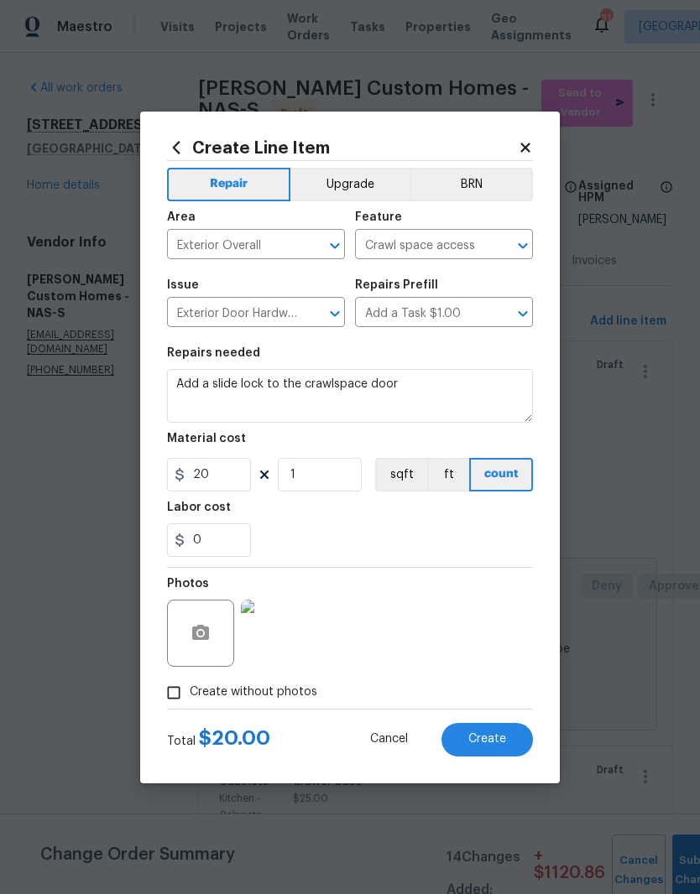
click at [496, 740] on span "Create" at bounding box center [487, 739] width 38 height 13
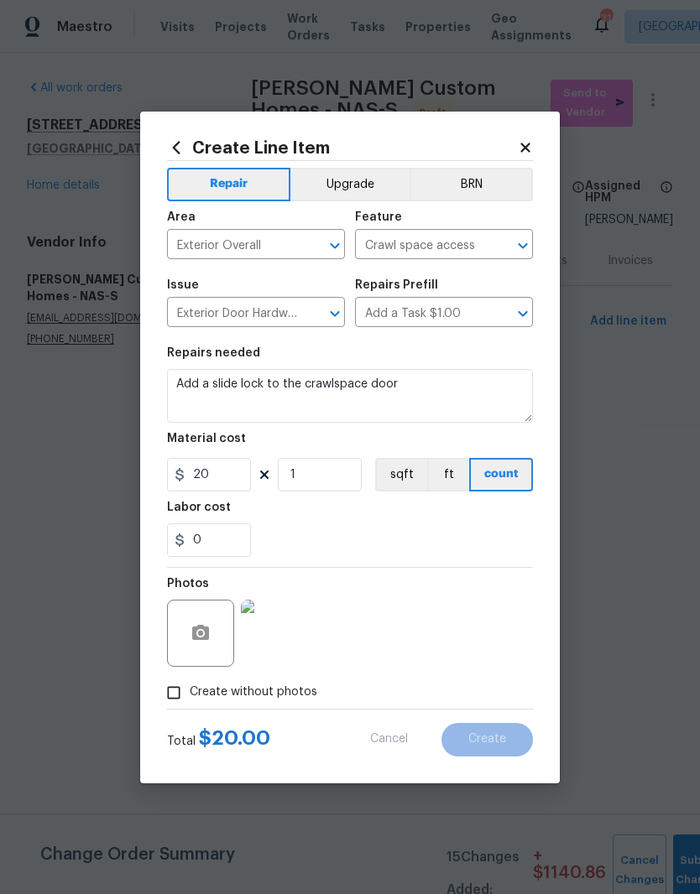
type input "0"
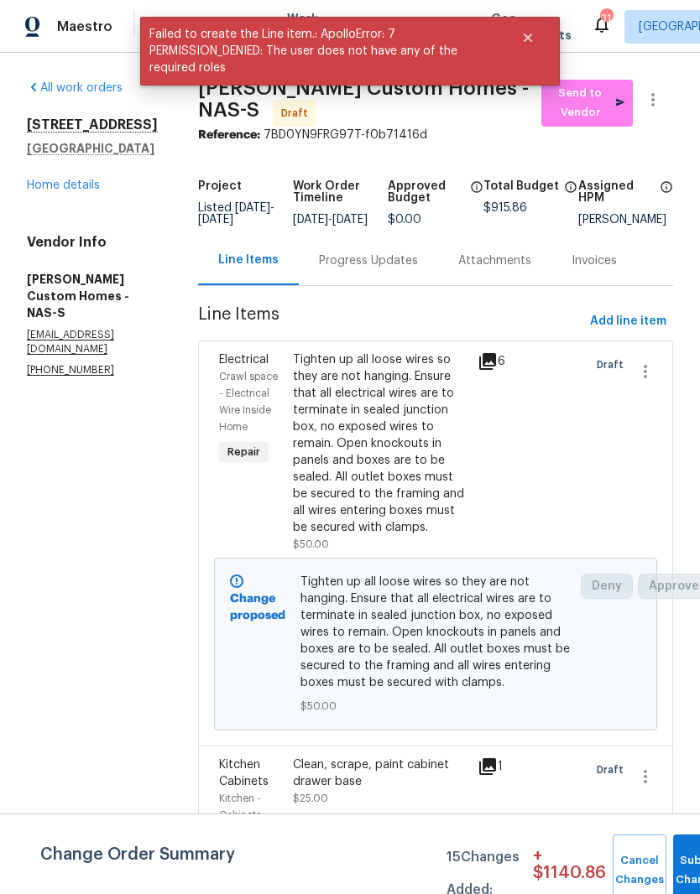
click at [72, 187] on link "Home details" at bounding box center [63, 186] width 73 height 12
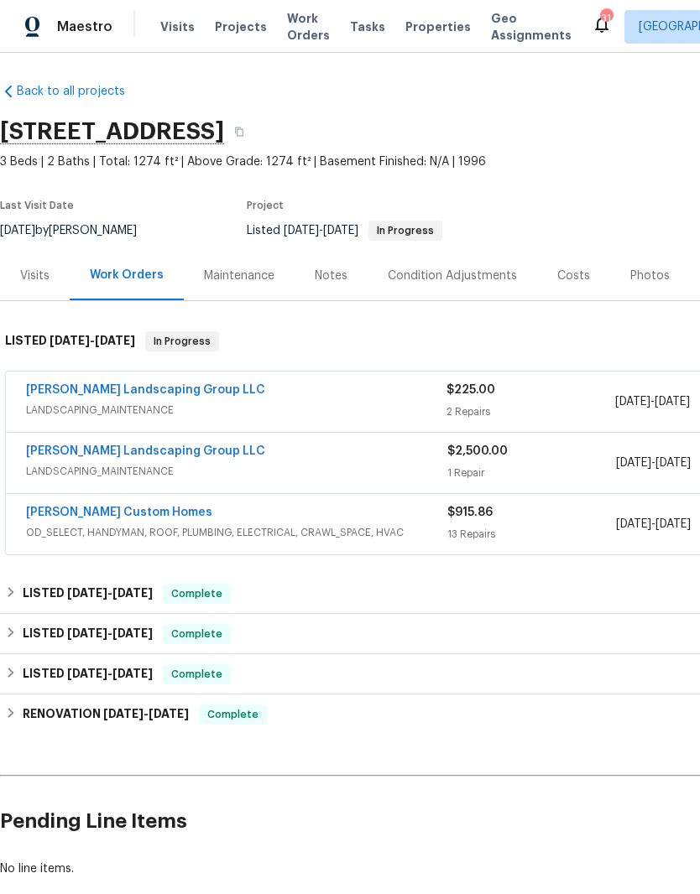
scroll to position [3, 0]
click at [152, 390] on link "[PERSON_NAME] Landscaping Group LLC" at bounding box center [145, 390] width 239 height 12
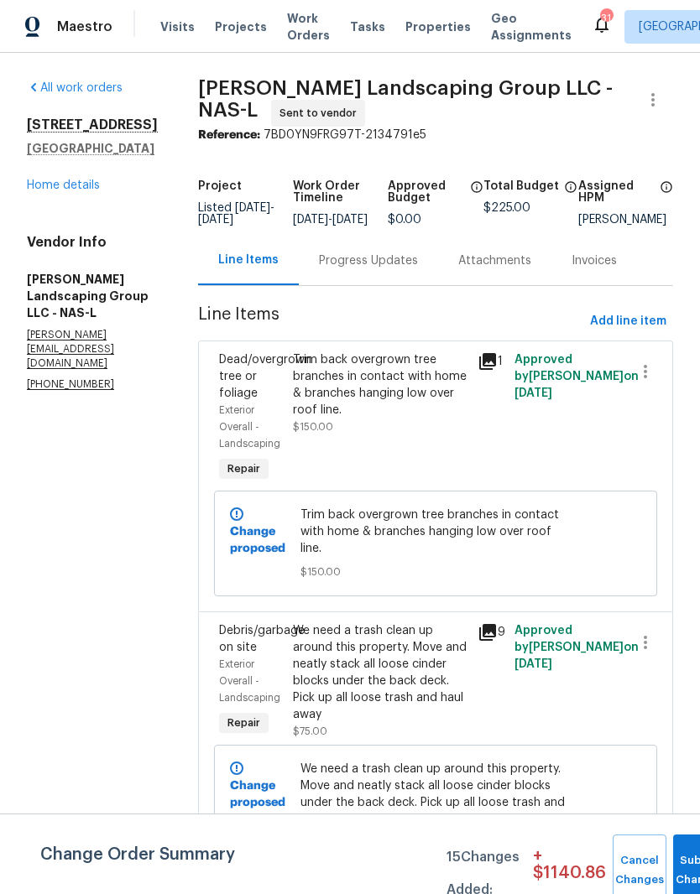
scroll to position [52, 0]
click at [677, 854] on button "Submit Changes" at bounding box center [700, 871] width 54 height 72
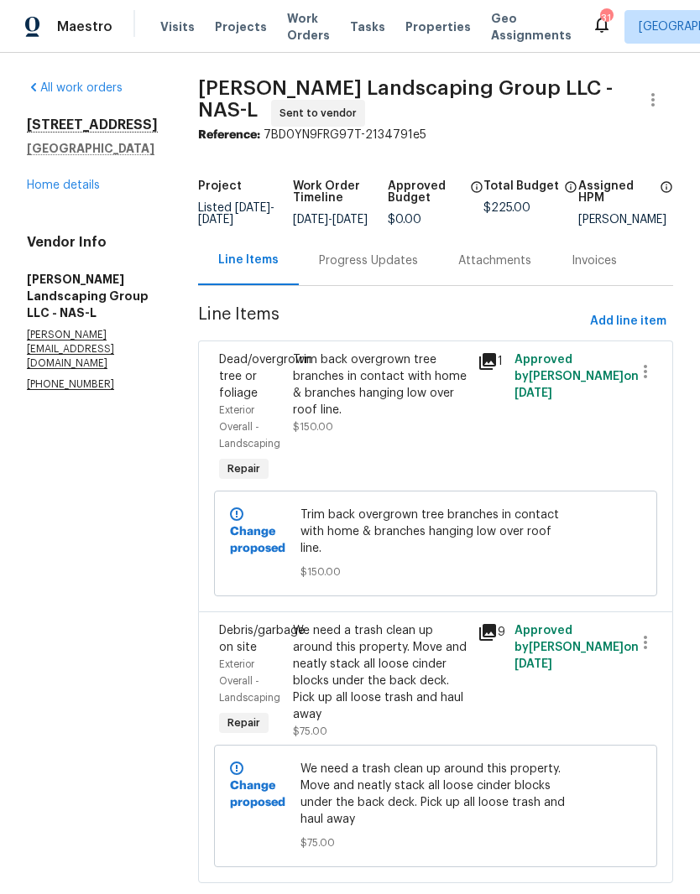
click at [79, 180] on link "Home details" at bounding box center [63, 186] width 73 height 12
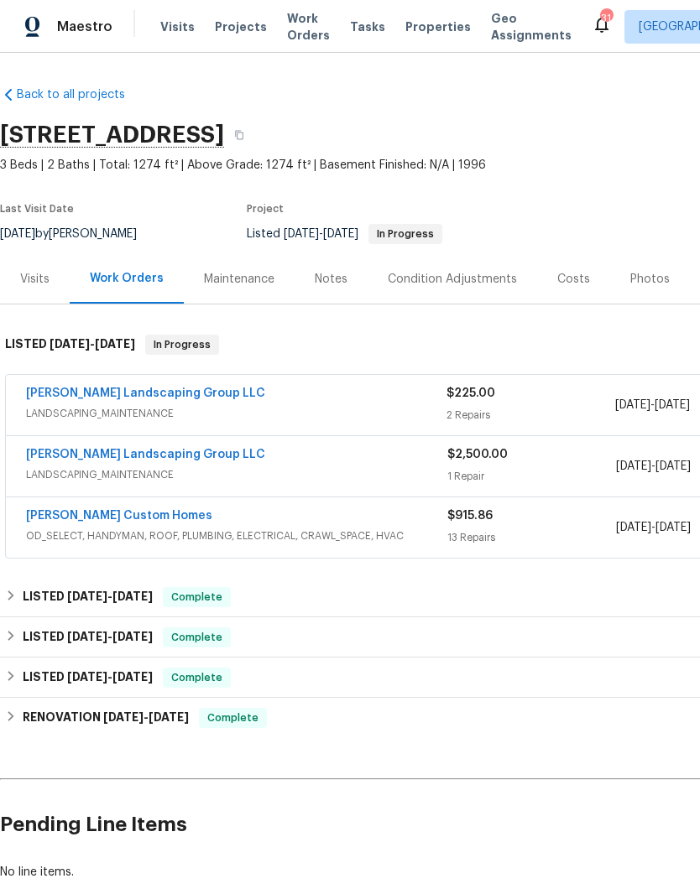
click at [106, 510] on link "[PERSON_NAME] Custom Homes" at bounding box center [119, 516] width 186 height 12
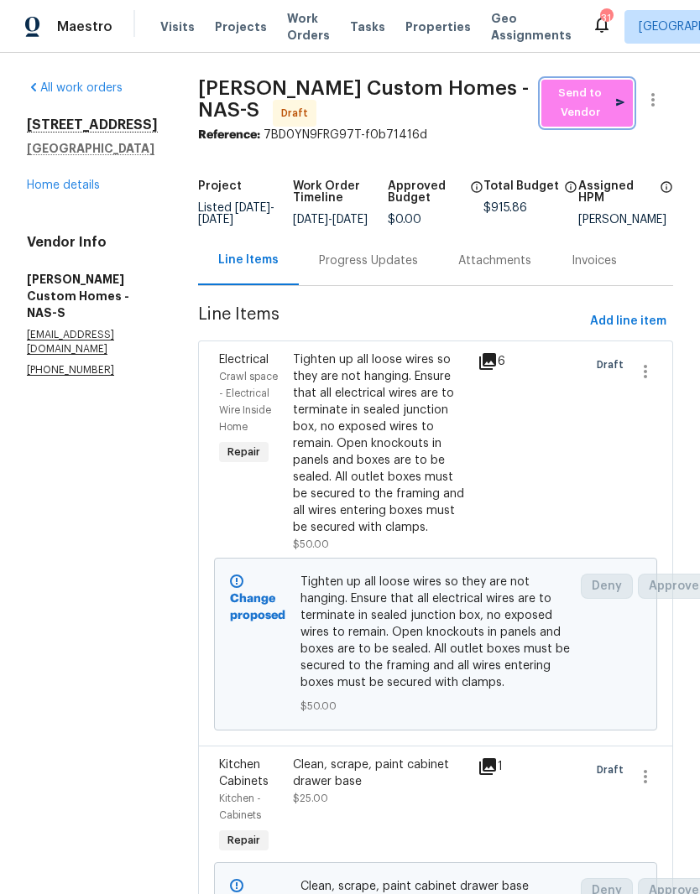
click at [579, 104] on span "Send to Vendor" at bounding box center [586, 103] width 75 height 39
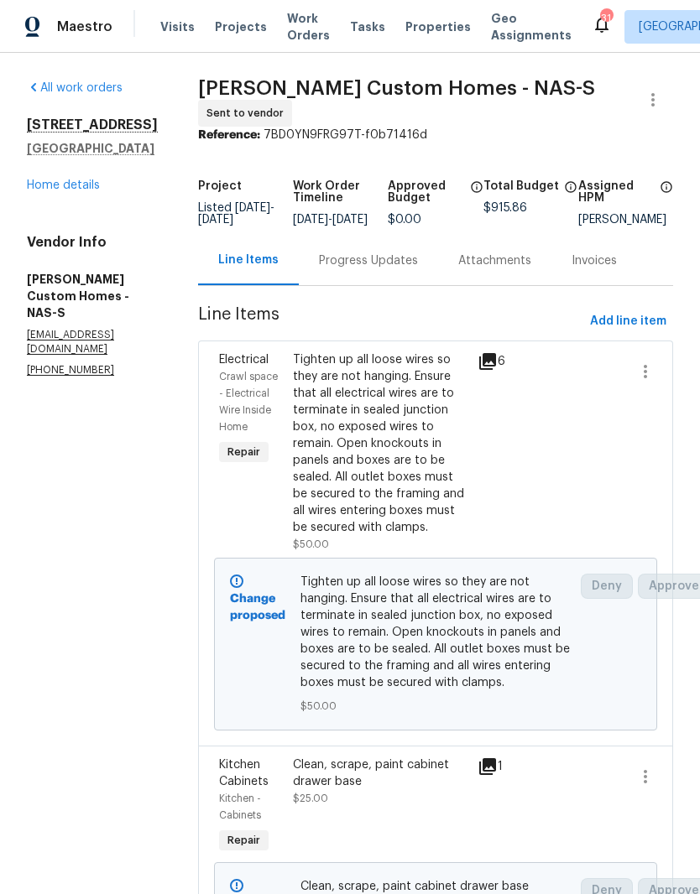
click at [398, 264] on div "Progress Updates" at bounding box center [368, 260] width 99 height 17
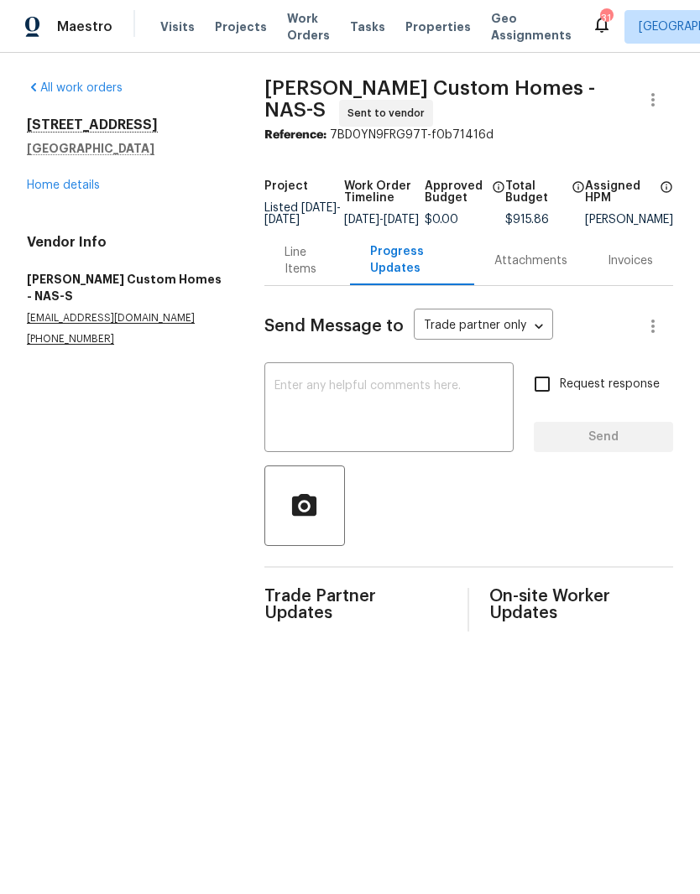
click at [367, 396] on textarea at bounding box center [388, 409] width 229 height 59
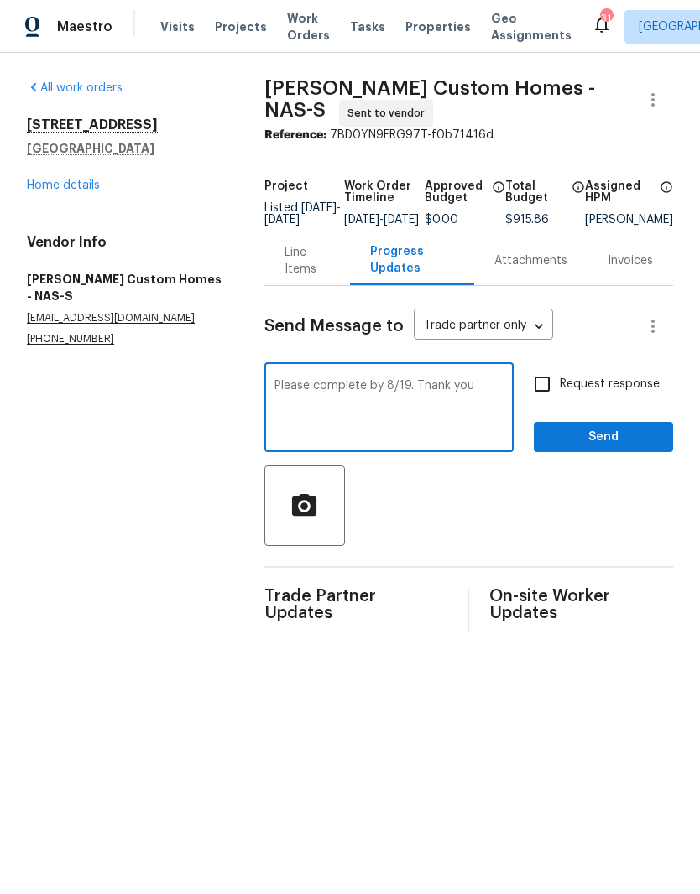
type textarea "Please complete by 8/19. Thank you"
click at [602, 442] on span "Send" at bounding box center [603, 437] width 112 height 21
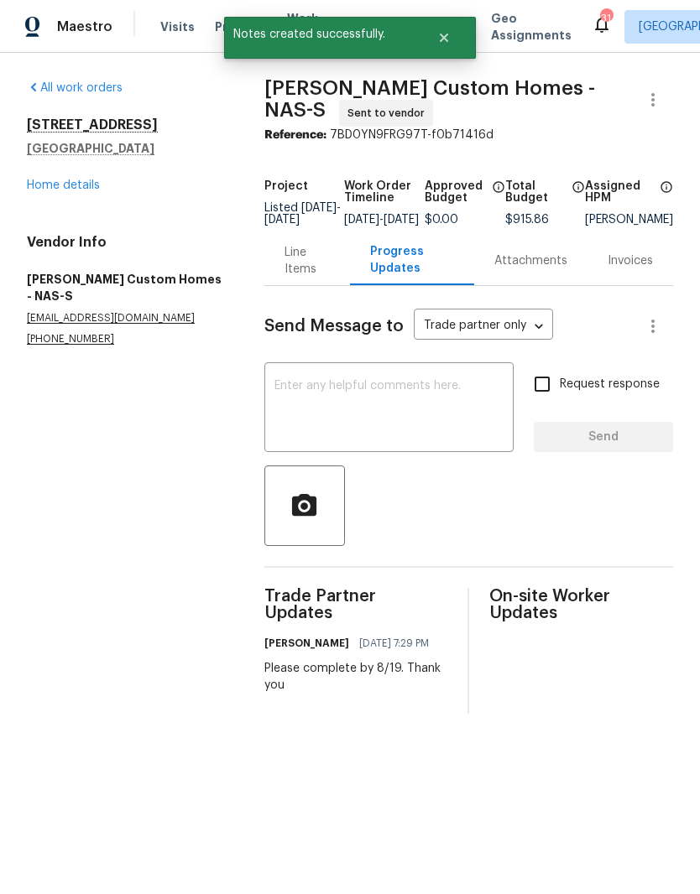
click at [91, 189] on link "Home details" at bounding box center [63, 186] width 73 height 12
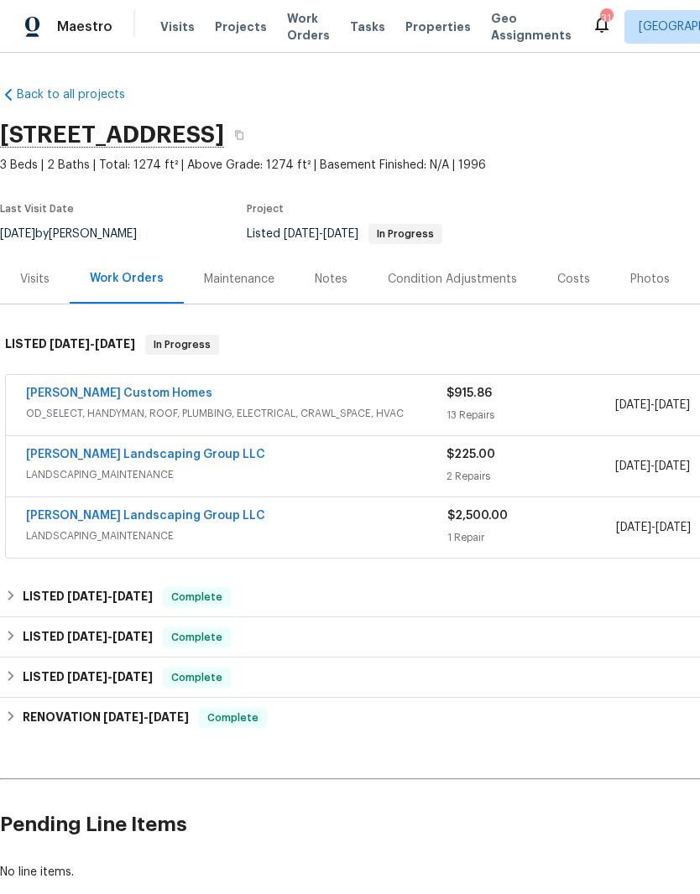
click at [335, 278] on div "Notes" at bounding box center [331, 279] width 33 height 17
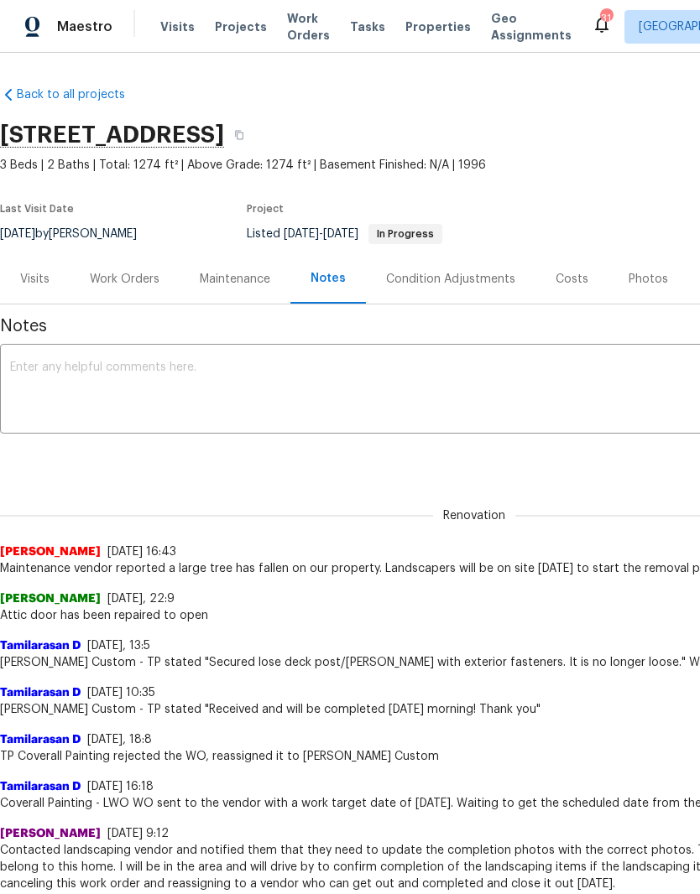
click at [306, 370] on textarea at bounding box center [474, 391] width 928 height 59
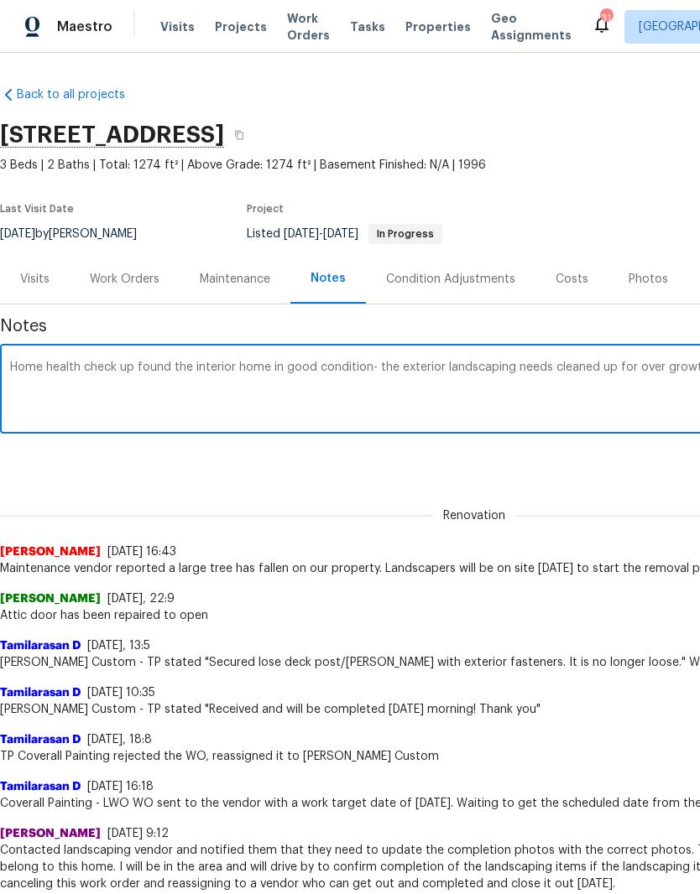
scroll to position [0, 248]
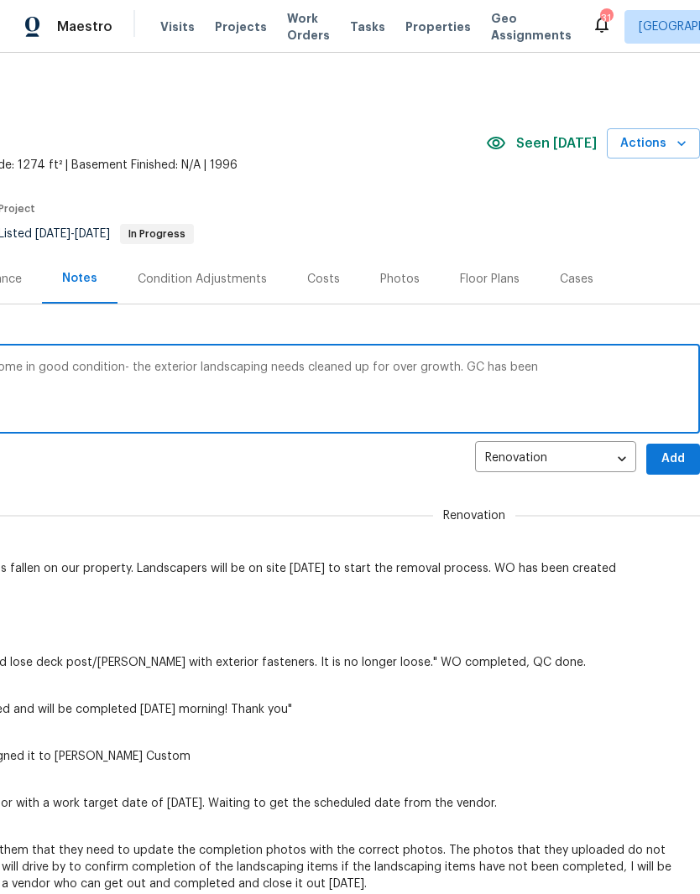
click at [485, 362] on textarea "Home health check up found the interior home in good condition- the exterior la…" at bounding box center [226, 391] width 928 height 59
click at [618, 363] on textarea "Home health check up found the interior home in good condition- the exterior la…" at bounding box center [226, 391] width 928 height 59
click at [647, 372] on textarea "Home health check up found the interior home in good condition- the exterior la…" at bounding box center [226, 391] width 928 height 59
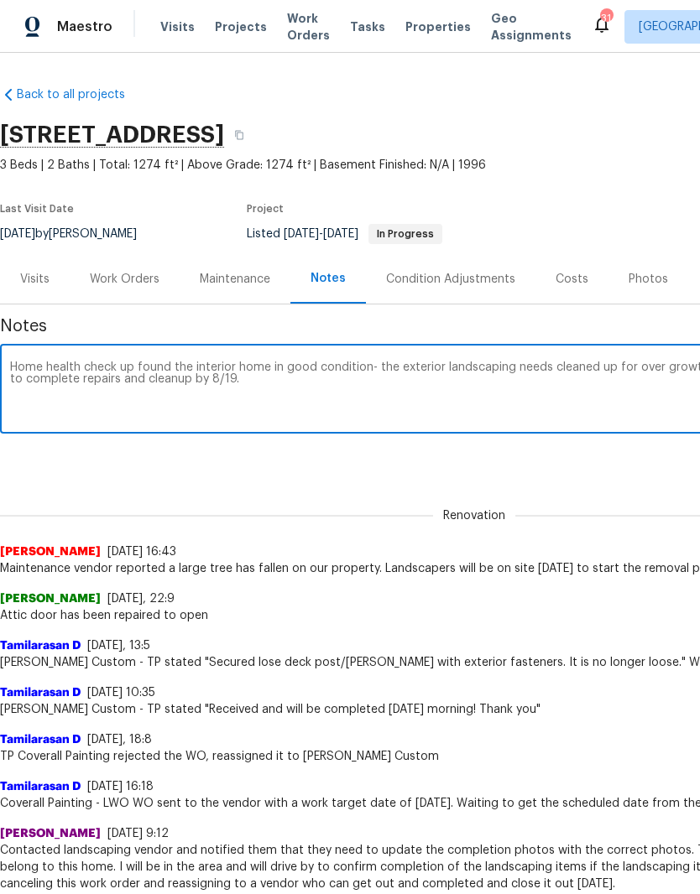
click at [287, 363] on textarea "Home health check up found the interior home in good condition- the exterior la…" at bounding box center [474, 391] width 928 height 59
click at [356, 362] on textarea "Home health check up found the interior home in overall good condition- the ext…" at bounding box center [474, 391] width 928 height 59
click at [429, 406] on textarea "Home health check up found the interior home in overall good condition- the ext…" at bounding box center [474, 391] width 928 height 59
click at [399, 362] on textarea "Home health check up found the interior home in overall good condition- the ext…" at bounding box center [474, 391] width 928 height 59
click at [472, 362] on textarea "Home health check up found the interior home in overall good condition with som…" at bounding box center [474, 391] width 928 height 59
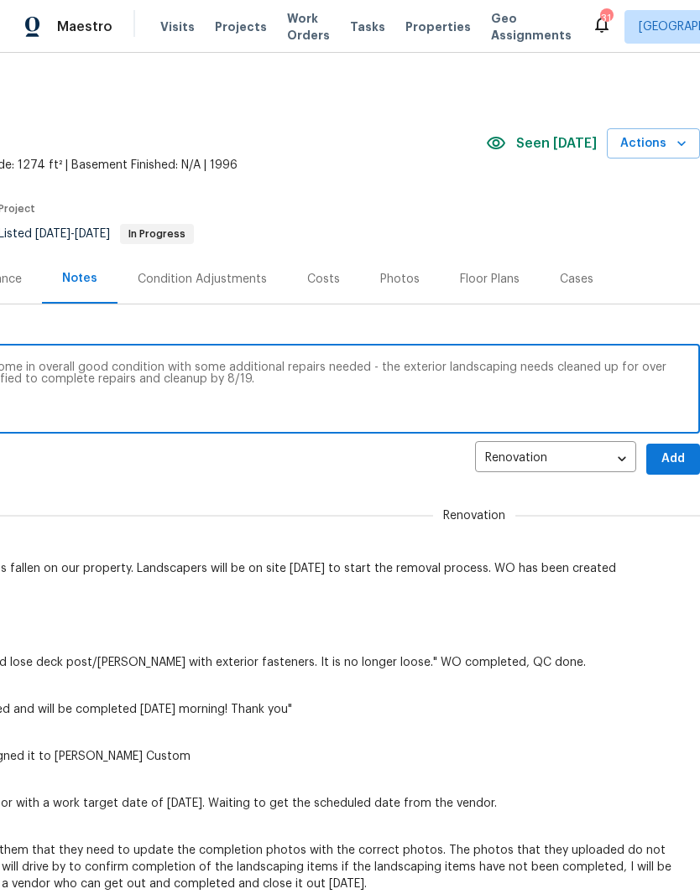
scroll to position [0, 248]
click at [510, 366] on textarea "Home health check up found the interior home in overall good condition with som…" at bounding box center [226, 391] width 928 height 59
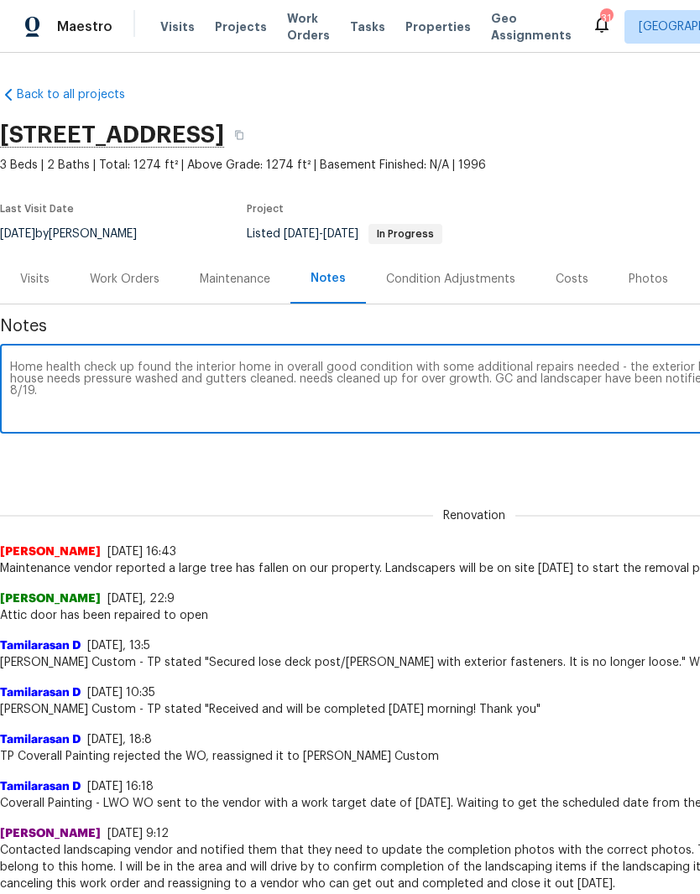
click at [456, 374] on textarea "Home health check up found the interior home in overall good condition with som…" at bounding box center [474, 391] width 928 height 59
click at [29, 384] on textarea "Home health check up found the interior home in overall good condition with som…" at bounding box center [474, 391] width 928 height 59
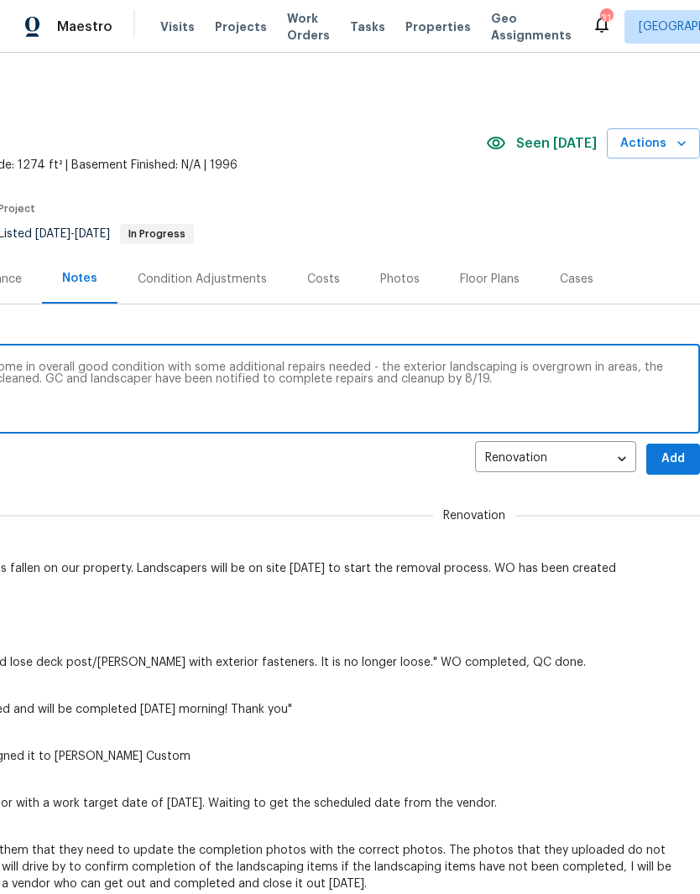
scroll to position [0, 248]
click at [680, 362] on textarea "Home health check up found the interior home in overall good condition with som…" at bounding box center [226, 391] width 928 height 59
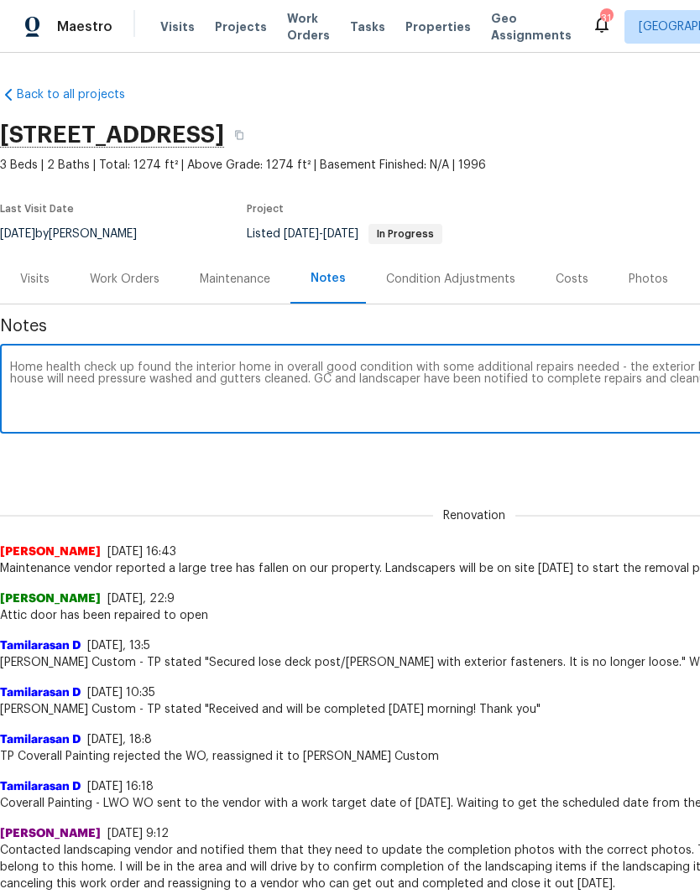
click at [251, 414] on textarea "Home health check up found the interior home in overall good condition with som…" at bounding box center [474, 391] width 928 height 59
click at [293, 413] on textarea "Home health check up found the interior home in overall good condition with som…" at bounding box center [474, 391] width 928 height 59
click at [287, 408] on textarea "Home health check up found the interior home in overall good condition with som…" at bounding box center [474, 391] width 928 height 59
click at [219, 375] on textarea "Home health check up found the interior home in overall good condition with som…" at bounding box center [474, 391] width 928 height 59
click at [427, 409] on textarea "Home health check up found the interior home in overall good condition with som…" at bounding box center [474, 391] width 928 height 59
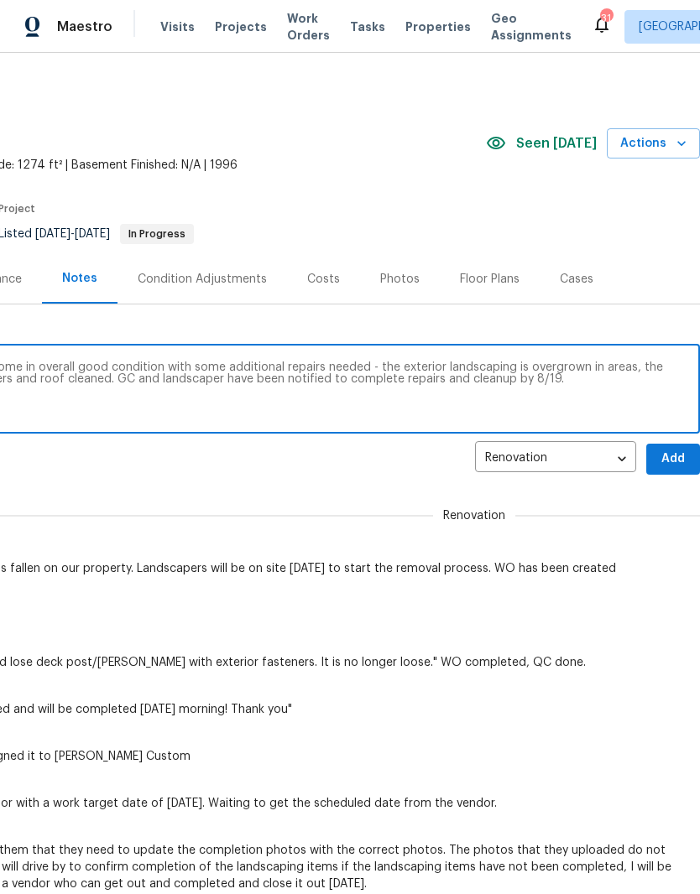
scroll to position [0, 248]
type textarea "Home health check up found the interior home in overall good condition with som…"
click at [671, 457] on span "Add" at bounding box center [672, 459] width 27 height 21
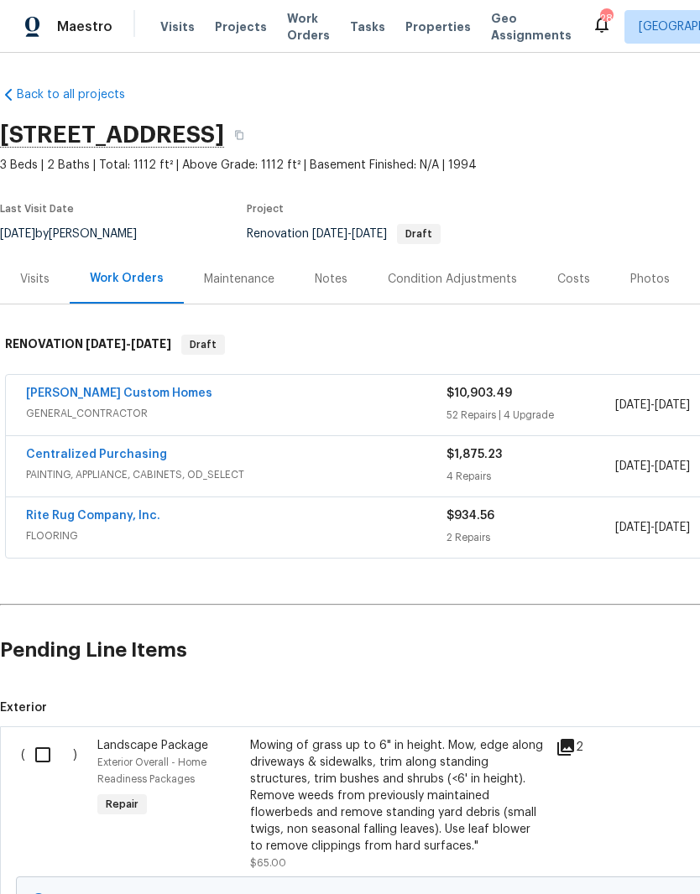
click at [49, 753] on input "checkbox" at bounding box center [49, 754] width 48 height 35
checkbox input "true"
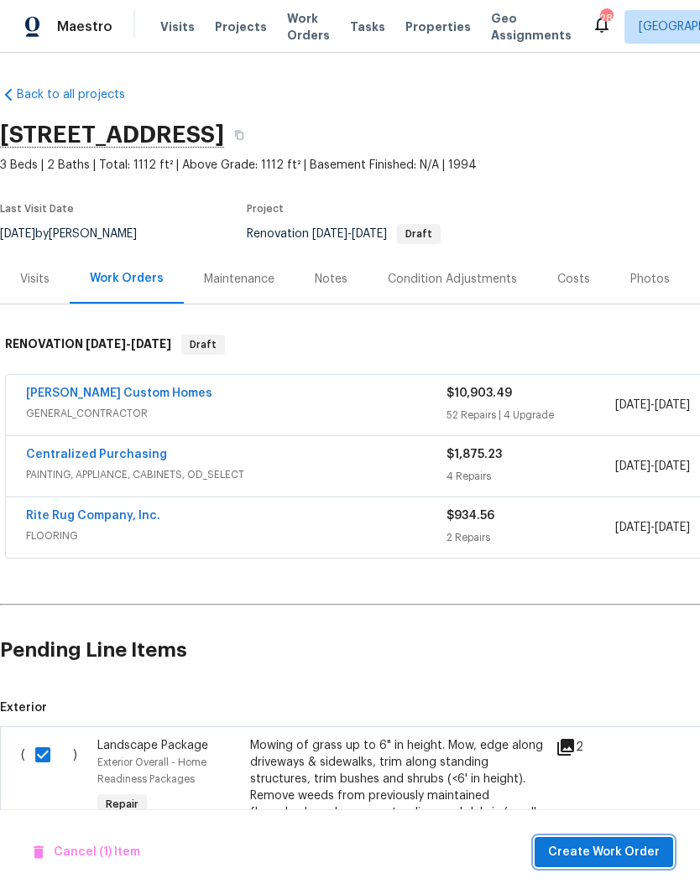
click at [615, 851] on span "Create Work Order" at bounding box center [604, 852] width 112 height 21
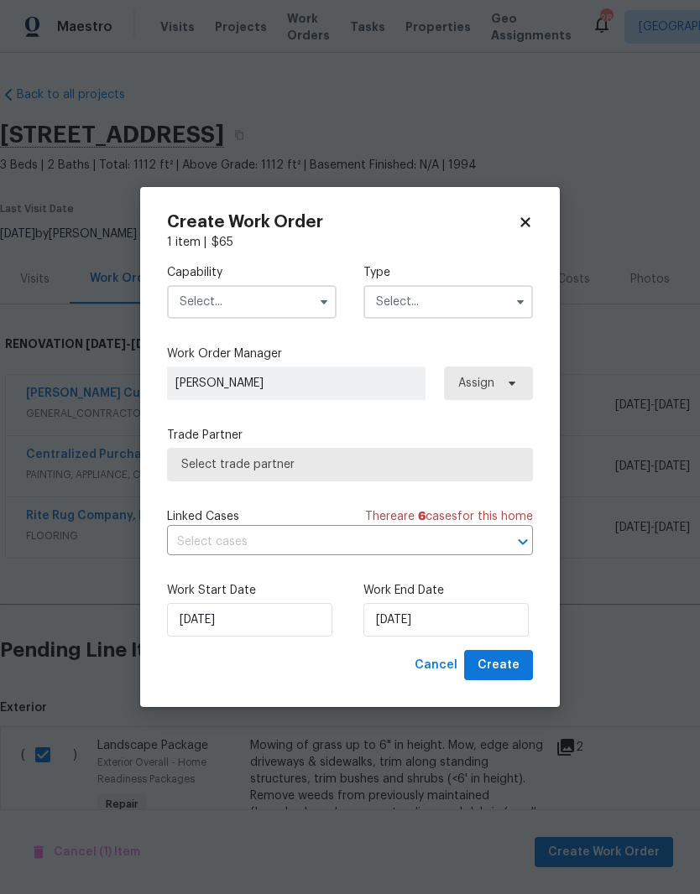
click at [297, 299] on input "text" at bounding box center [251, 302] width 169 height 34
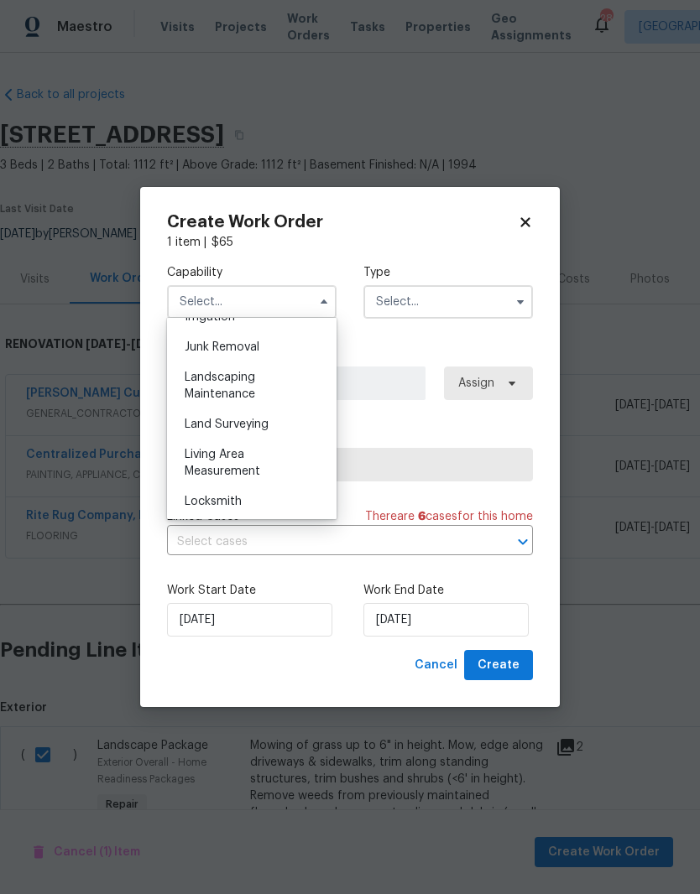
scroll to position [1064, 0]
click at [252, 382] on span "Landscaping Maintenance" at bounding box center [220, 385] width 70 height 29
type input "Landscaping Maintenance"
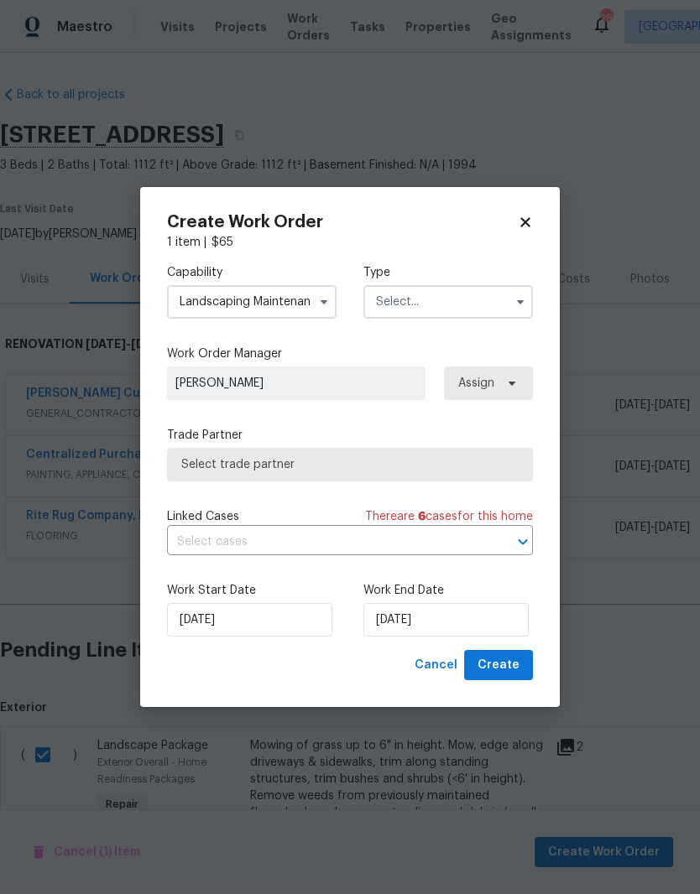
click at [465, 302] on input "text" at bounding box center [447, 302] width 169 height 34
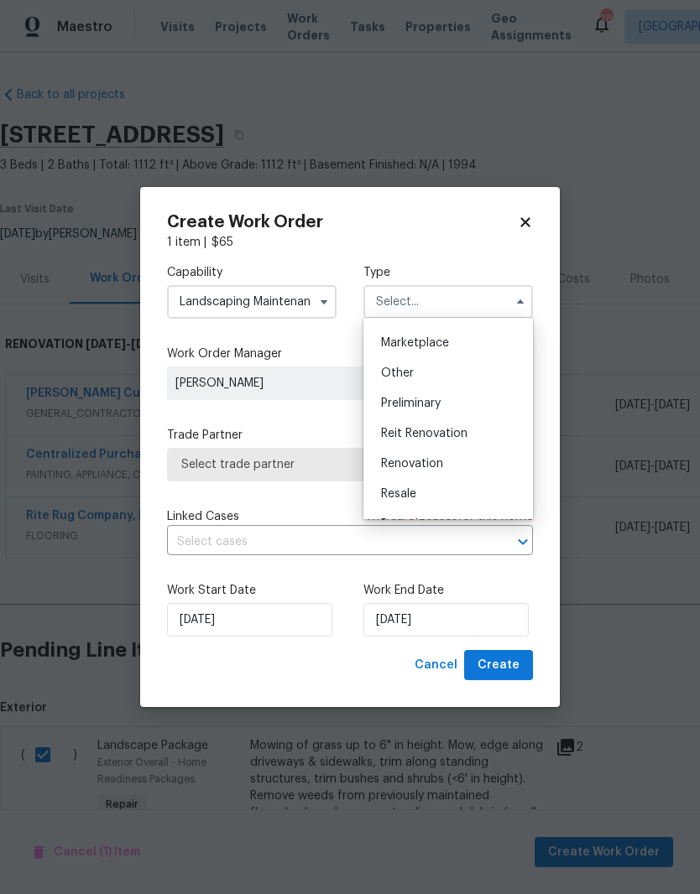
scroll to position [297, 0]
click at [437, 468] on span "Renovation" at bounding box center [412, 463] width 62 height 12
type input "Renovation"
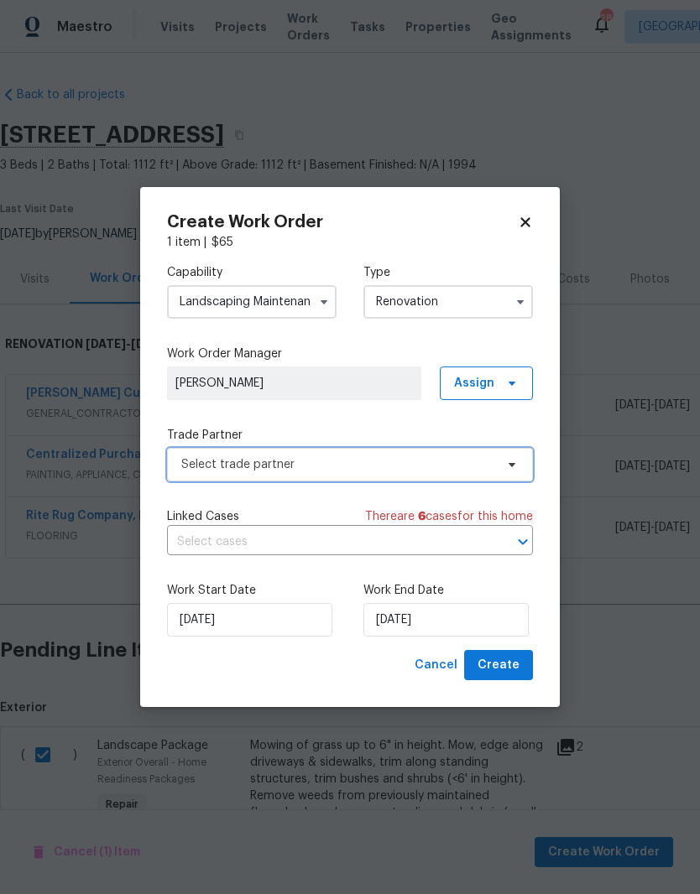
click at [511, 463] on icon at bounding box center [511, 465] width 7 height 4
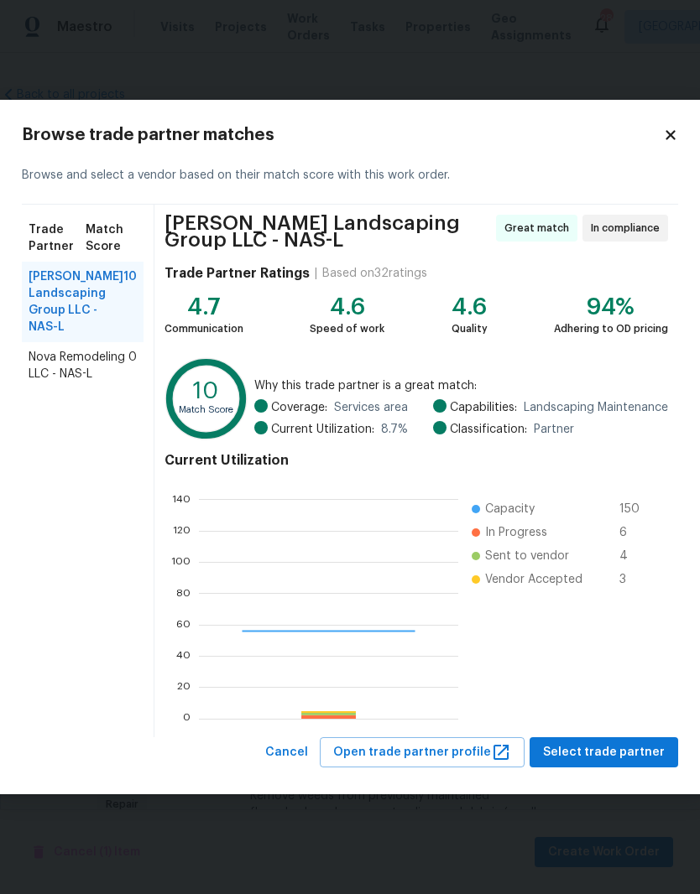
scroll to position [235, 259]
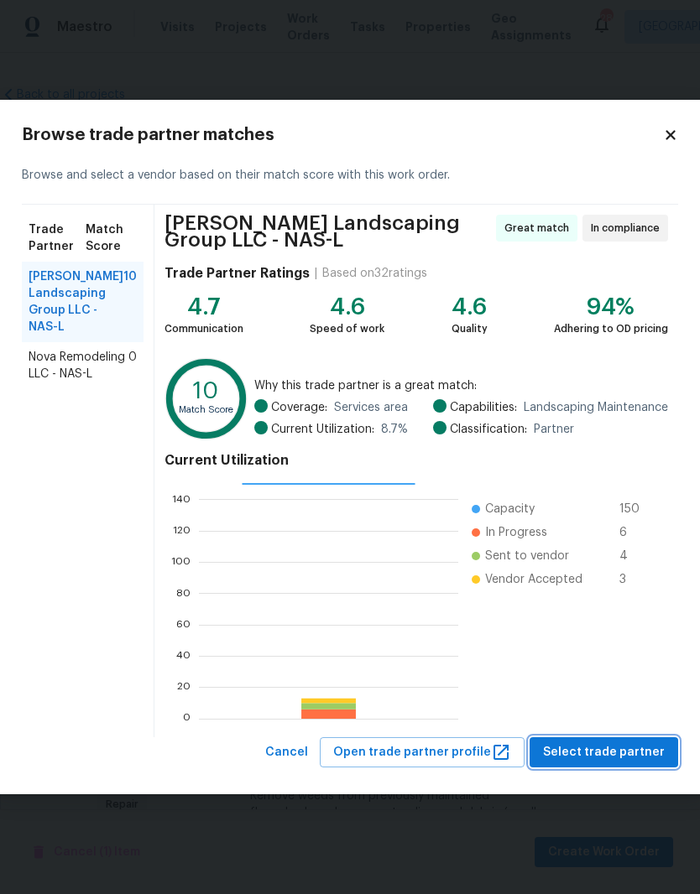
click at [602, 751] on span "Select trade partner" at bounding box center [604, 752] width 122 height 21
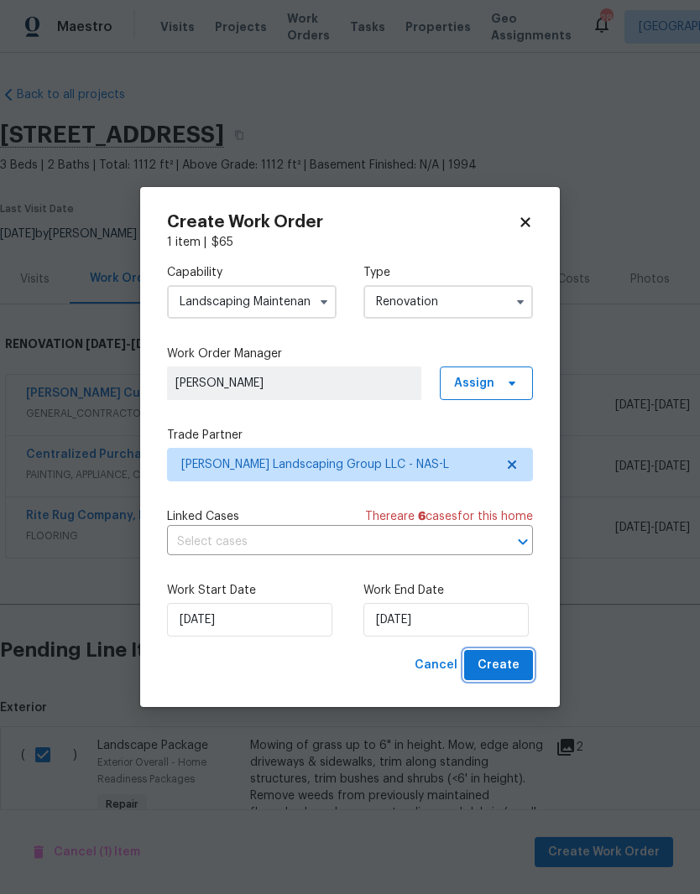
click at [497, 666] on span "Create" at bounding box center [498, 665] width 42 height 21
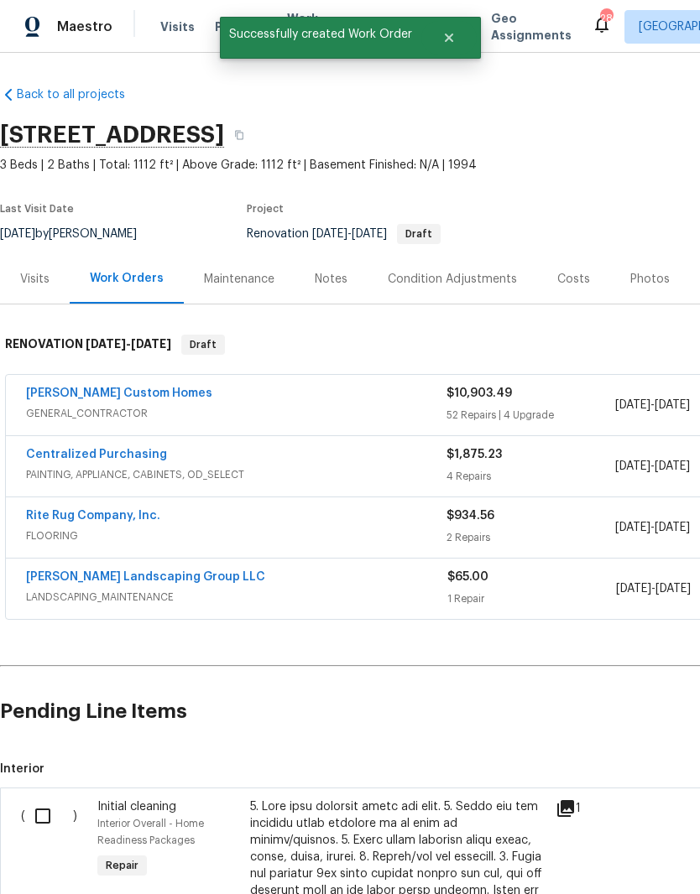
click at [49, 818] on input "checkbox" at bounding box center [49, 816] width 48 height 35
checkbox input "true"
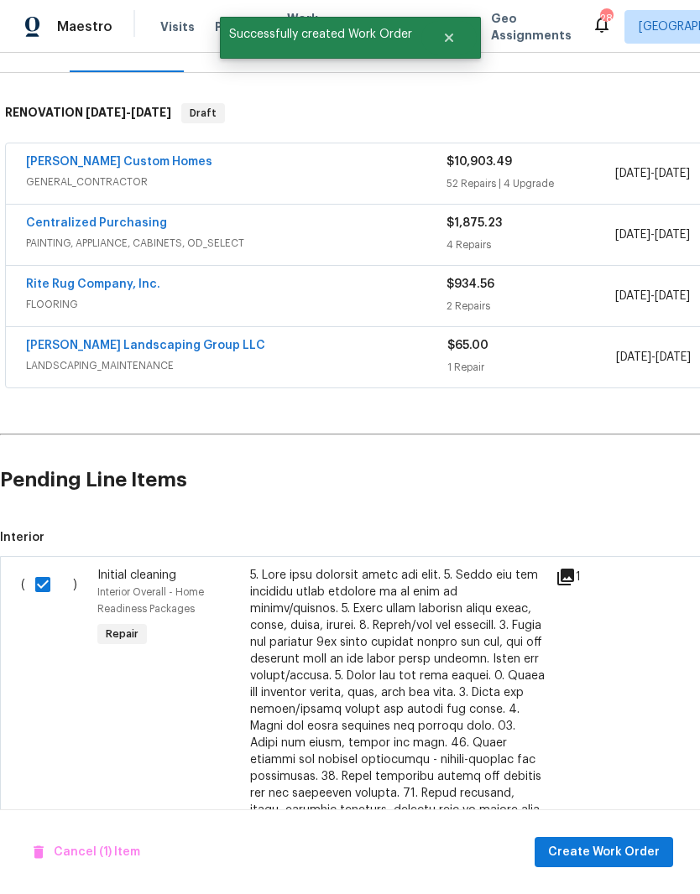
scroll to position [232, 0]
click at [617, 851] on span "Create Work Order" at bounding box center [604, 852] width 112 height 21
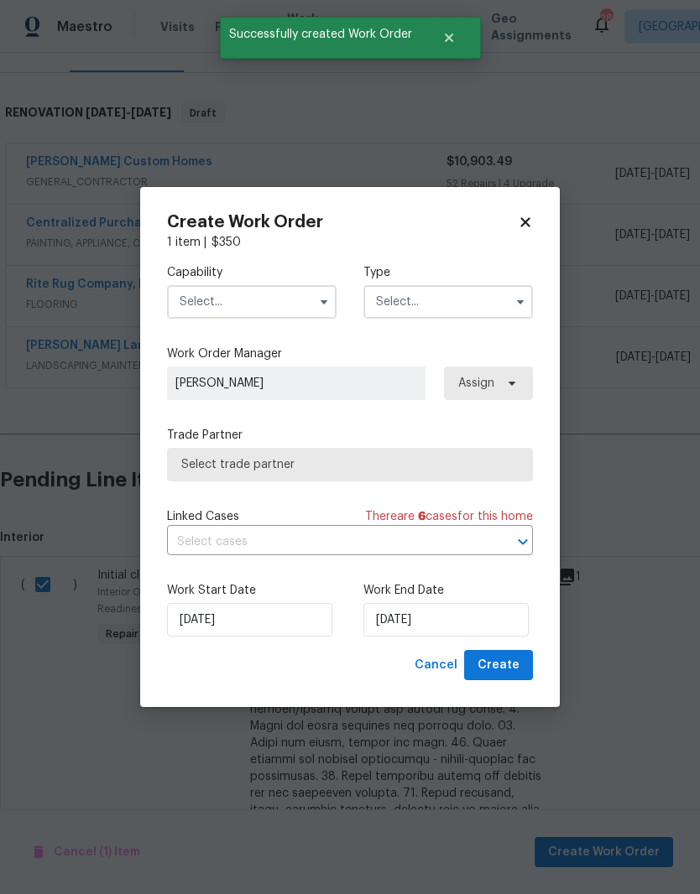
click at [295, 296] on input "text" at bounding box center [251, 302] width 169 height 34
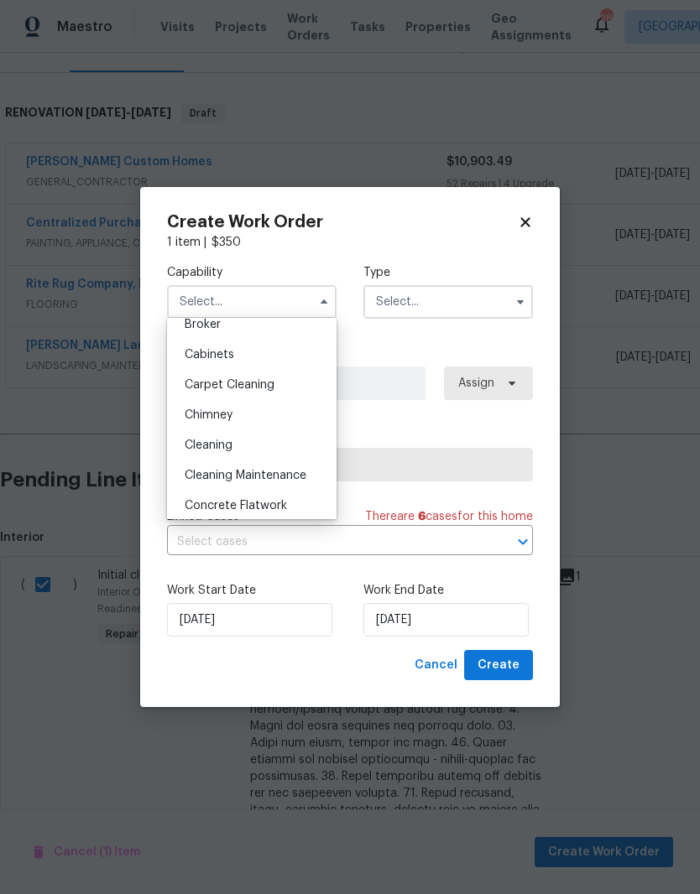
scroll to position [135, 0]
click at [232, 440] on span "Cleaning" at bounding box center [209, 444] width 48 height 12
type input "Cleaning"
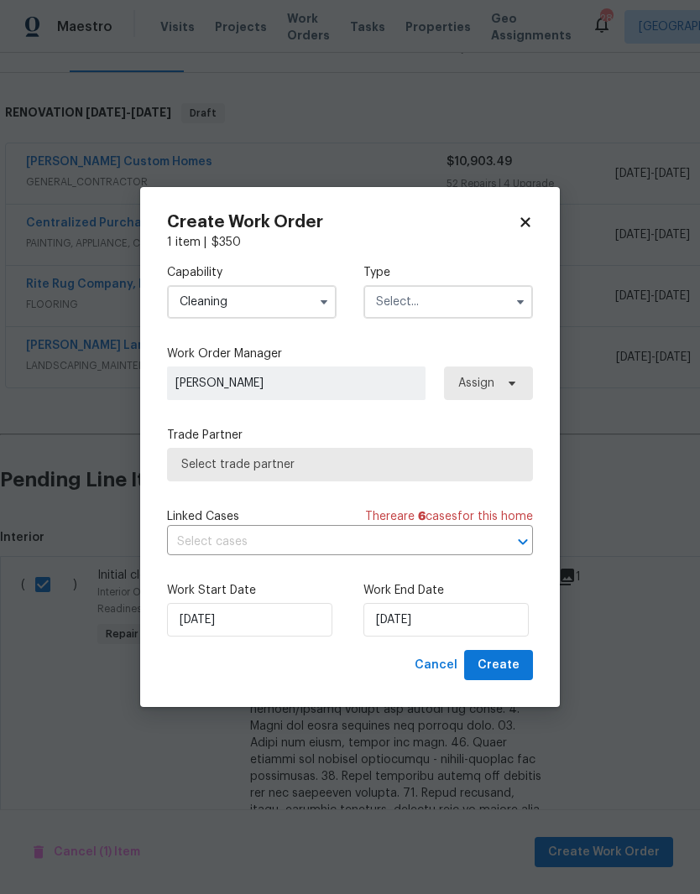
click at [472, 306] on input "text" at bounding box center [447, 302] width 169 height 34
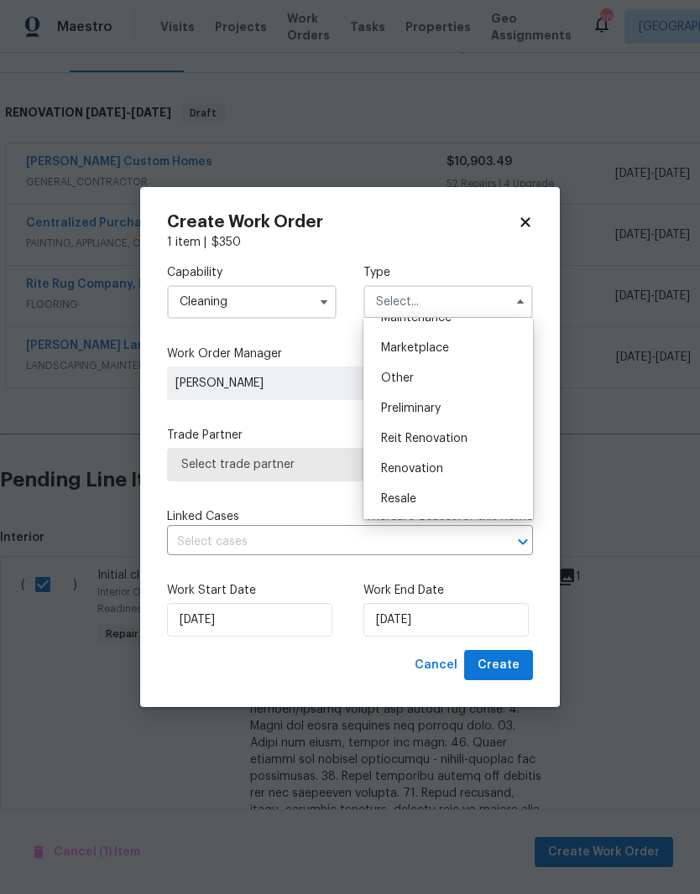
scroll to position [298, 0]
click at [434, 464] on span "Renovation" at bounding box center [412, 462] width 62 height 12
type input "Renovation"
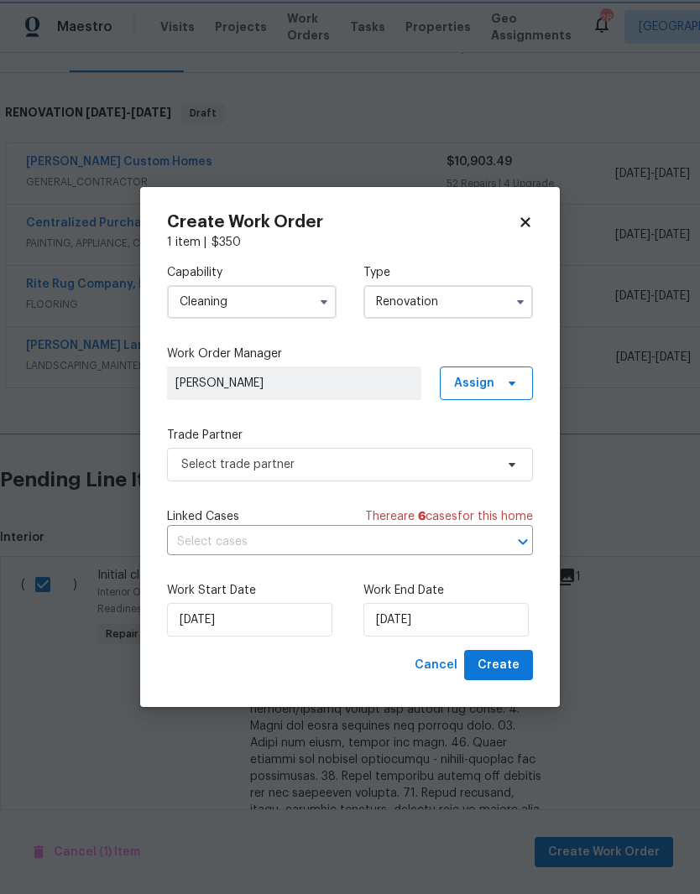
scroll to position [0, 0]
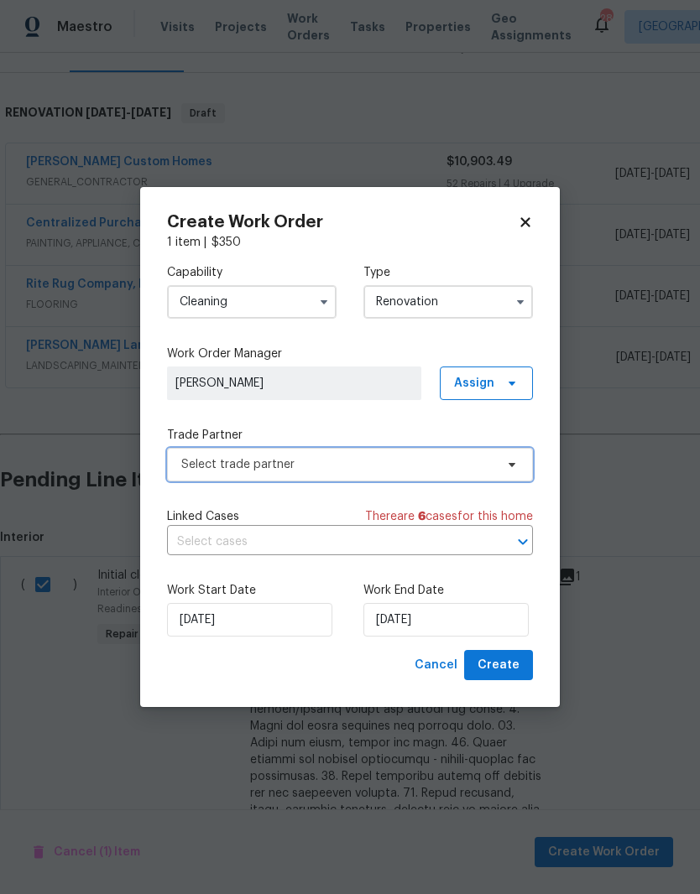
click at [504, 467] on span at bounding box center [509, 464] width 18 height 13
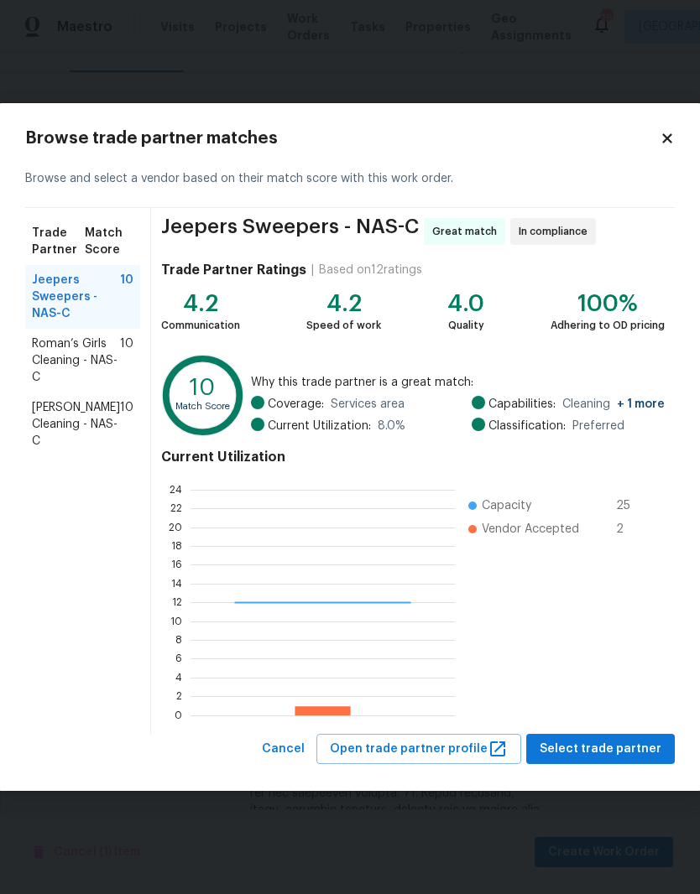
scroll to position [235, 264]
click at [586, 748] on span "Select trade partner" at bounding box center [600, 749] width 122 height 21
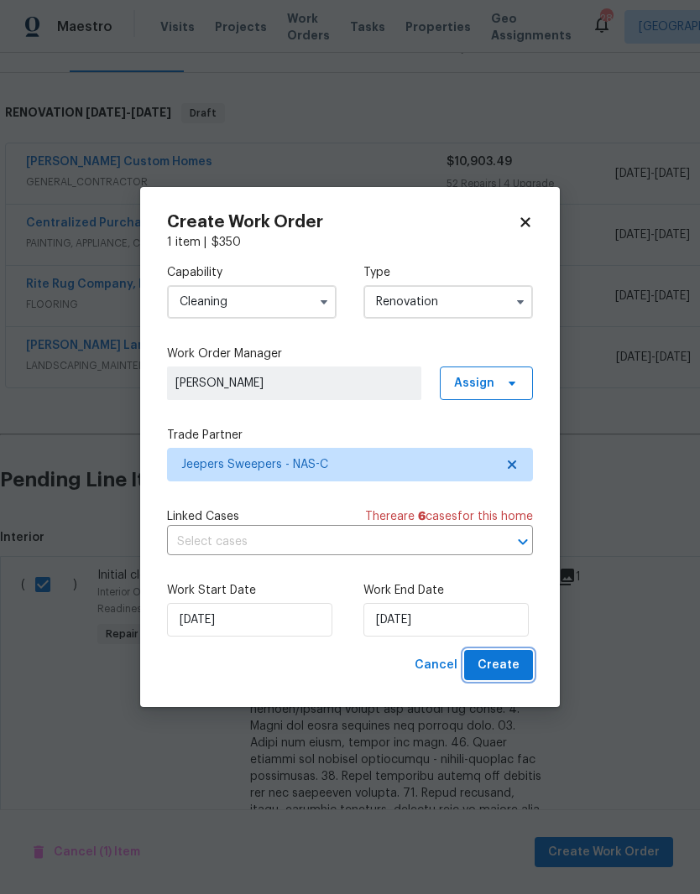
click at [507, 665] on span "Create" at bounding box center [498, 665] width 42 height 21
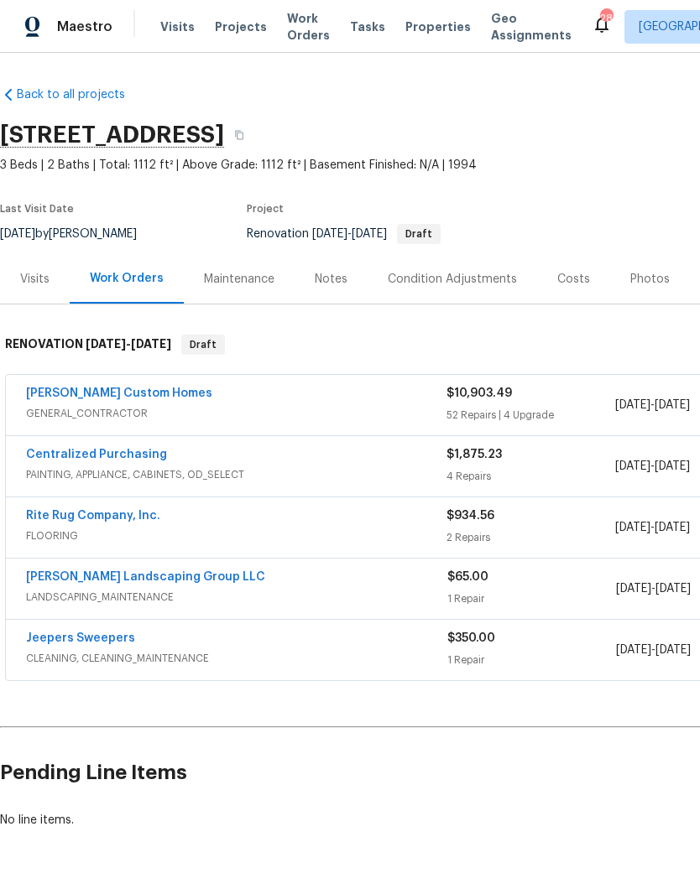
click at [565, 279] on div "Costs" at bounding box center [573, 279] width 33 height 17
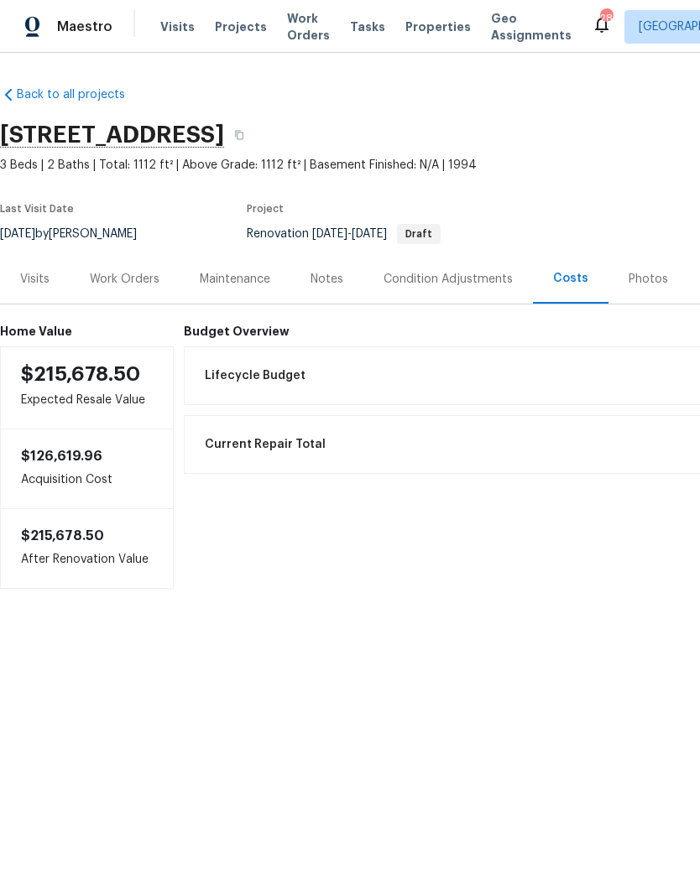
click at [129, 278] on div "Work Orders" at bounding box center [125, 279] width 70 height 17
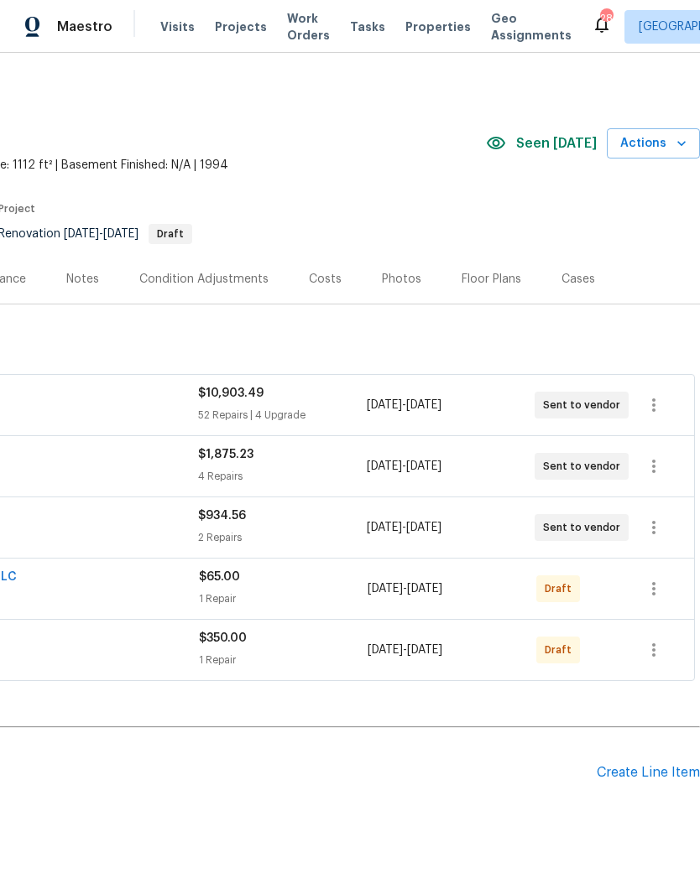
scroll to position [0, 248]
click at [645, 765] on div "Create Line Item" at bounding box center [647, 773] width 103 height 16
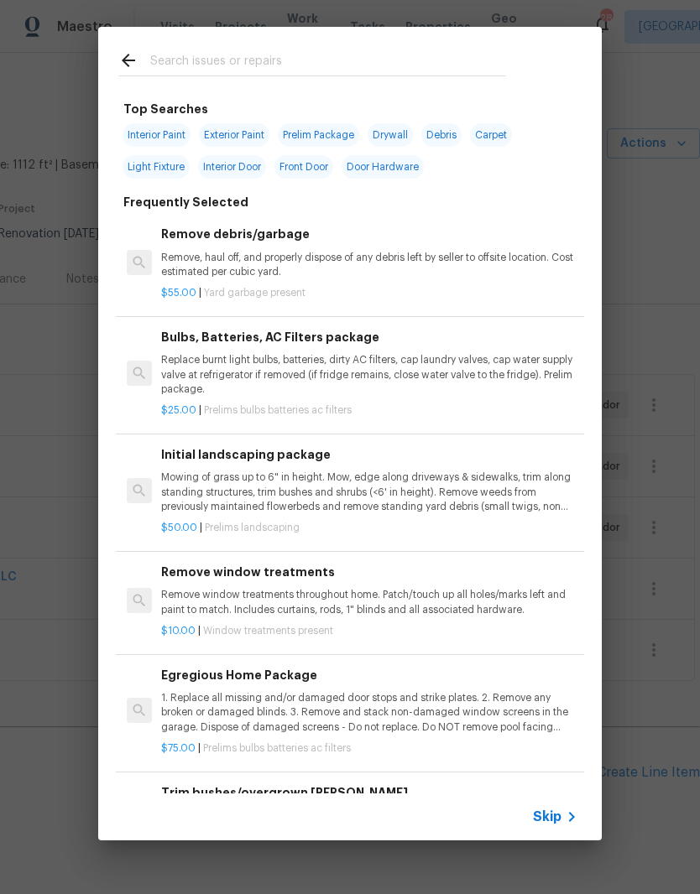
click at [347, 52] on input "text" at bounding box center [328, 62] width 356 height 25
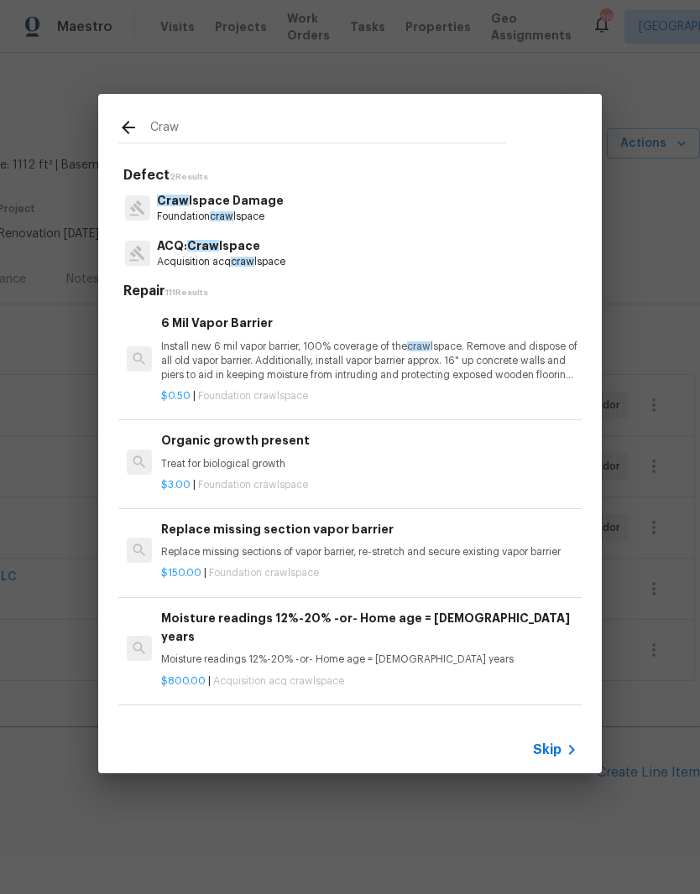
type input "Crawl"
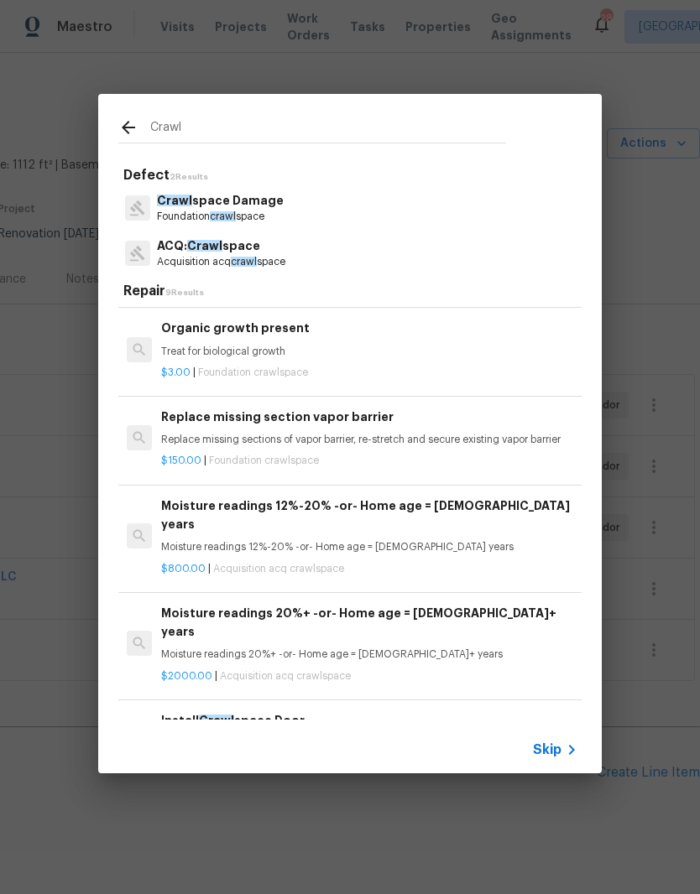
scroll to position [112, 0]
click at [268, 336] on div "Organic growth present Treat for biological growth" at bounding box center [369, 339] width 416 height 40
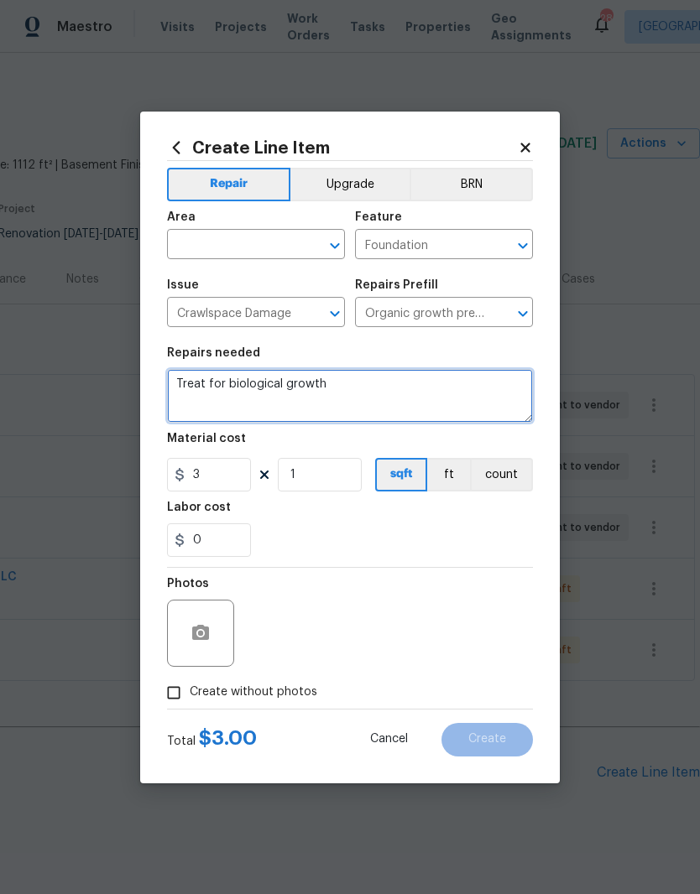
click at [354, 384] on textarea "Treat for biological growth" at bounding box center [350, 396] width 366 height 54
click at [180, 379] on textarea "Treat for biological growth" at bounding box center [350, 396] width 366 height 54
click at [362, 382] on textarea "Inspect the crawlspace and Treat for biological growth" at bounding box center [350, 396] width 366 height 54
click at [492, 387] on textarea "Inspect the crawlspace and treat for biological growth" at bounding box center [350, 396] width 366 height 54
type textarea "Inspect the crawlspace and treat for biological growth, debris removal, moistur…"
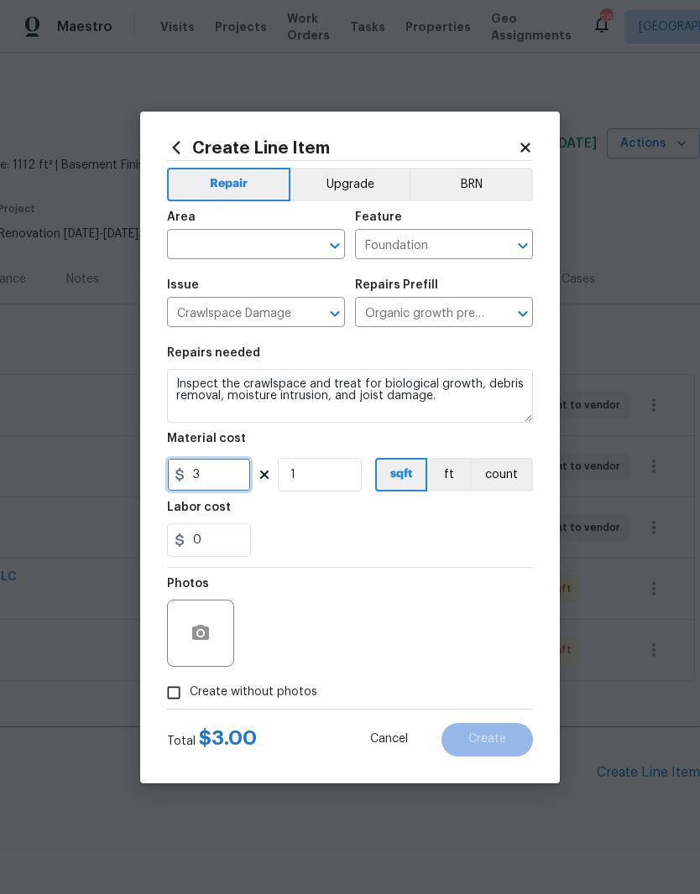
click at [227, 470] on input "3" at bounding box center [209, 475] width 84 height 34
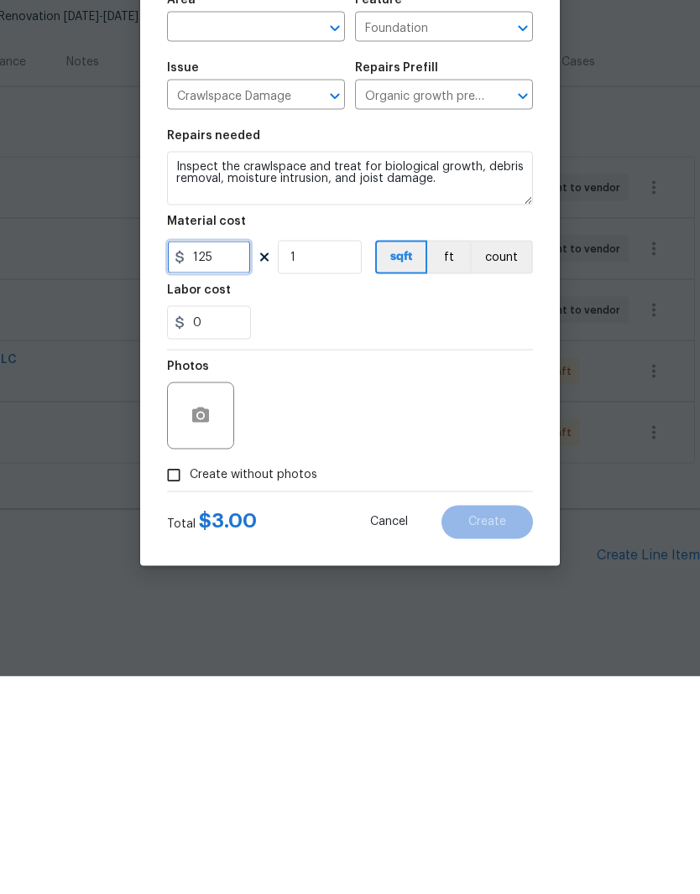
type input "125"
click at [211, 613] on button "button" at bounding box center [200, 633] width 40 height 40
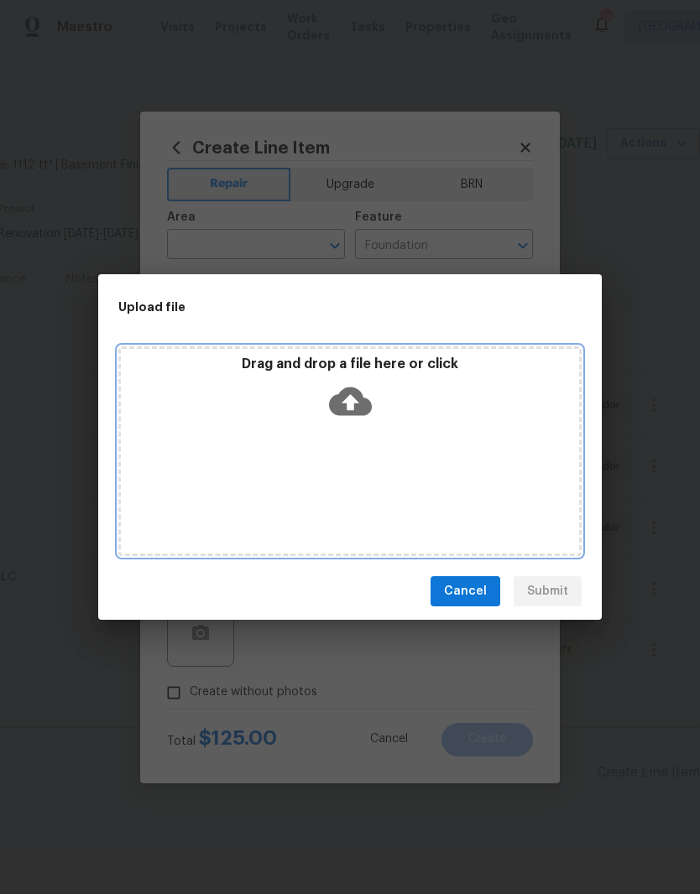
click at [422, 435] on div "Drag and drop a file here or click" at bounding box center [349, 451] width 463 height 210
